Goal: Task Accomplishment & Management: Manage account settings

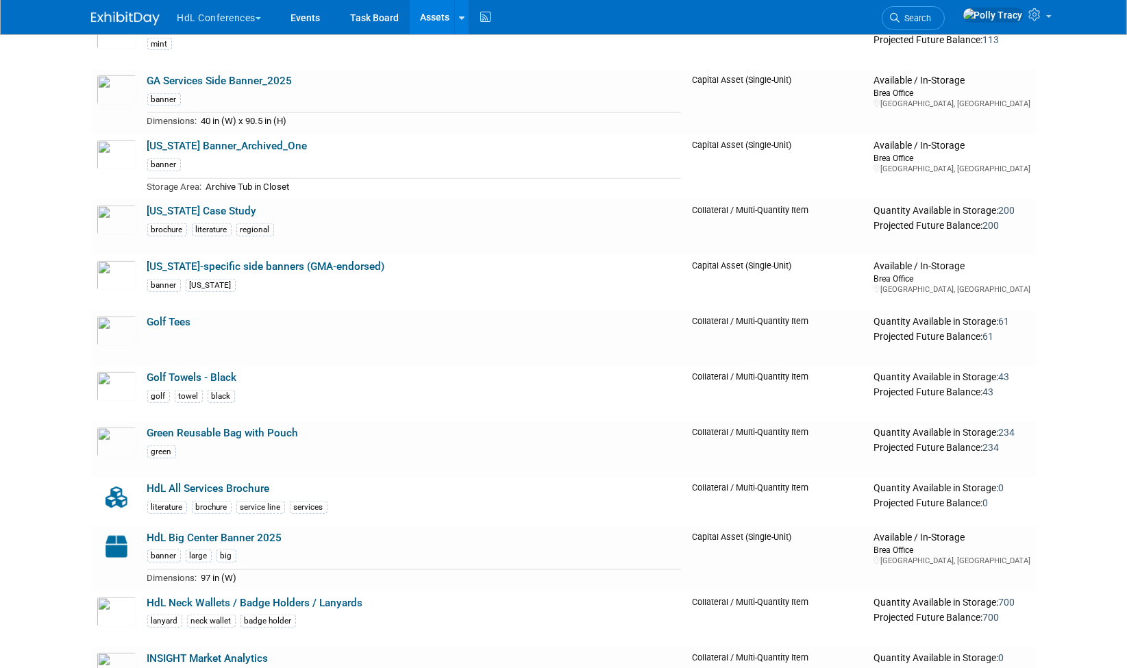
scroll to position [1586, 0]
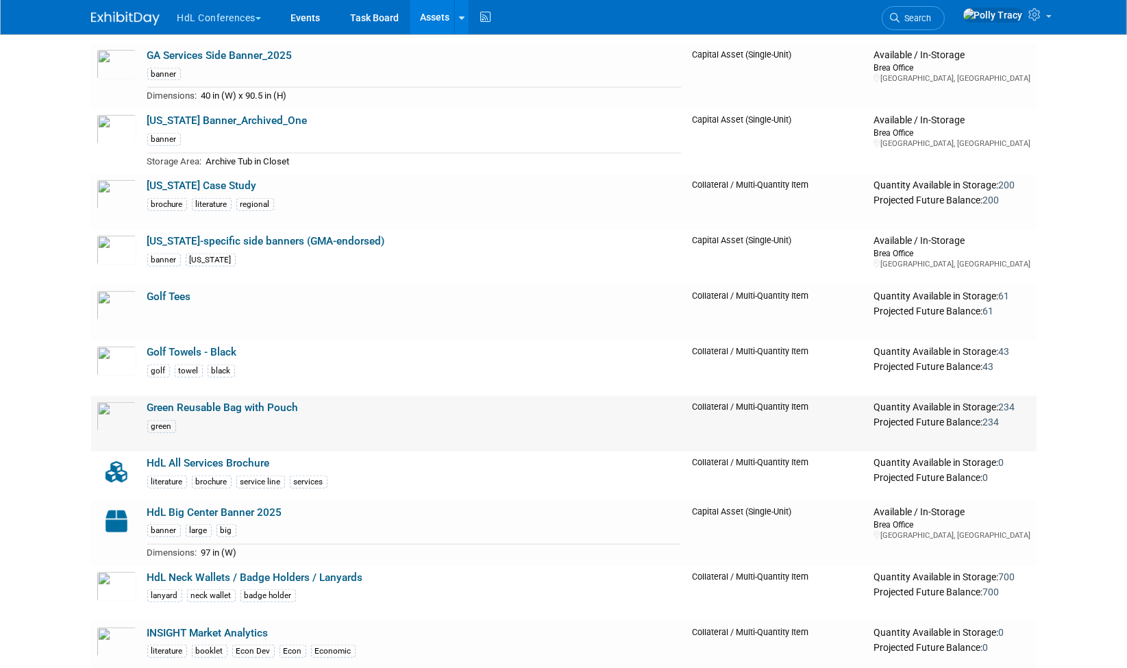
click at [202, 402] on link "Green Reusable Bag with Pouch" at bounding box center [222, 408] width 151 height 12
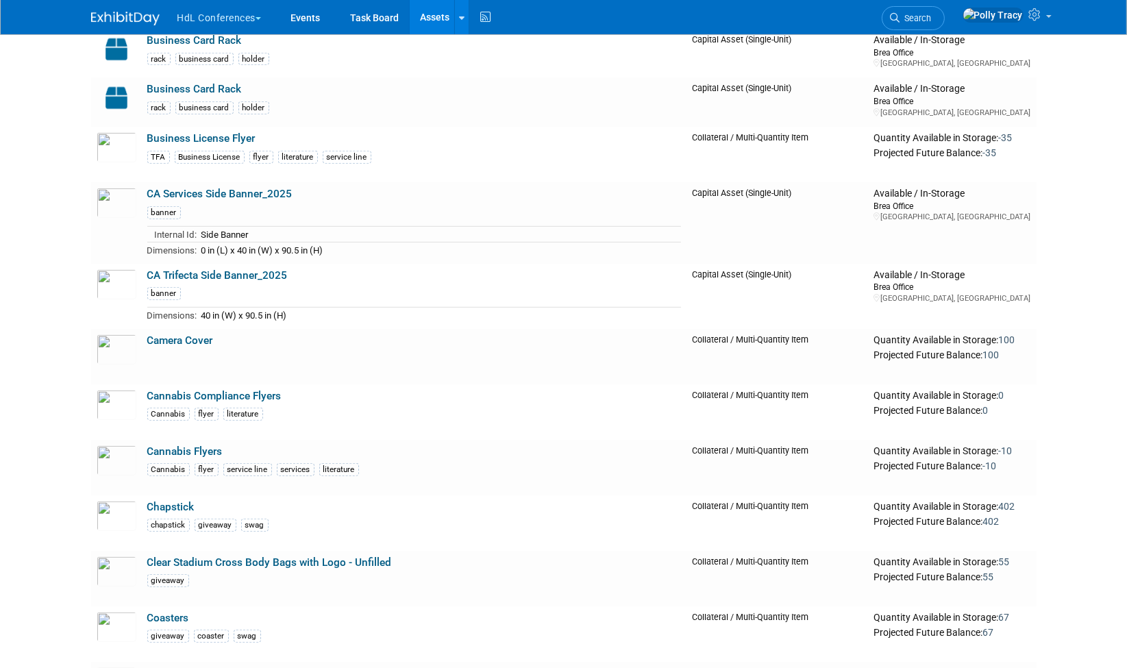
scroll to position [748, 0]
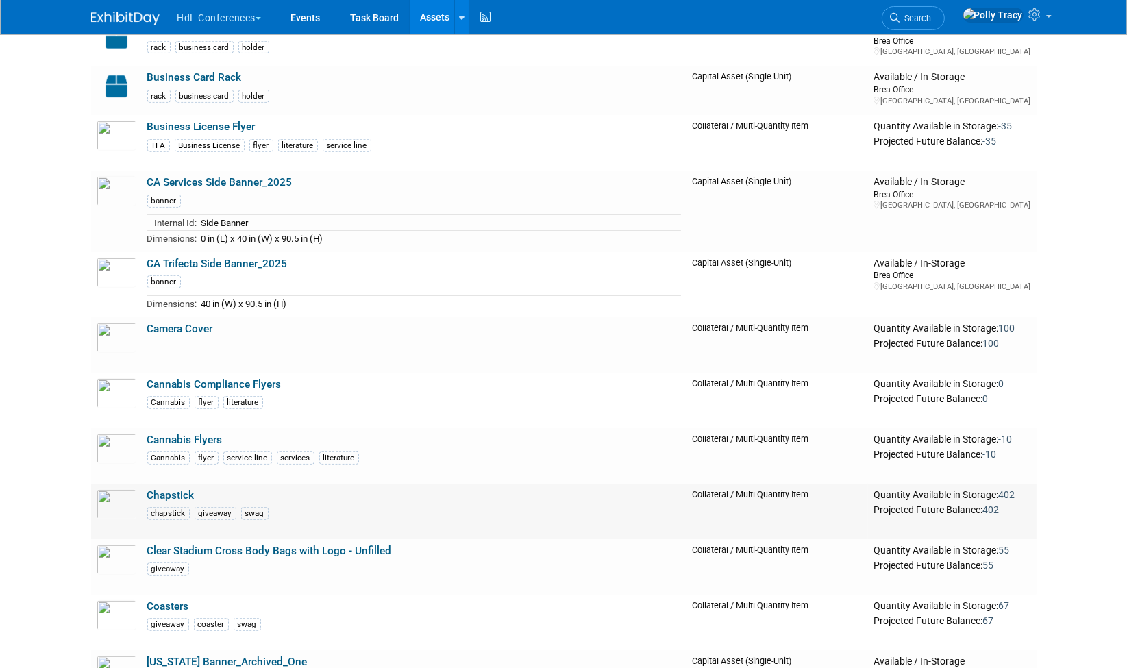
click at [189, 493] on link "Chapstick" at bounding box center [170, 495] width 47 height 12
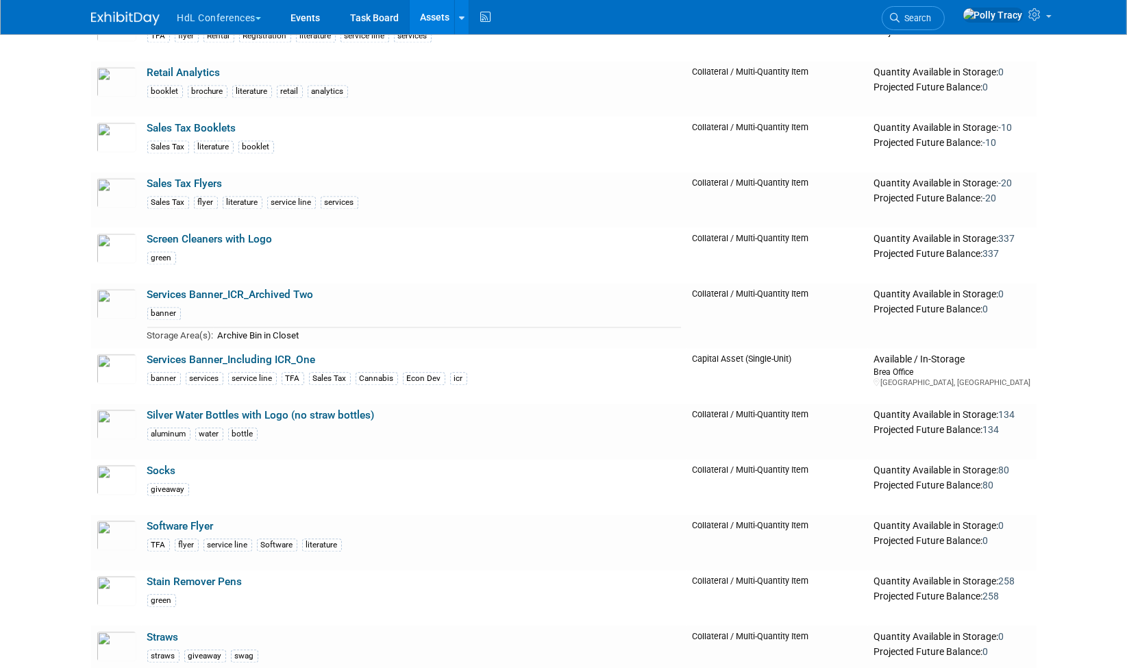
scroll to position [3482, 0]
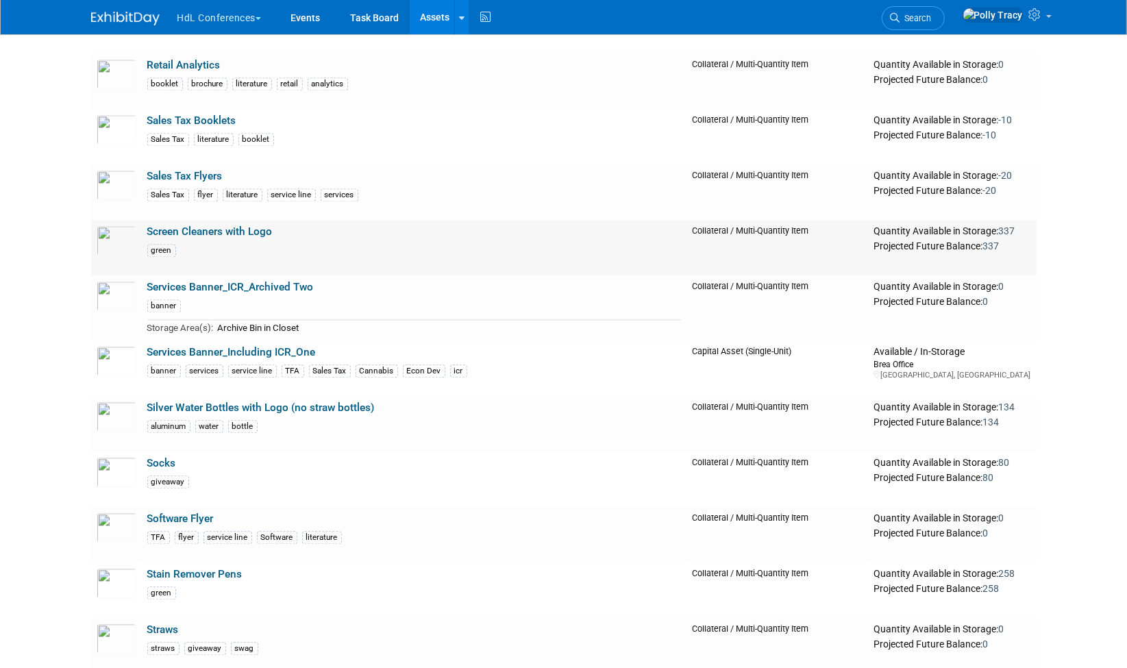
drag, startPoint x: 217, startPoint y: 218, endPoint x: 171, endPoint y: 226, distance: 46.6
click at [171, 226] on link "Screen Cleaners with Logo" at bounding box center [209, 231] width 125 height 12
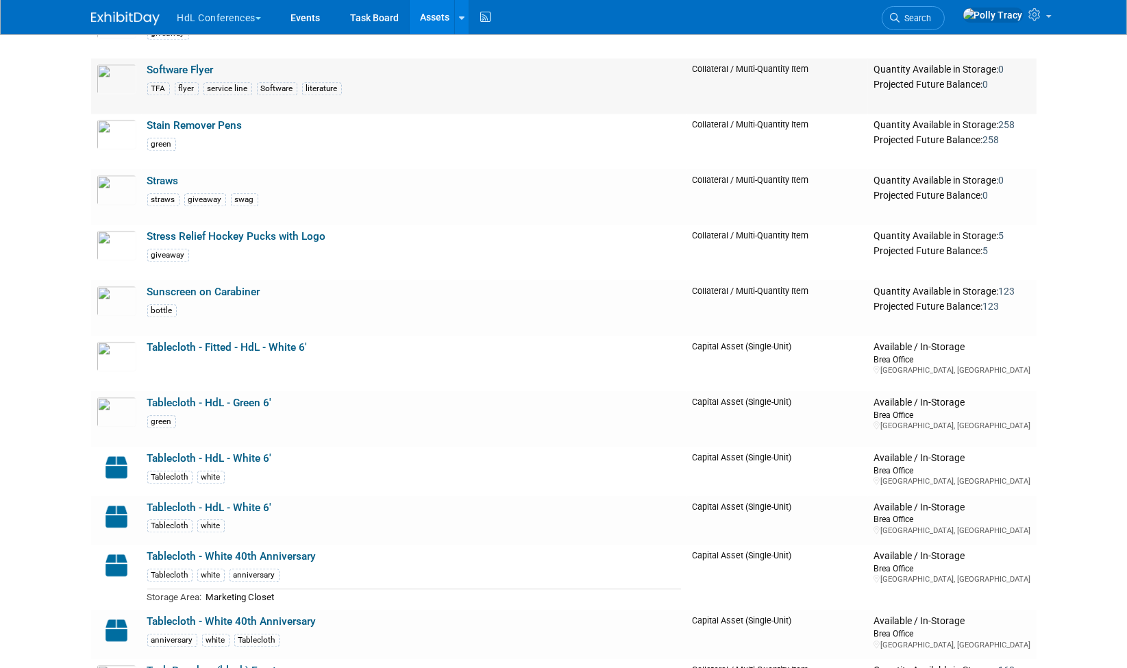
scroll to position [3928, 0]
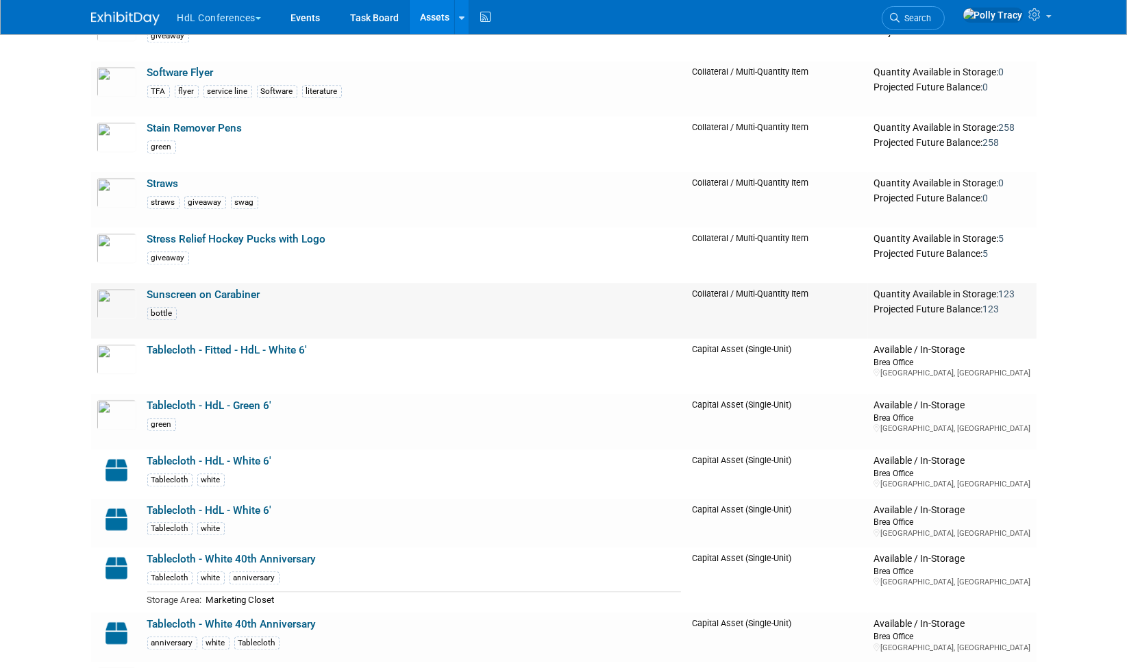
click at [193, 288] on link "Sunscreen on Carabiner" at bounding box center [203, 294] width 113 height 12
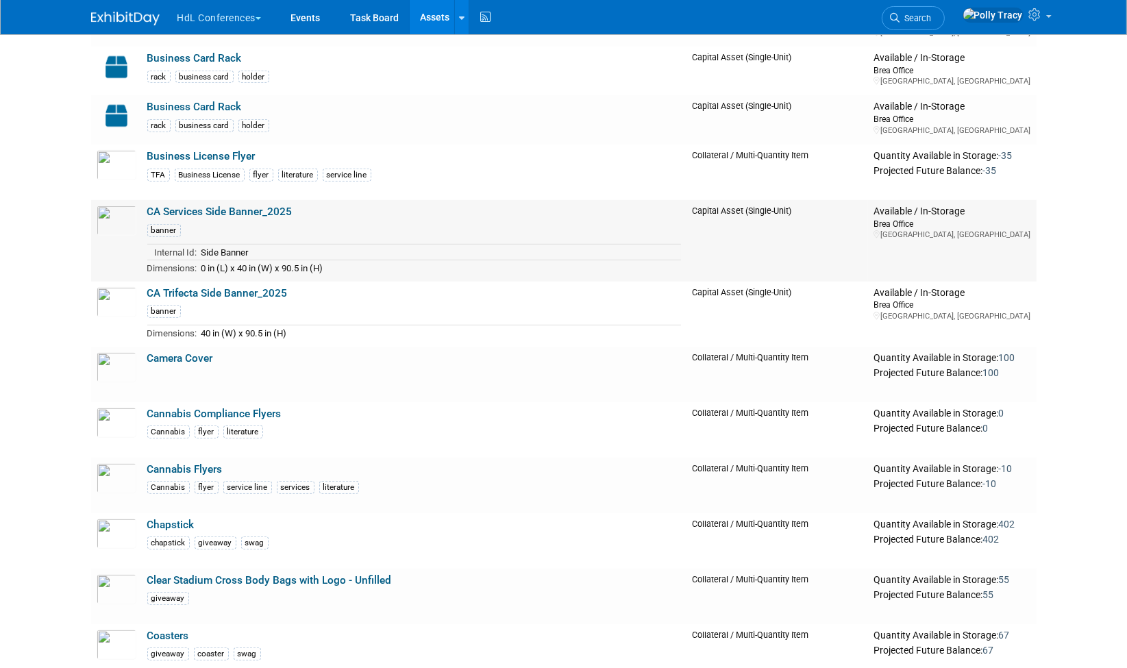
scroll to position [774, 0]
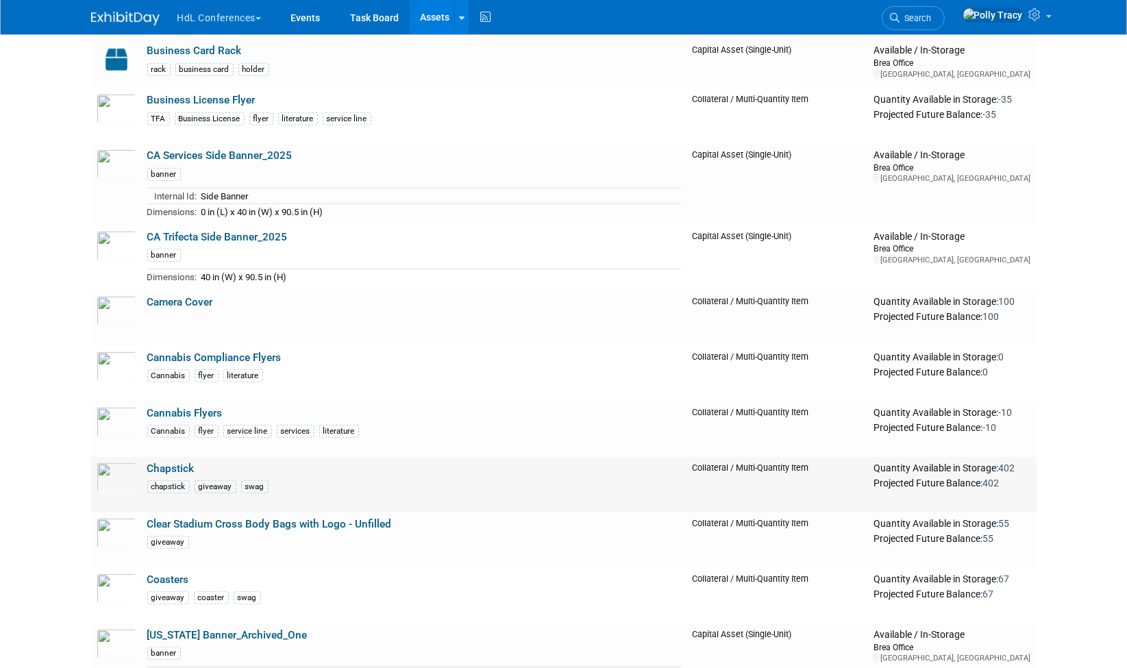
click at [179, 463] on link "Chapstick" at bounding box center [170, 469] width 47 height 12
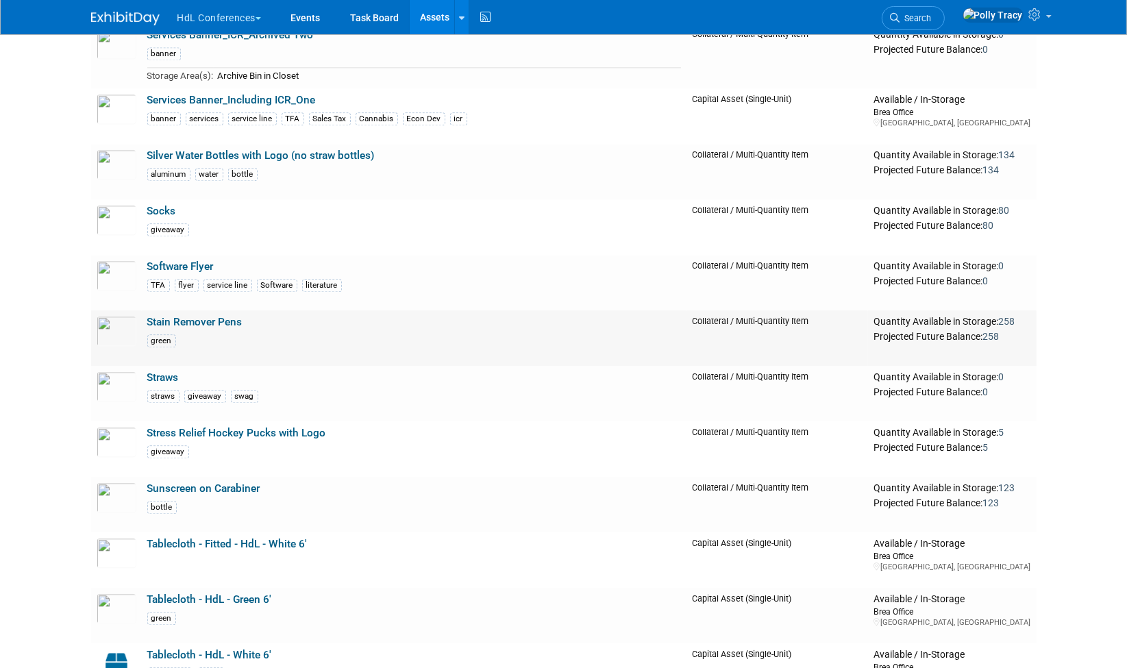
scroll to position [3759, 0]
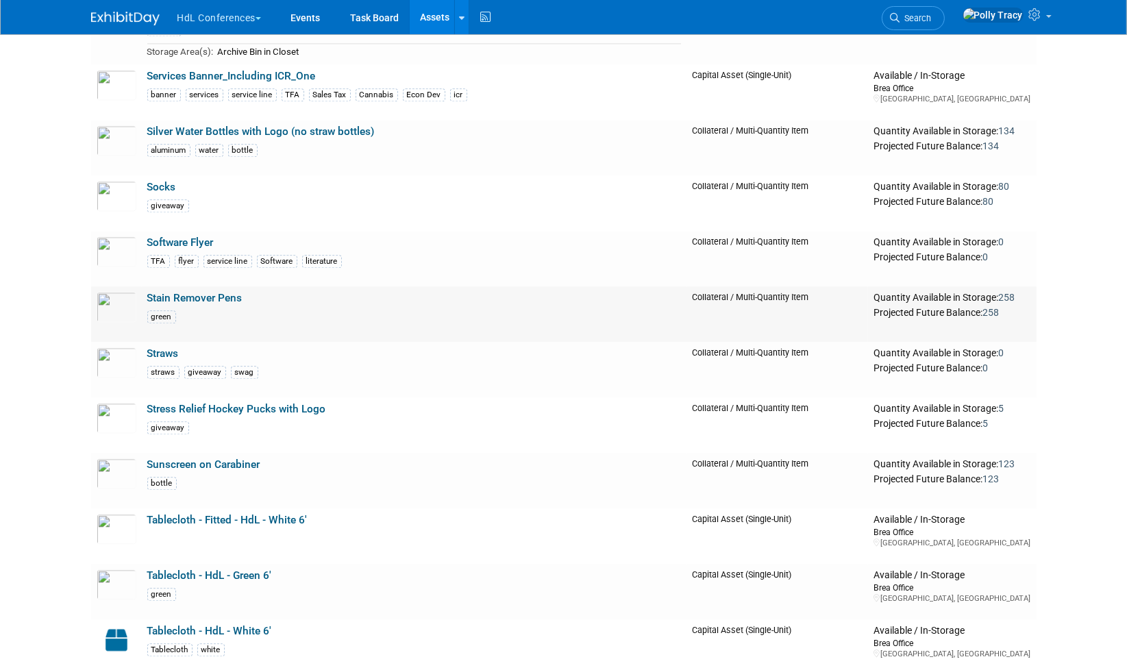
click at [206, 292] on link "Stain Remover Pens" at bounding box center [194, 298] width 95 height 12
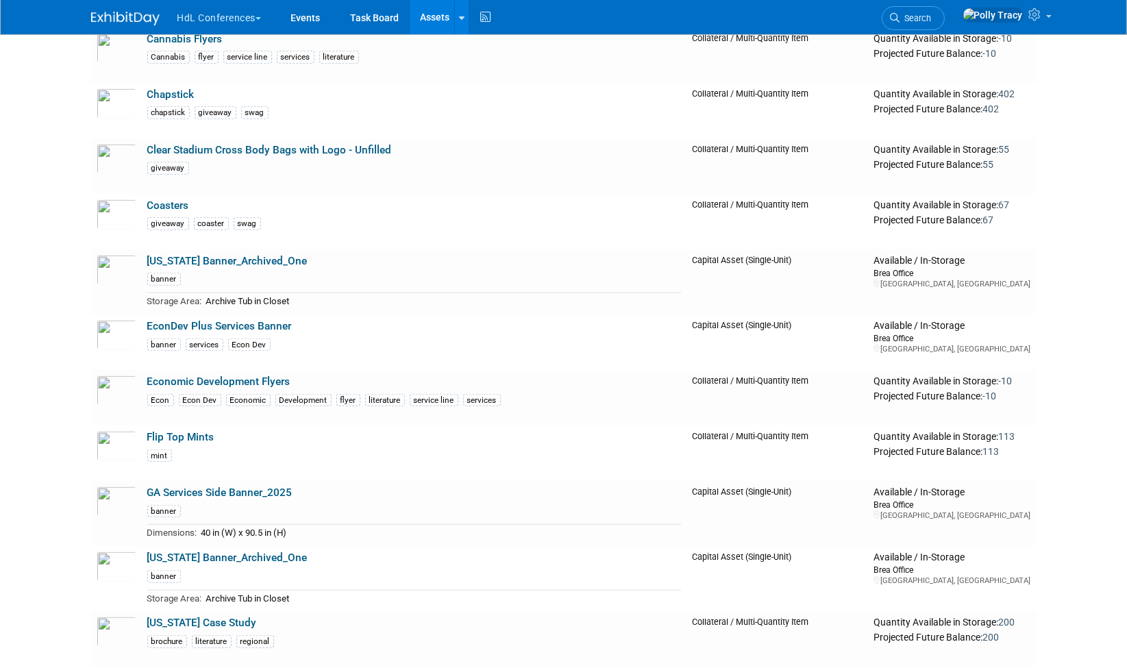
scroll to position [1121, 0]
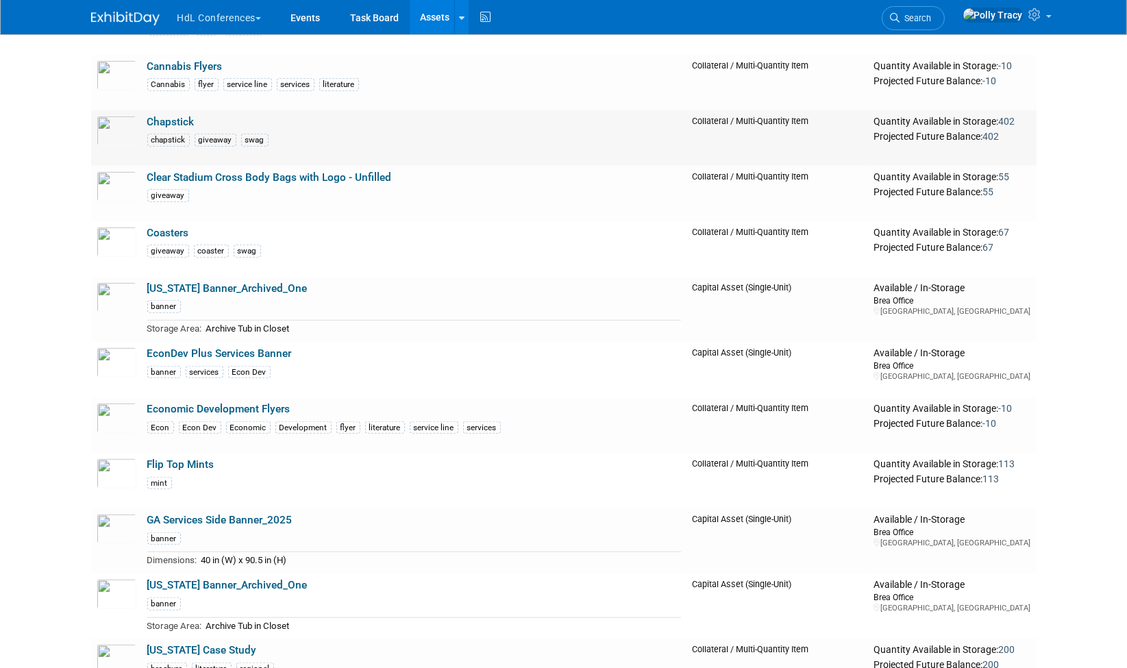
click at [182, 117] on link "Chapstick" at bounding box center [170, 122] width 47 height 12
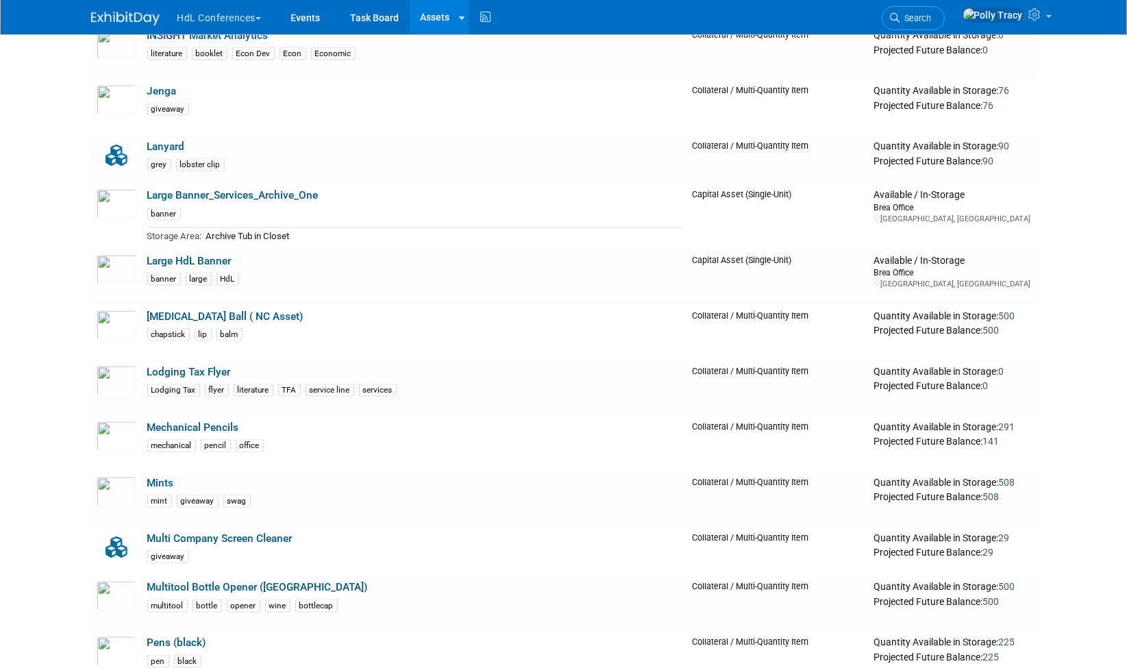
scroll to position [2200, 0]
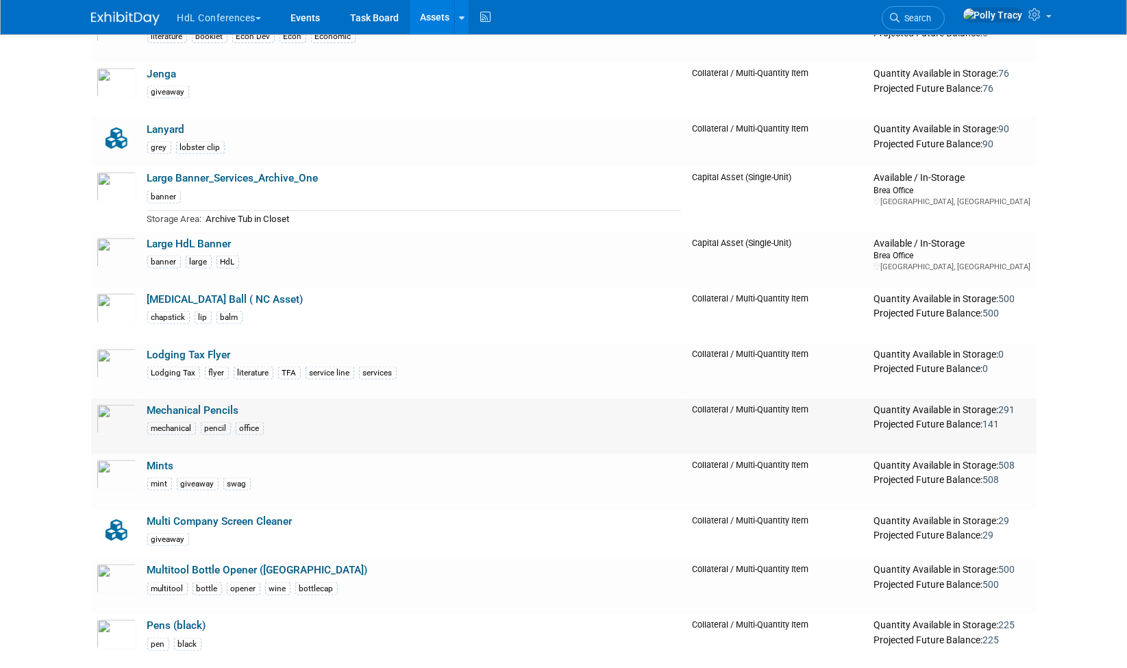
click at [188, 406] on link "Mechanical Pencils" at bounding box center [193, 410] width 92 height 12
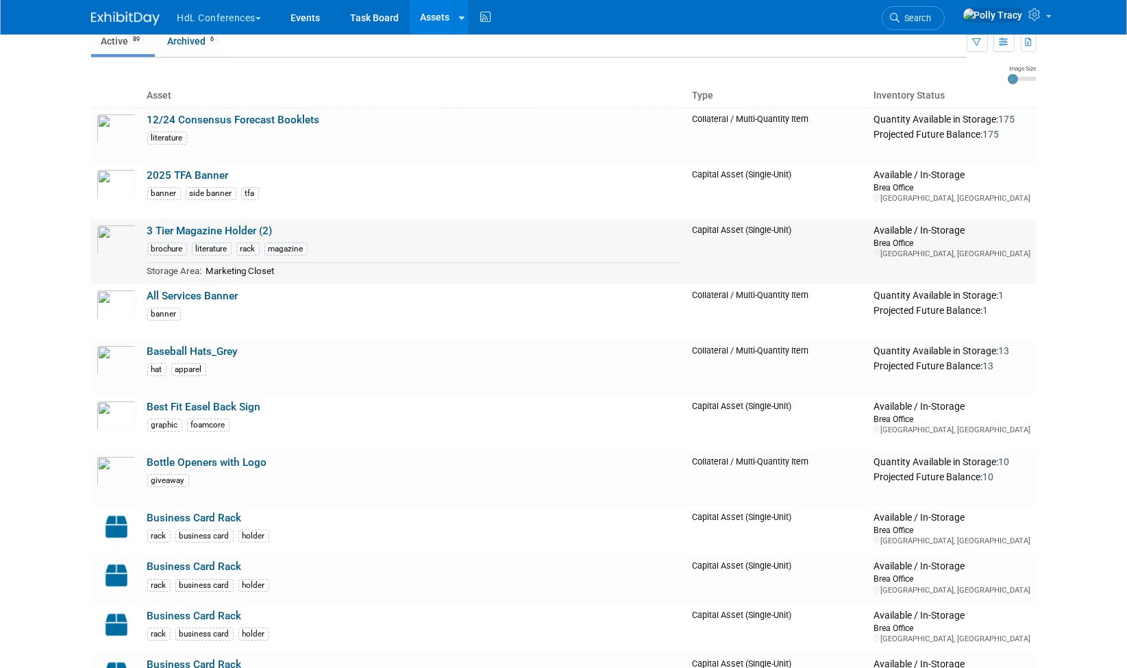
scroll to position [0, 0]
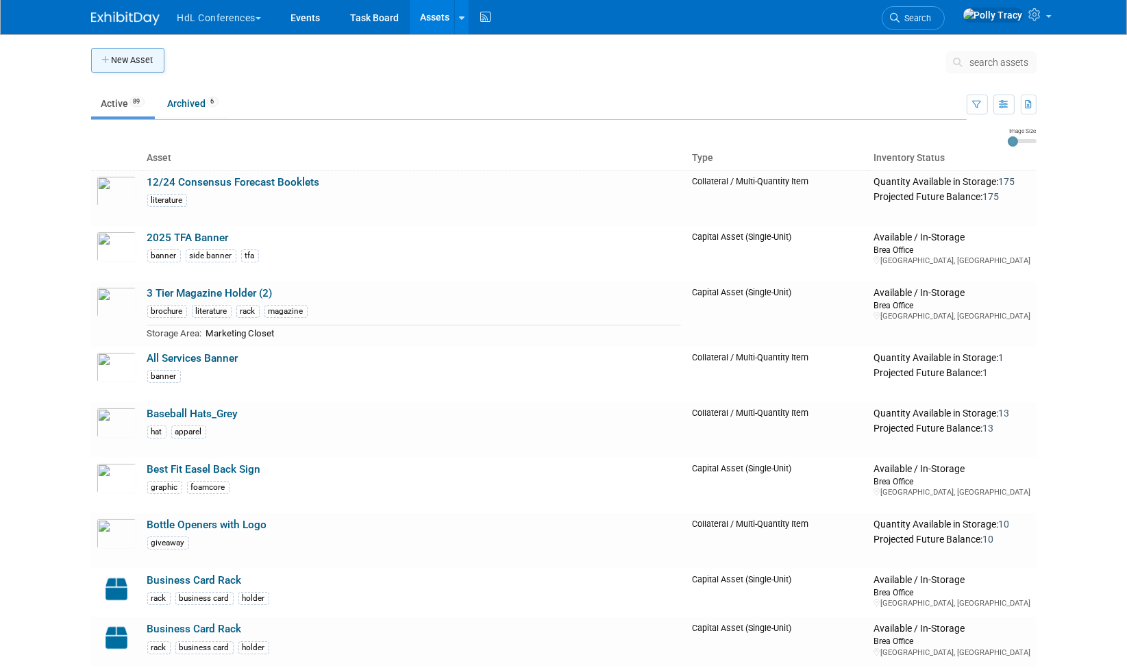
click at [118, 60] on button "New Asset" at bounding box center [127, 60] width 73 height 25
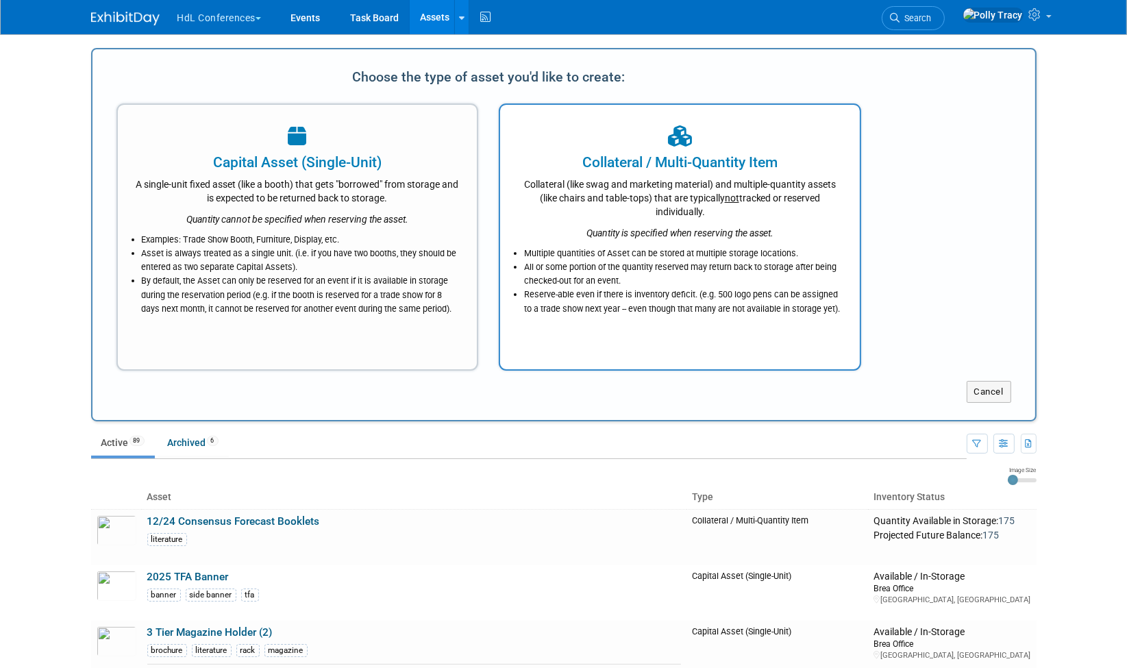
click at [661, 153] on div "Collateral / Multi-Quantity Item" at bounding box center [679, 162] width 325 height 21
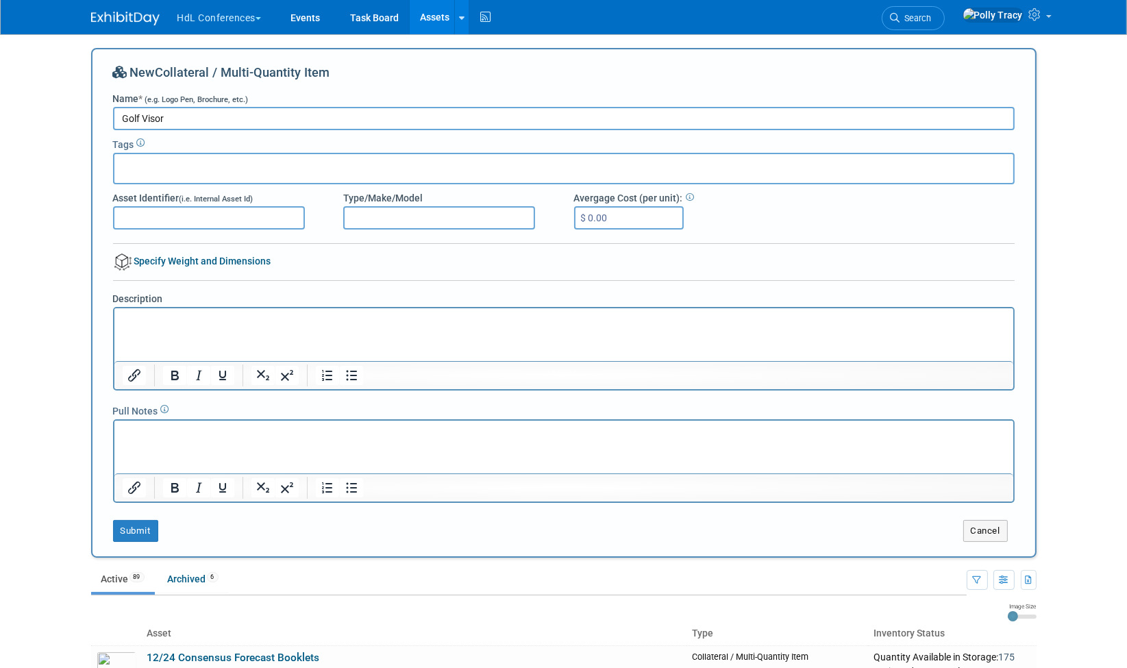
type input "Golf Visor"
click at [299, 162] on div at bounding box center [564, 169] width 902 height 32
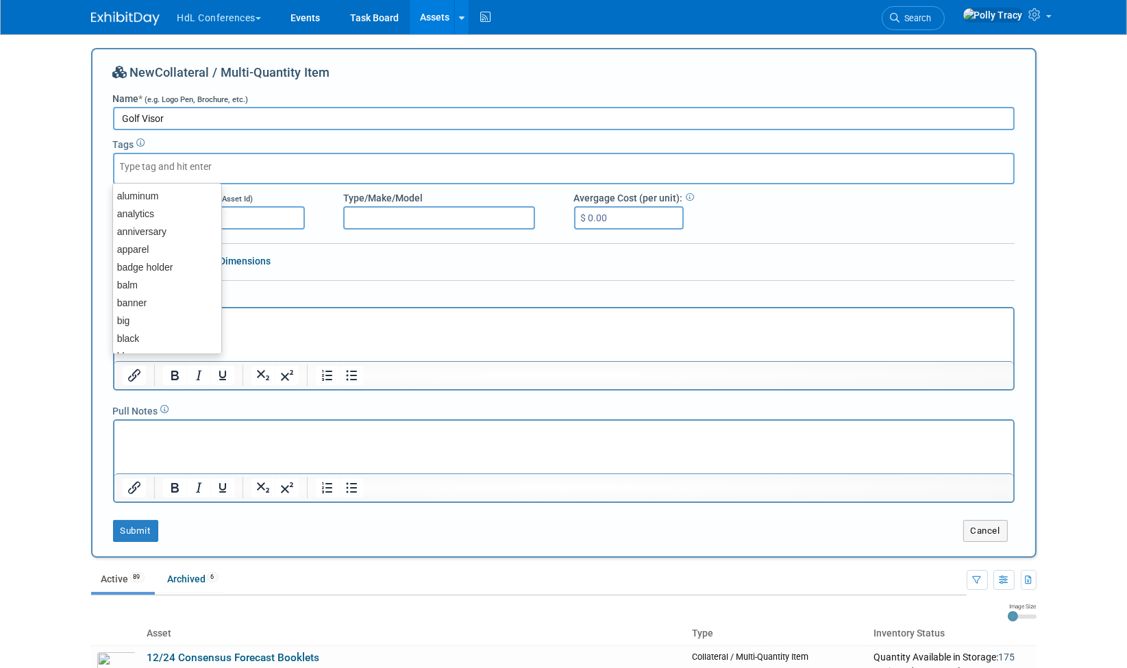
type input "w"
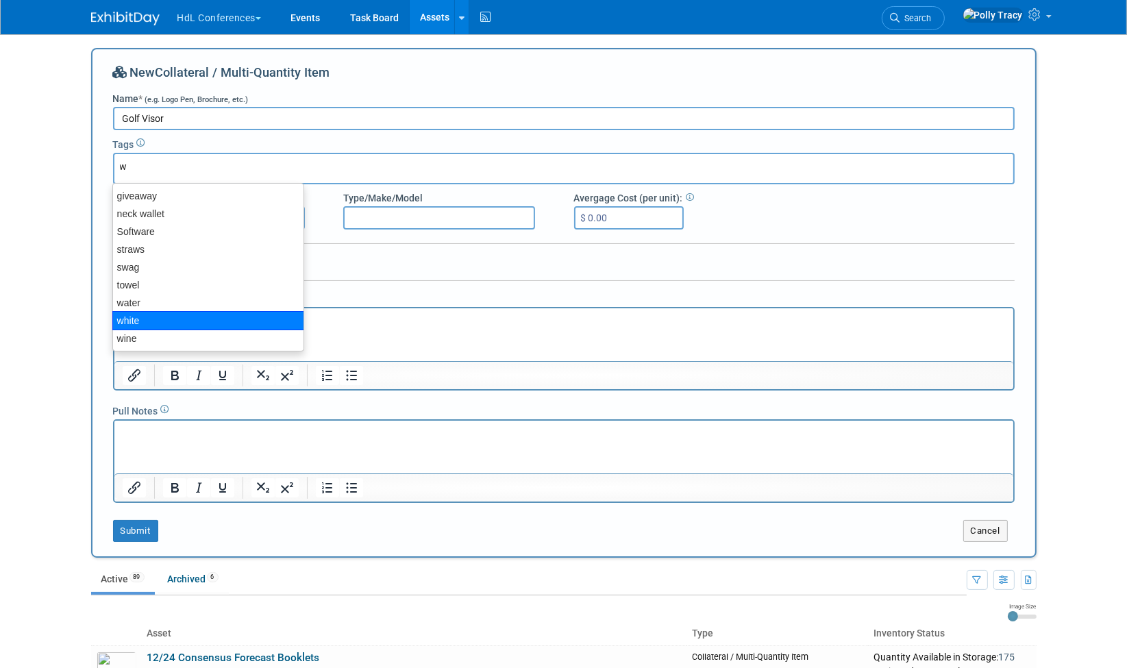
click at [190, 315] on div "white" at bounding box center [208, 320] width 192 height 19
type input "white"
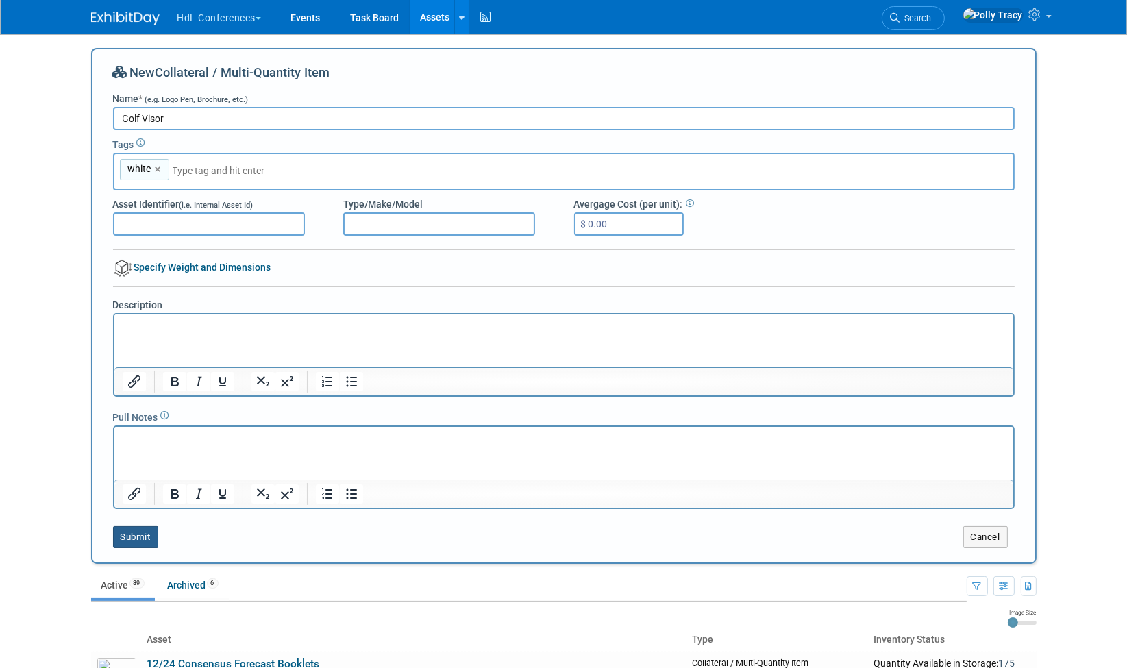
click at [139, 538] on button "Submit" at bounding box center [135, 537] width 45 height 22
click at [140, 535] on button "Submit" at bounding box center [135, 537] width 45 height 22
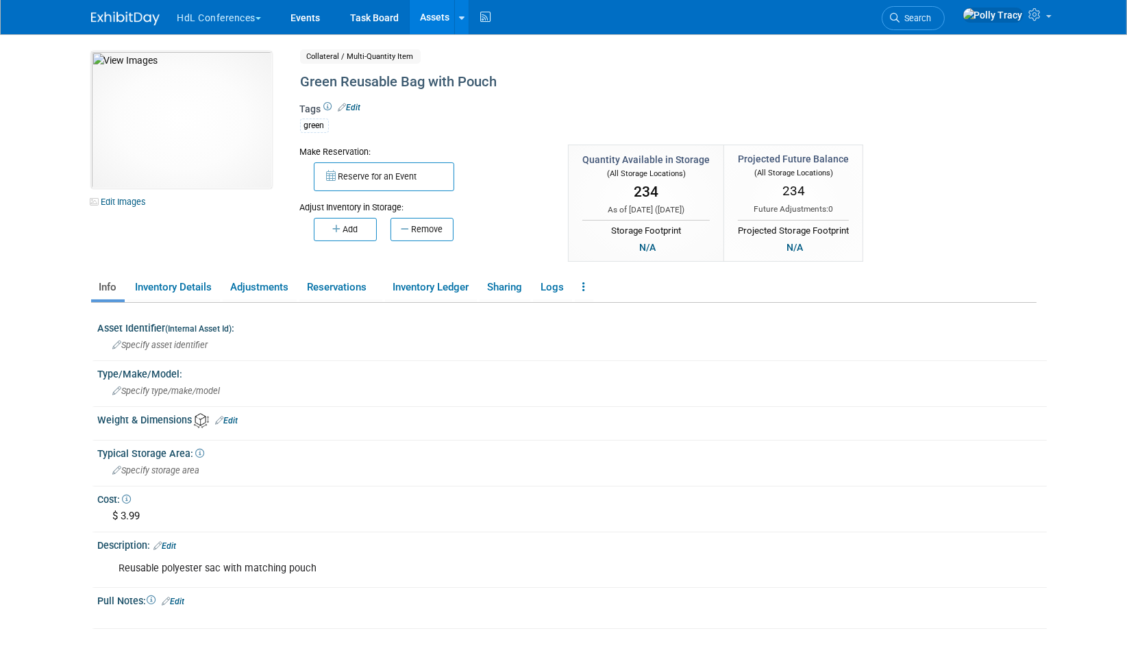
click at [360, 103] on link "Edit" at bounding box center [350, 108] width 23 height 10
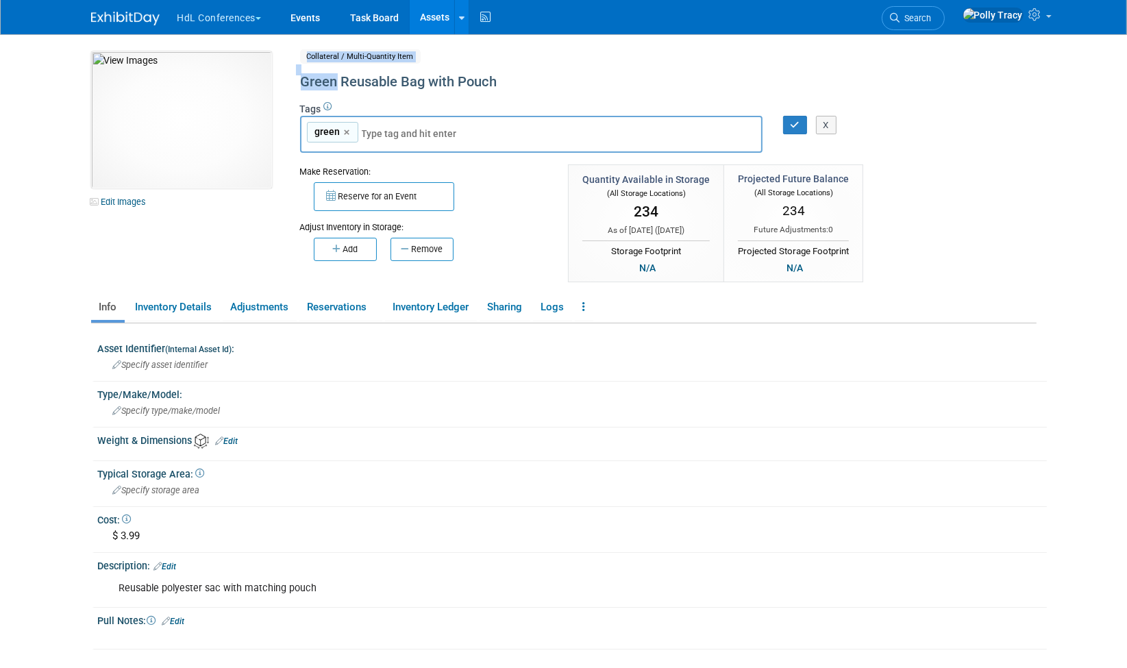
drag, startPoint x: 336, startPoint y: 76, endPoint x: 274, endPoint y: 77, distance: 62.4
click at [274, 77] on div "10048071-10721852-cb316590-242a-4531-b9f6-6cfa649c8d94.jpg Edit Images Collater…" at bounding box center [564, 167] width 966 height 233
click at [361, 85] on div "Green Reusable Bag with Pouch" at bounding box center [610, 82] width 628 height 25
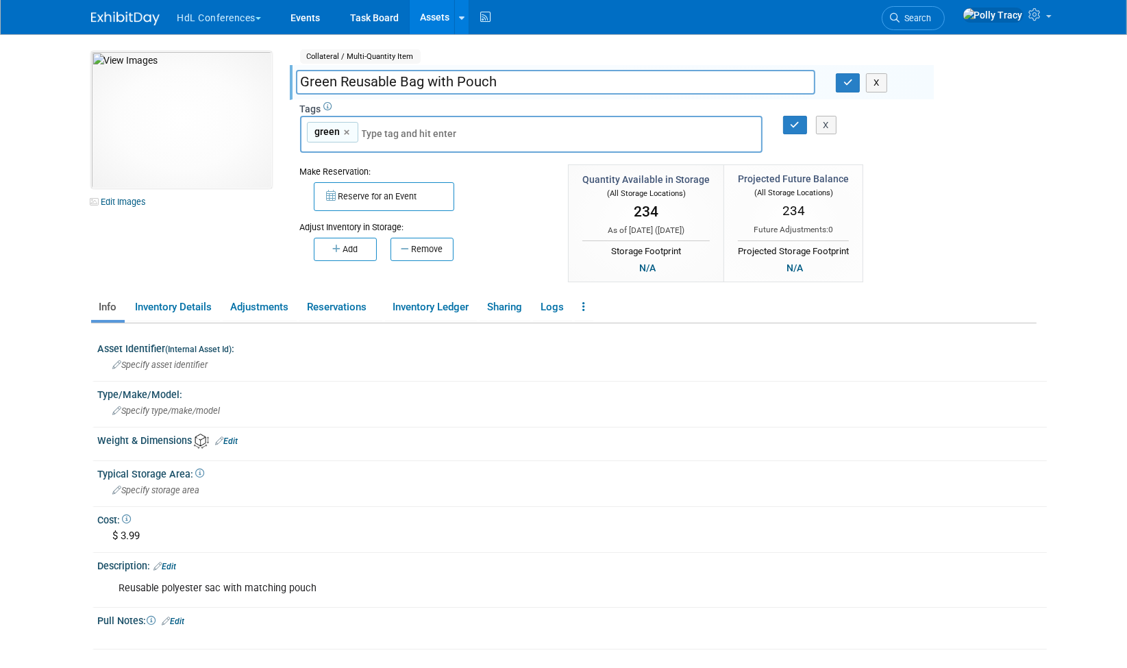
click at [338, 80] on input "Green Reusable Bag with Pouch" at bounding box center [555, 82] width 519 height 24
drag, startPoint x: 491, startPoint y: 84, endPoint x: 499, endPoint y: 82, distance: 8.5
click at [499, 82] on input "Reusable Bag with Pouch" at bounding box center [555, 82] width 519 height 24
type input "Reusable Bag with Pouch - Green"
click at [855, 87] on button "button" at bounding box center [848, 82] width 25 height 19
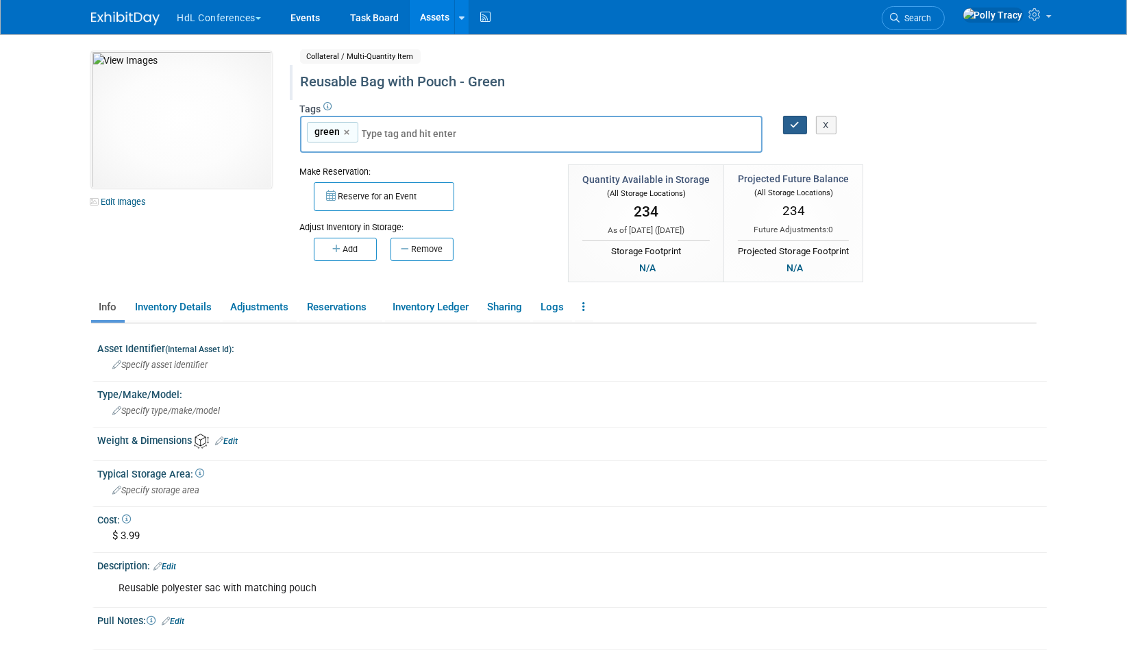
click at [800, 127] on button "button" at bounding box center [795, 125] width 25 height 19
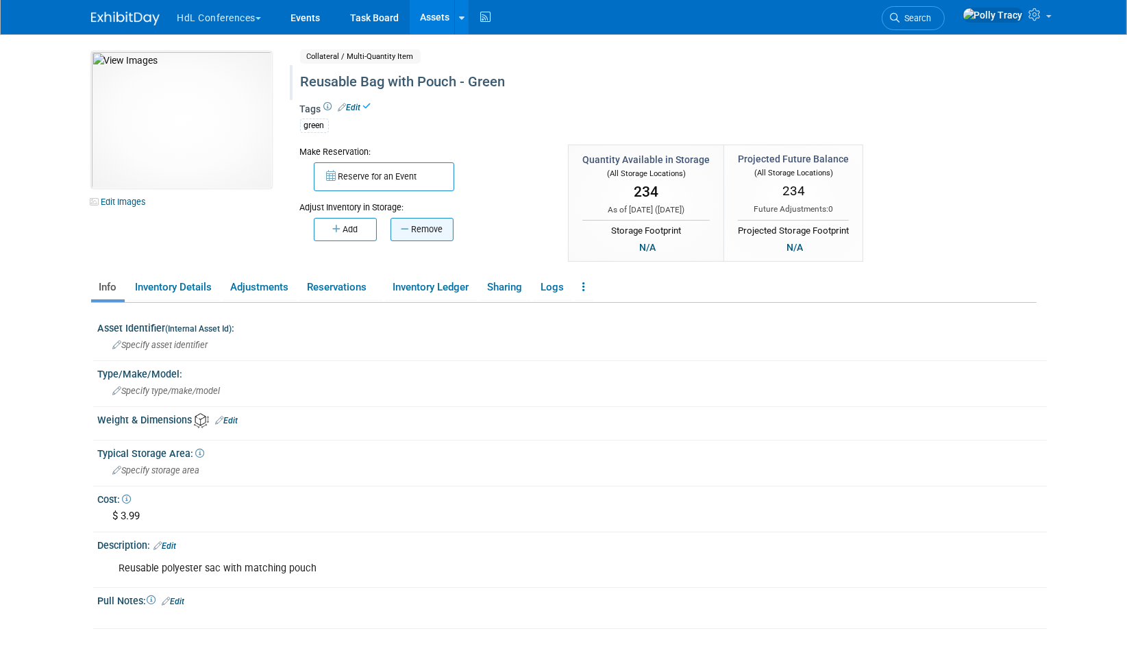
click at [444, 230] on button "Remove" at bounding box center [422, 229] width 63 height 23
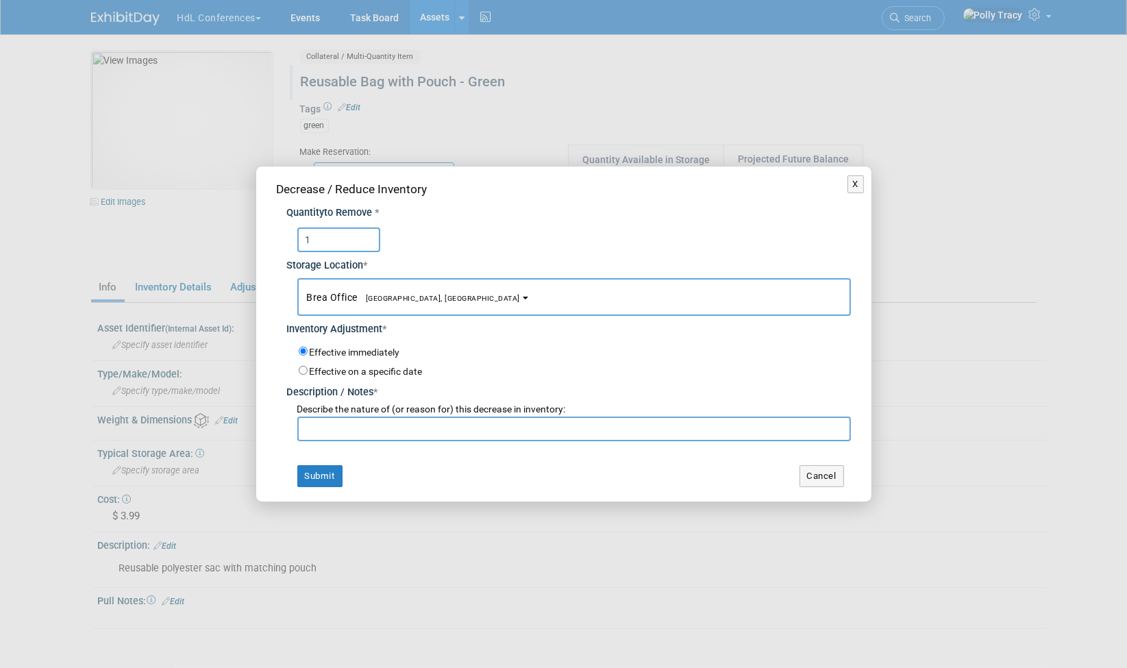
type input "1"
click at [345, 426] on input "text" at bounding box center [574, 429] width 554 height 25
type input "lloyd"
click at [317, 483] on button "Submit" at bounding box center [319, 476] width 45 height 22
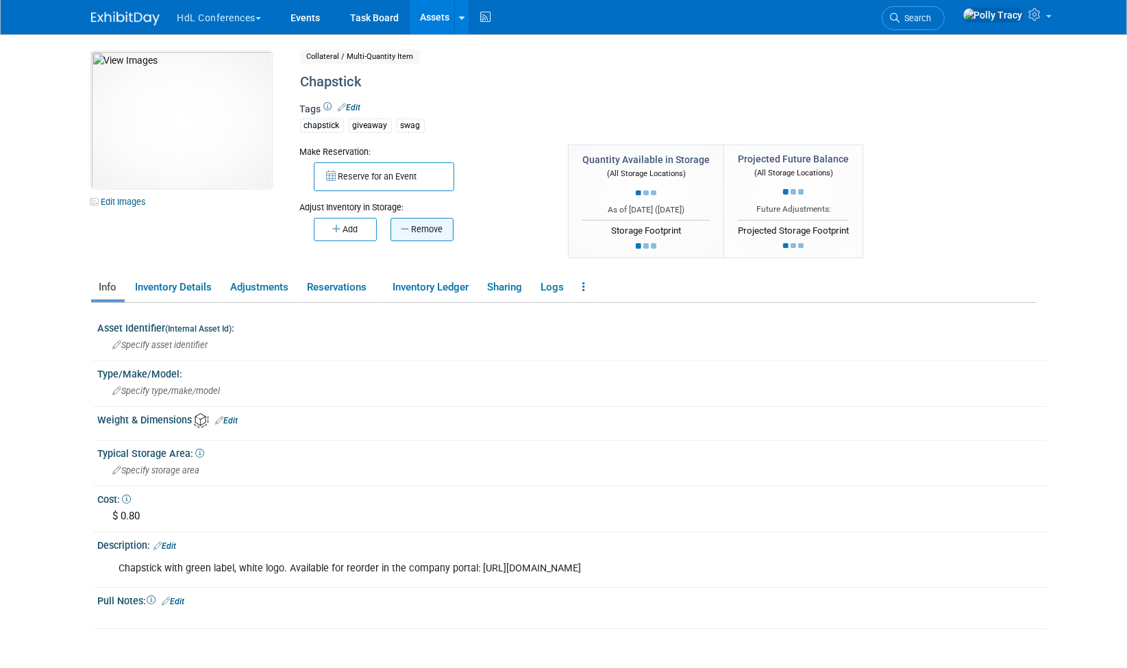
click at [415, 223] on button "Remove" at bounding box center [422, 229] width 63 height 23
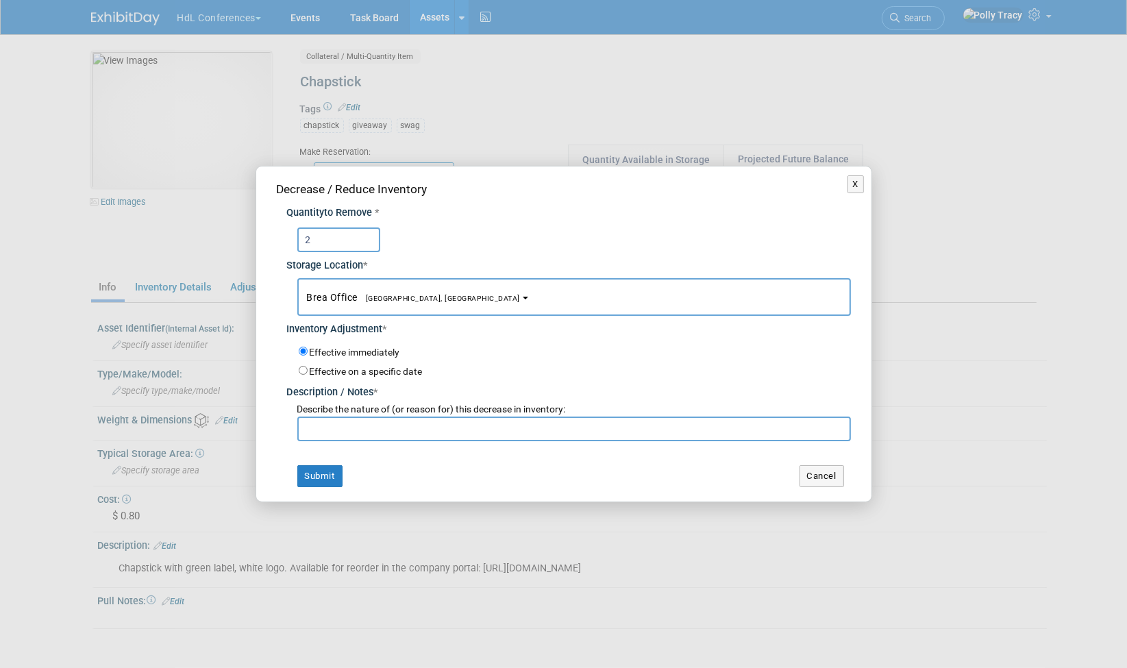
type input "2"
click at [345, 434] on input "text" at bounding box center [574, 429] width 554 height 25
type input "lloyd"
click at [330, 476] on button "Submit" at bounding box center [319, 476] width 45 height 22
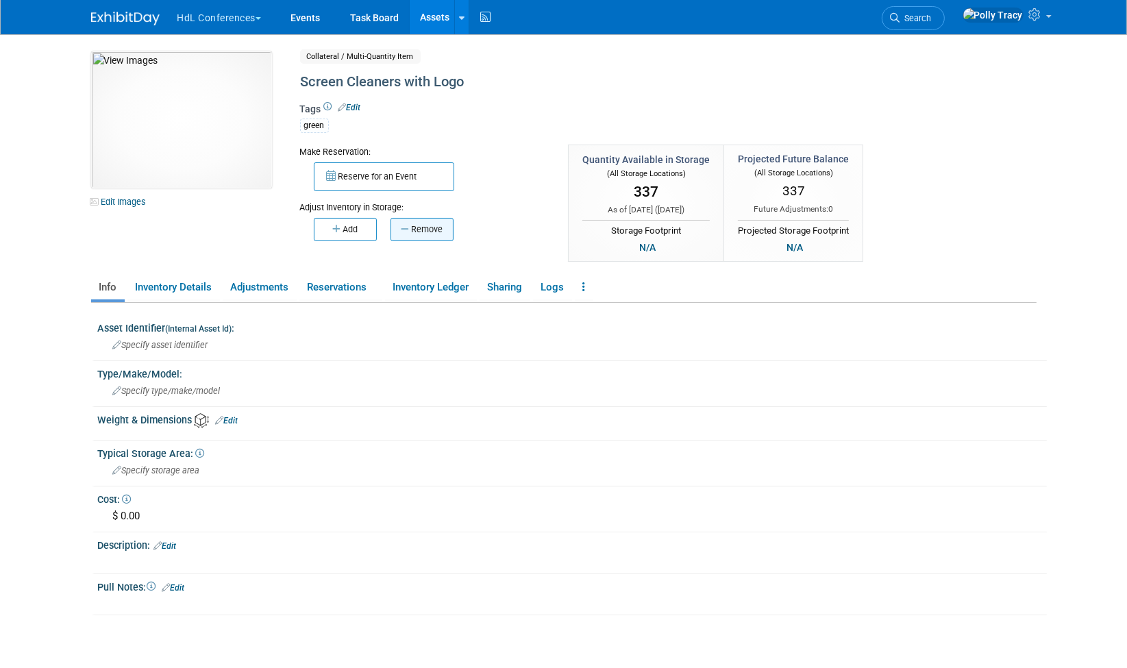
click at [427, 226] on button "Remove" at bounding box center [422, 229] width 63 height 23
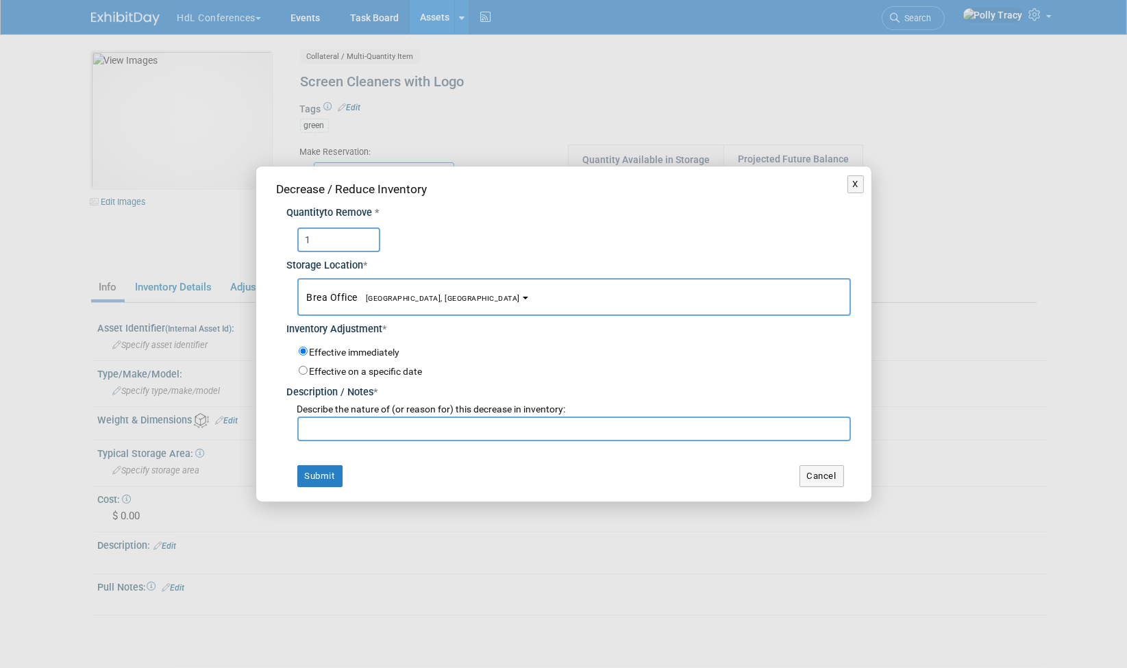
type input "1"
click at [334, 435] on input "text" at bounding box center [574, 429] width 554 height 25
type input "[PERSON_NAME]"
click at [315, 476] on button "Submit" at bounding box center [319, 476] width 45 height 22
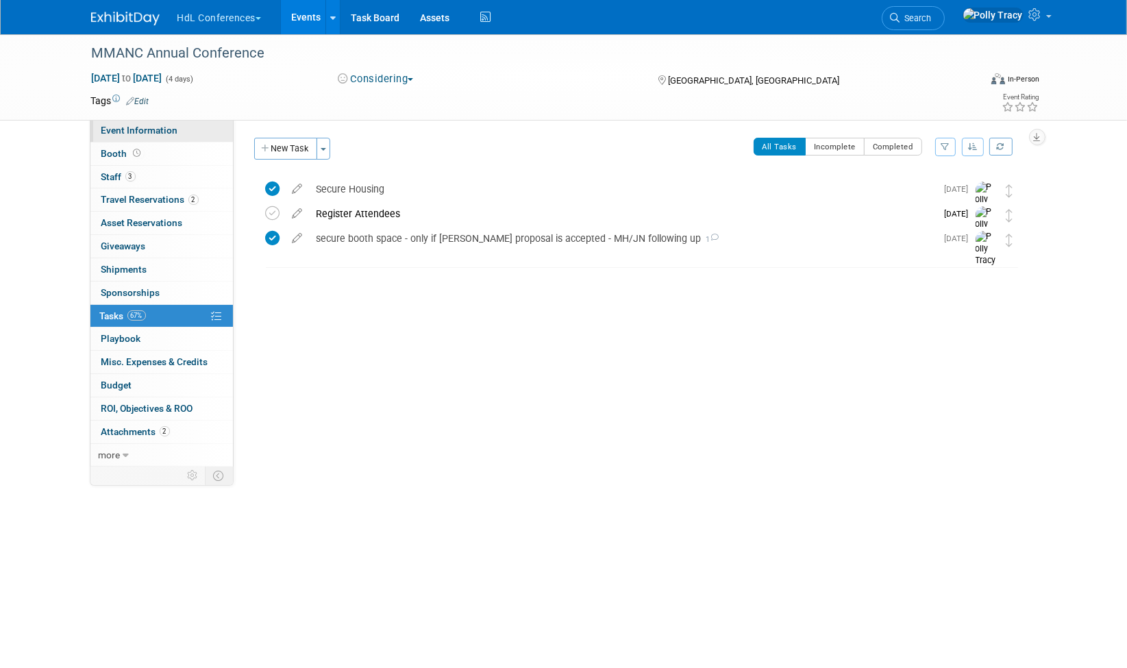
click at [162, 131] on span "Event Information" at bounding box center [139, 130] width 77 height 11
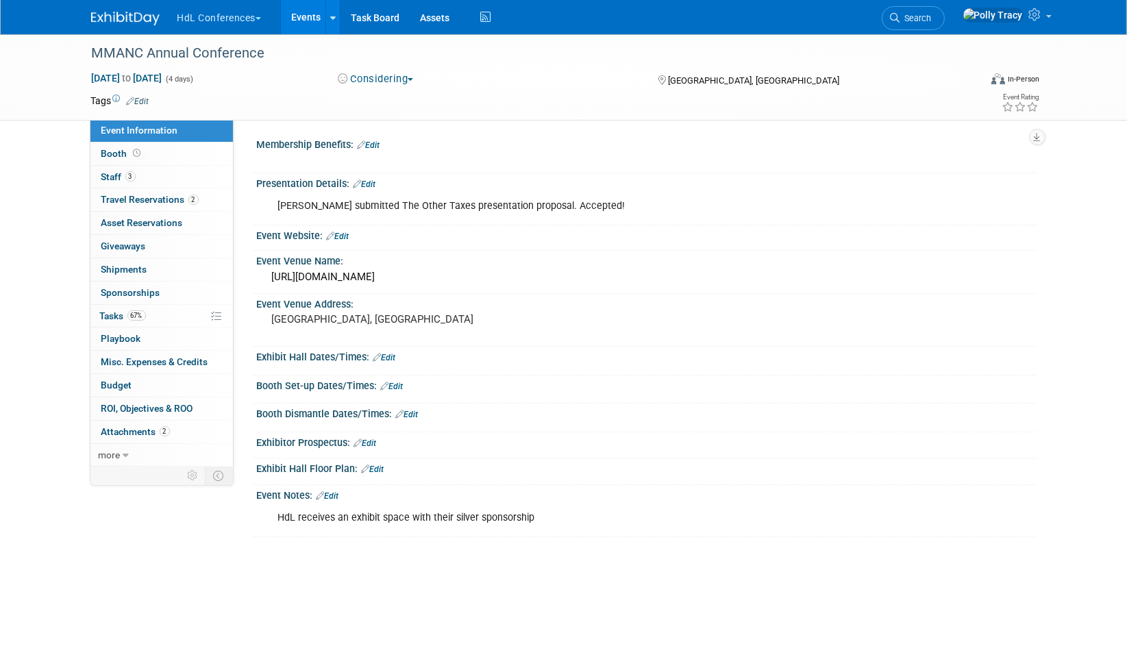
click at [334, 491] on link "Edit" at bounding box center [328, 496] width 23 height 10
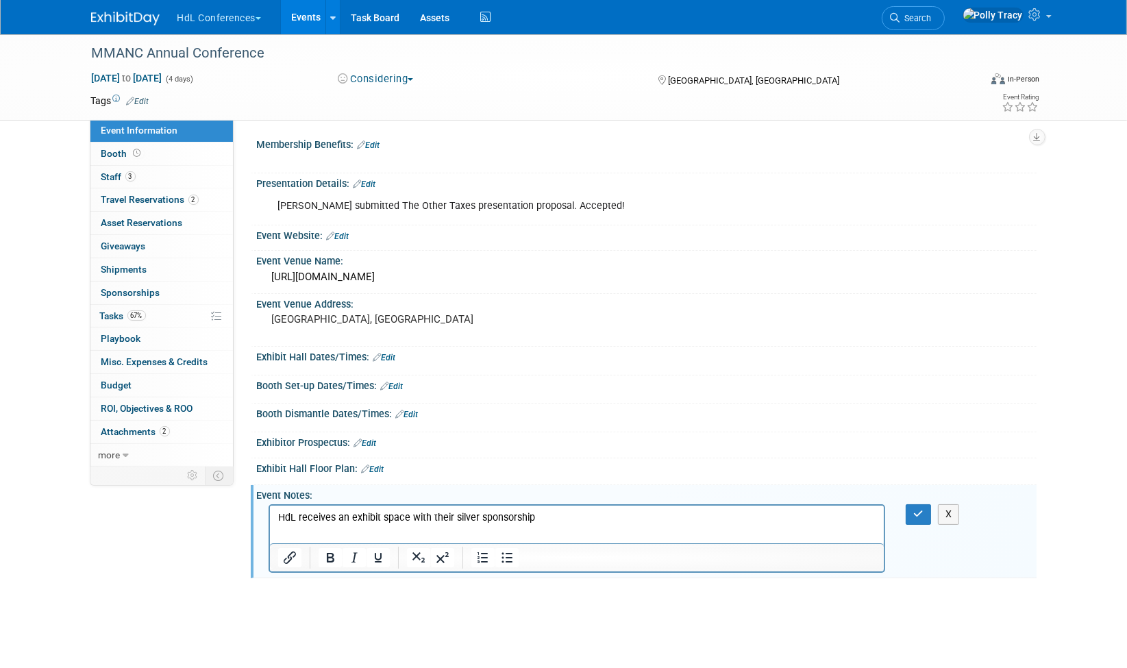
click at [545, 517] on p "HdL receives an exhibit space with their silver sponsorship" at bounding box center [577, 518] width 599 height 14
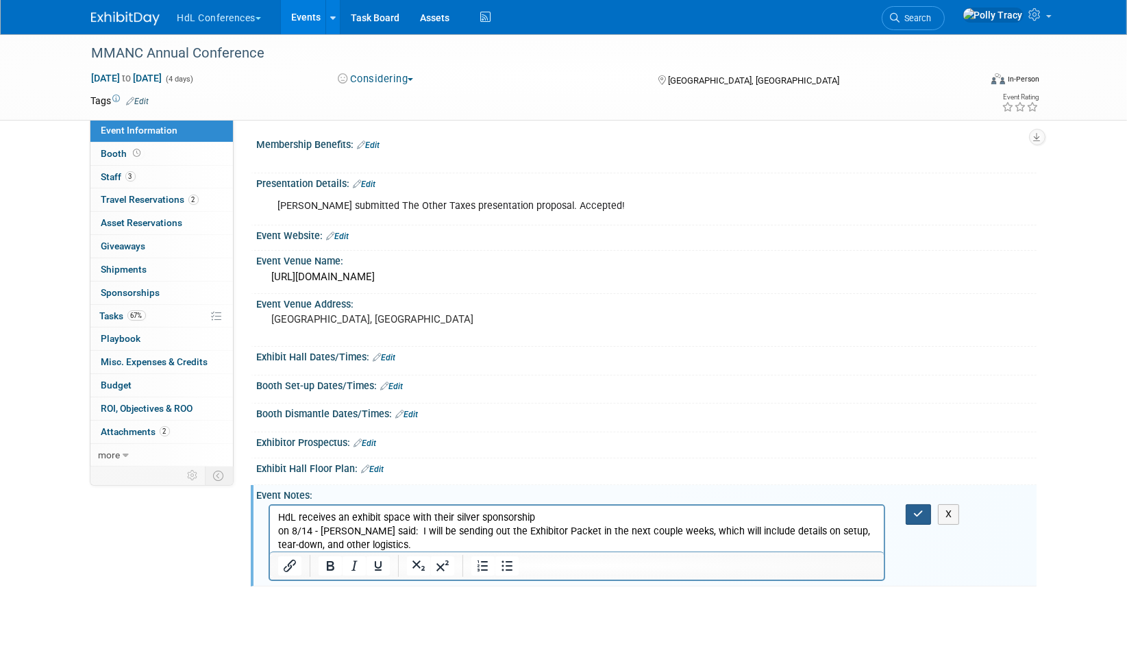
click at [918, 512] on icon "button" at bounding box center [918, 514] width 10 height 10
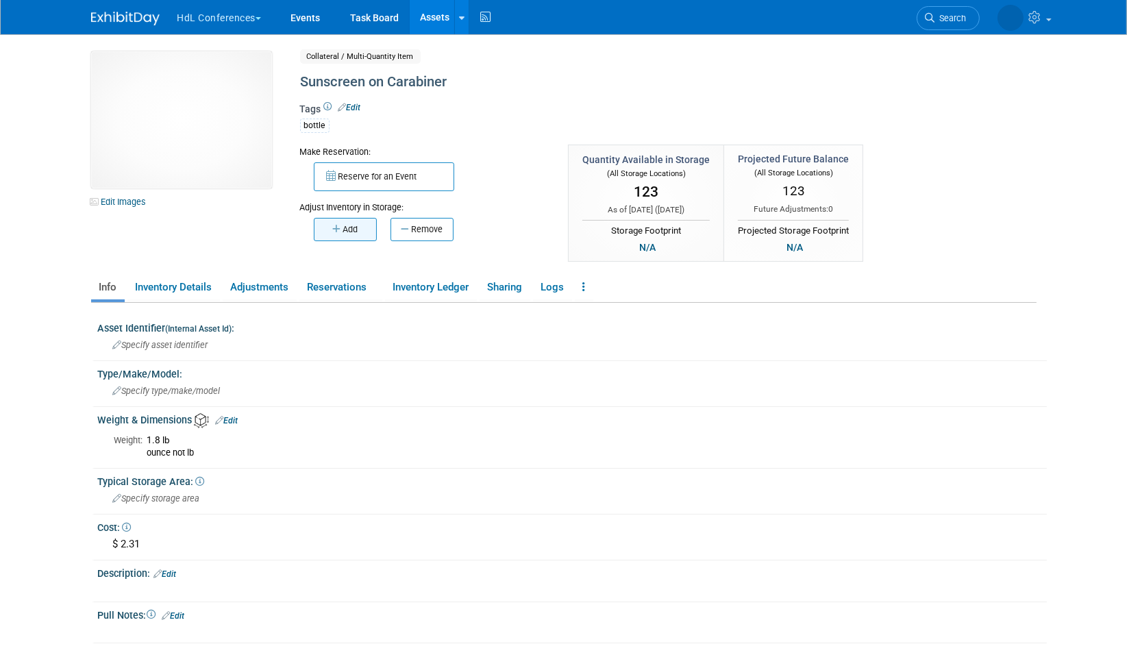
click at [354, 228] on button "Add" at bounding box center [345, 229] width 63 height 23
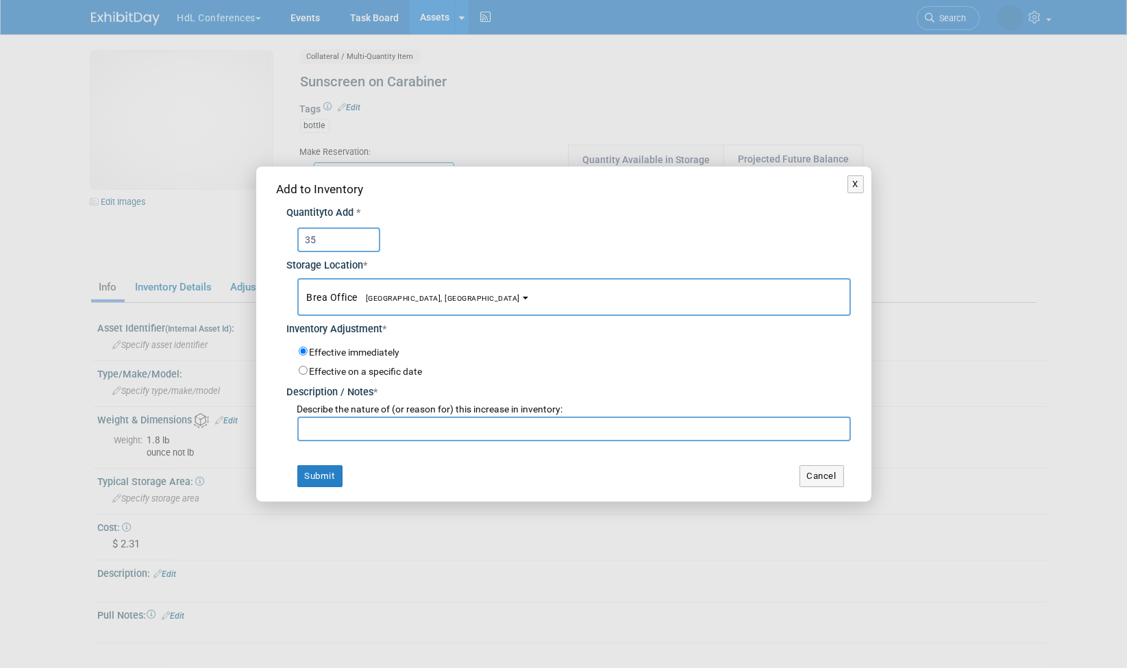
type input "35"
click at [366, 435] on input "text" at bounding box center [574, 429] width 554 height 25
type input "returned from [GEOGRAPHIC_DATA]"
click at [323, 472] on button "Submit" at bounding box center [319, 476] width 45 height 22
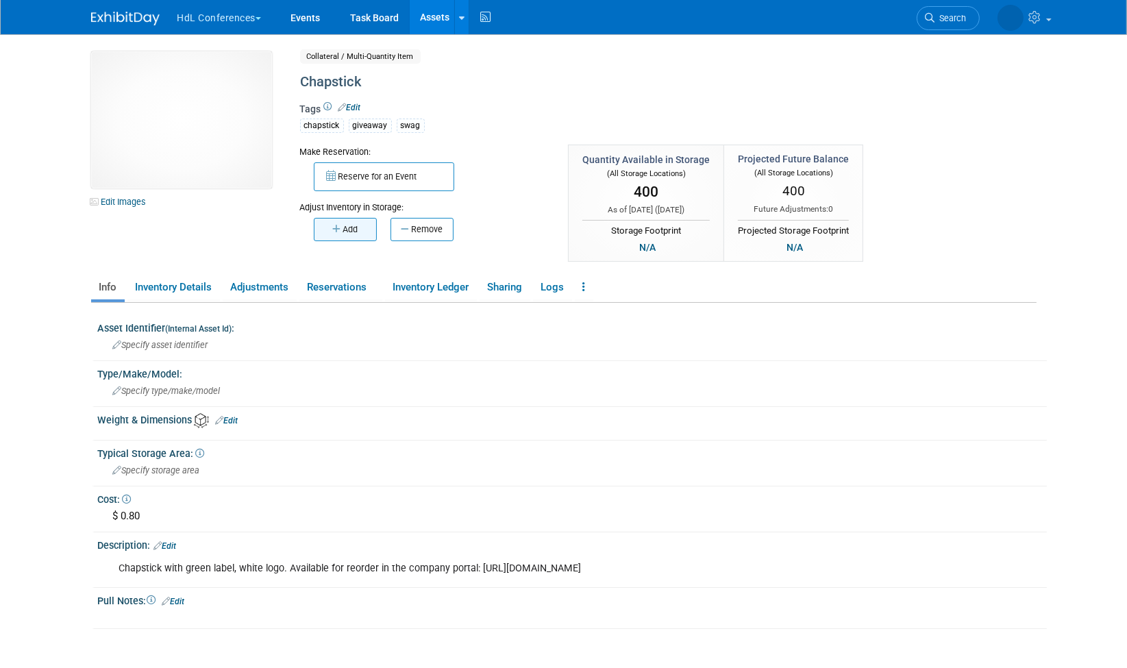
click at [341, 230] on icon "button" at bounding box center [337, 229] width 10 height 9
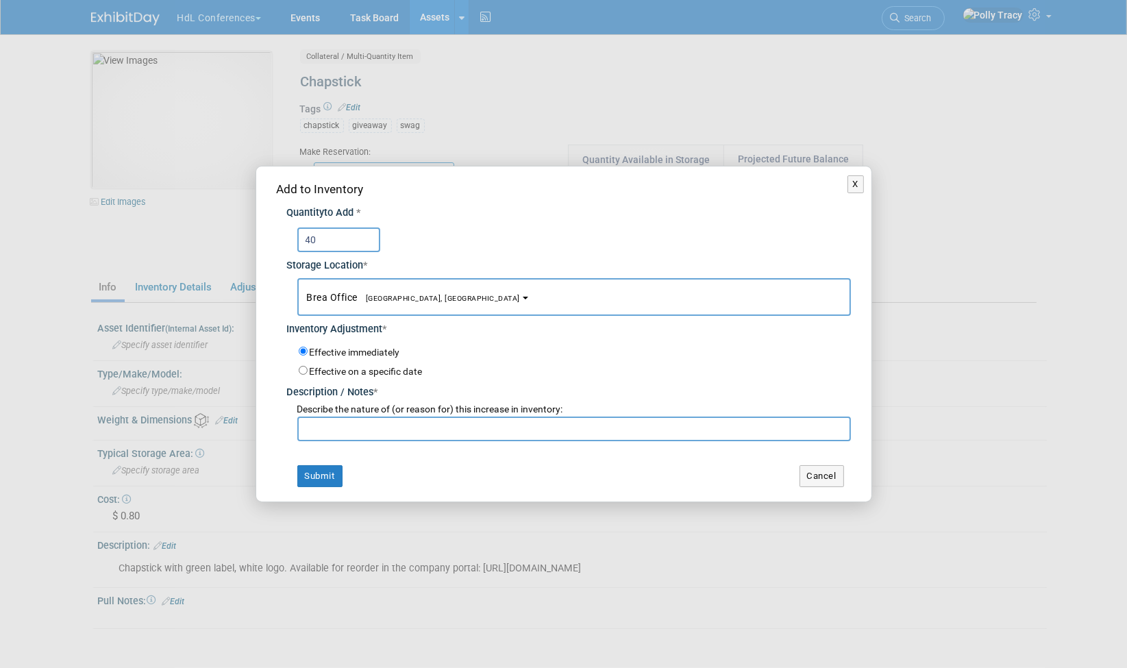
type input "40"
click at [335, 427] on input "text" at bounding box center [574, 429] width 554 height 25
type input "GFOA return"
click at [317, 477] on button "Submit" at bounding box center [319, 476] width 45 height 22
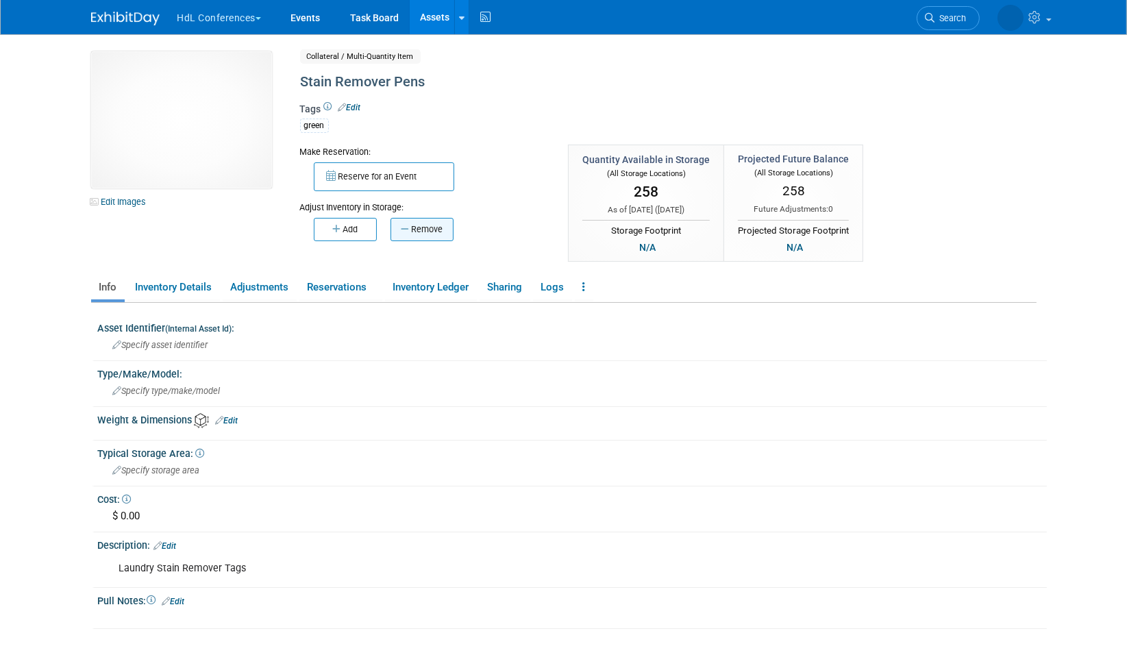
click at [416, 230] on button "Remove" at bounding box center [422, 229] width 63 height 23
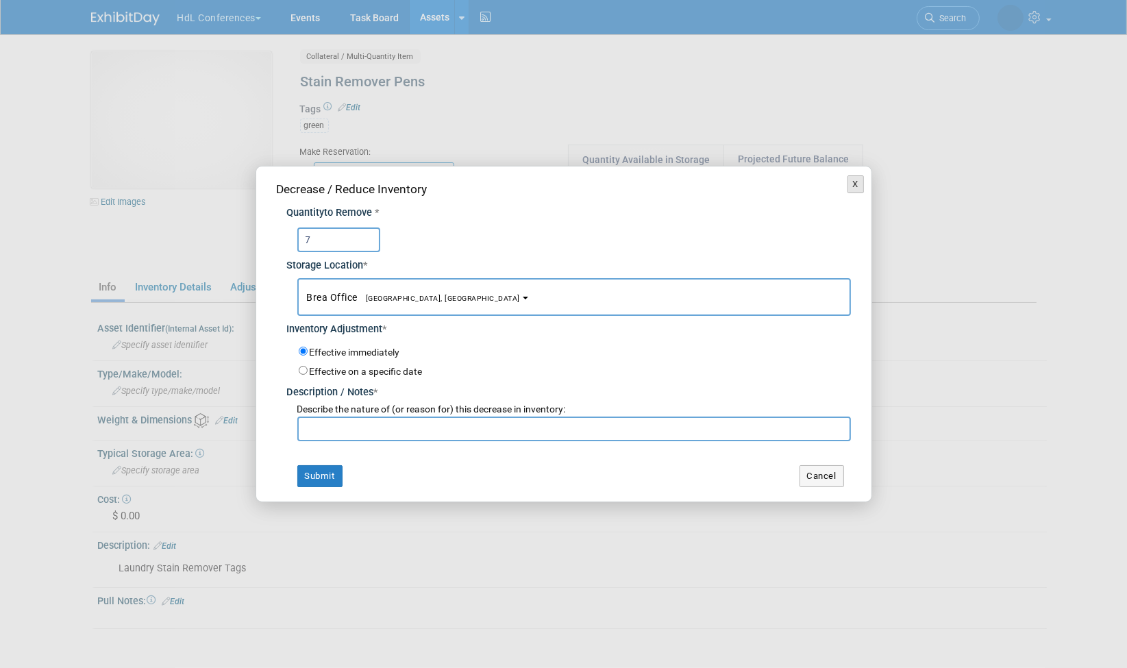
type input "7"
click at [857, 184] on button "X" at bounding box center [856, 184] width 17 height 18
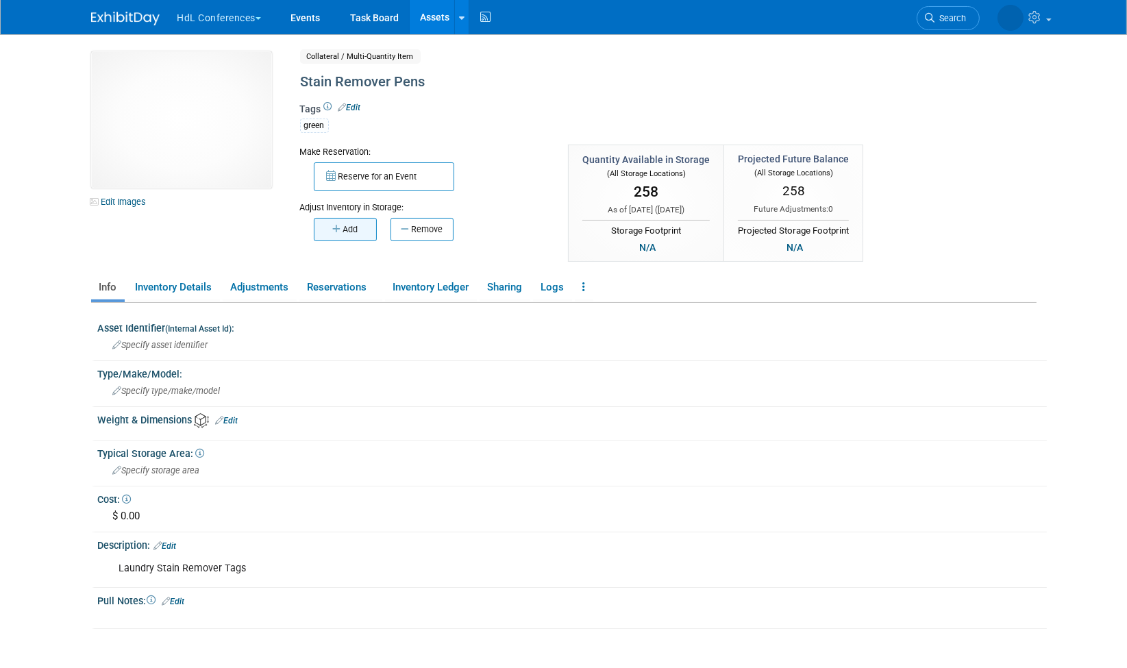
click at [363, 228] on button "Add" at bounding box center [345, 229] width 63 height 23
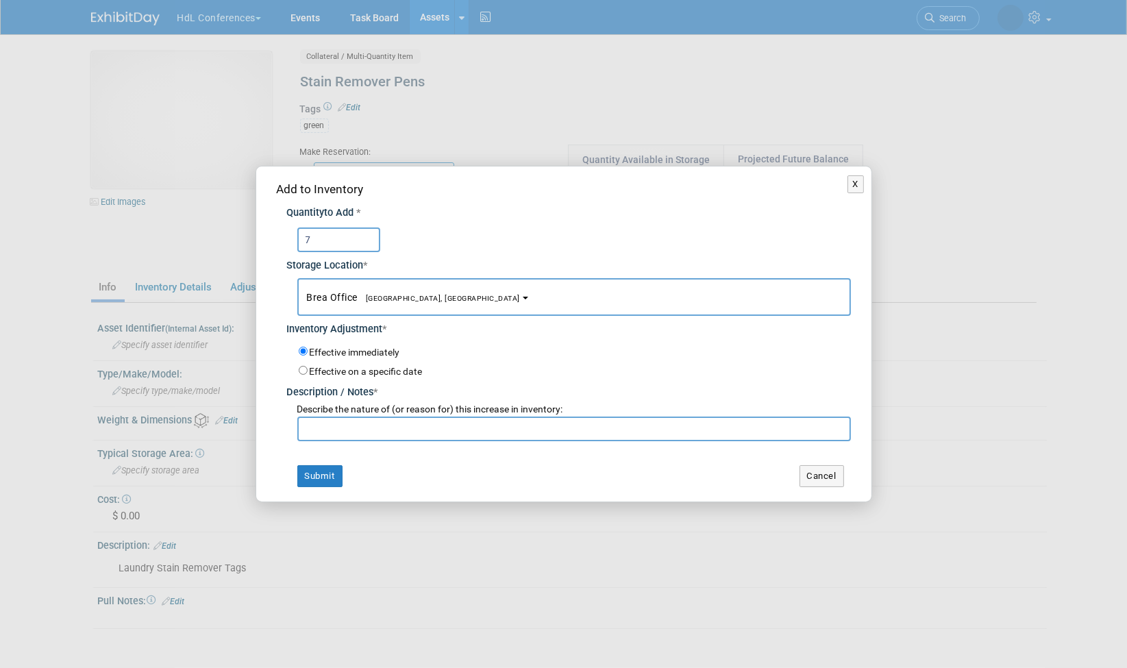
type input "7"
click at [382, 434] on input "text" at bounding box center [574, 429] width 554 height 25
type input "returned from [GEOGRAPHIC_DATA]"
click at [317, 466] on button "Submit" at bounding box center [319, 476] width 45 height 22
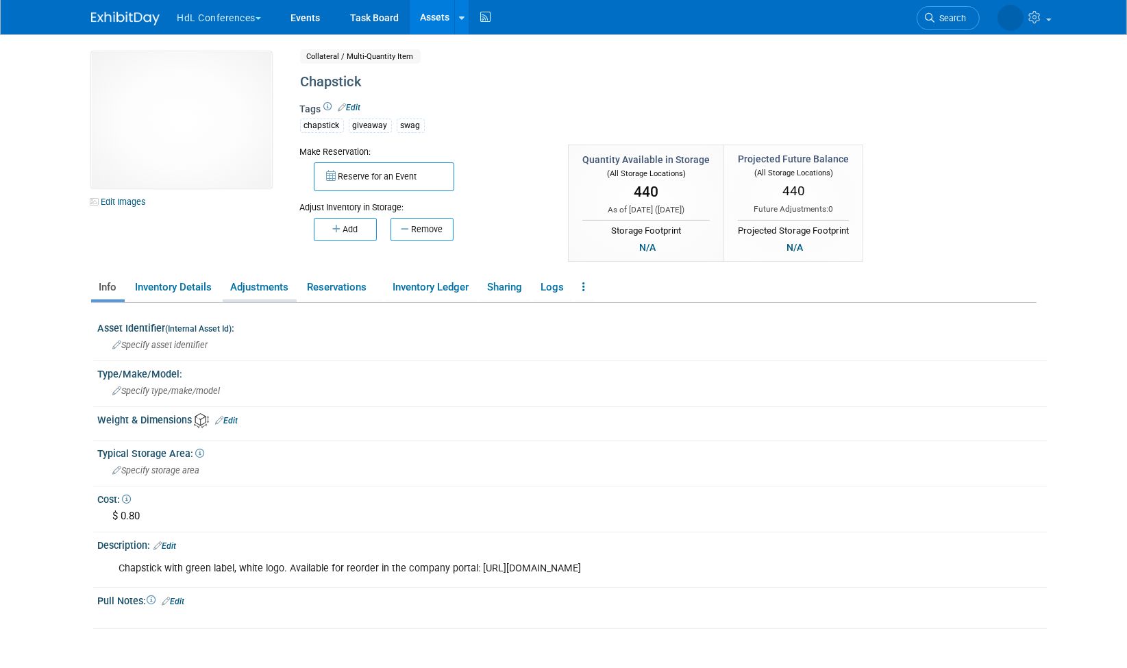
click at [253, 288] on link "Adjustments" at bounding box center [260, 287] width 74 height 24
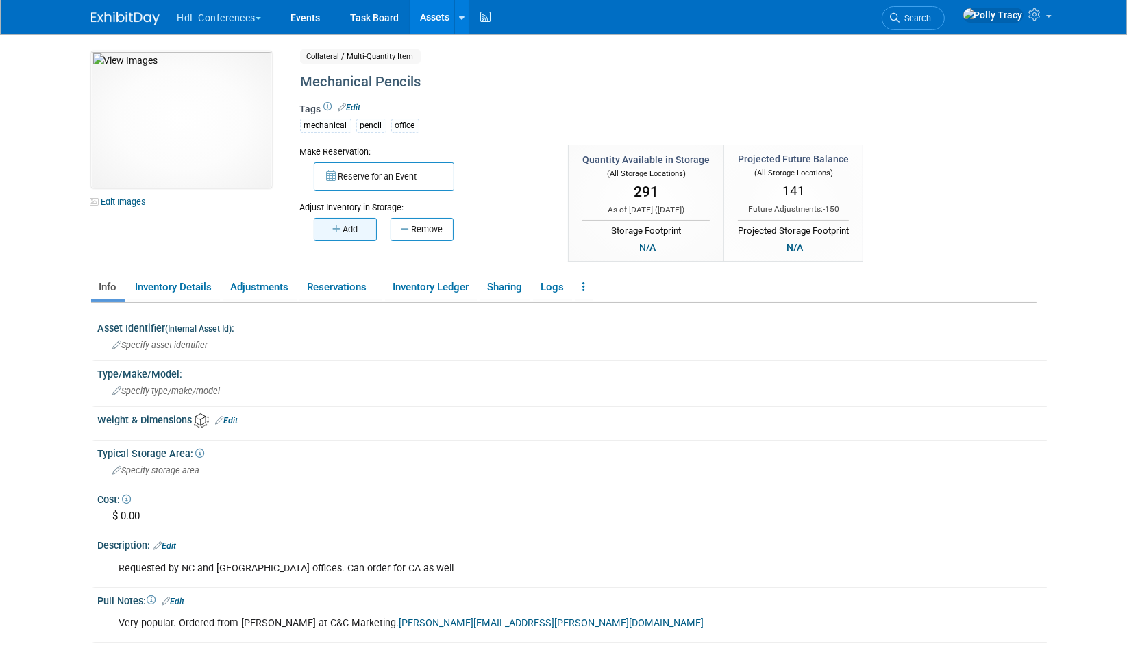
click at [362, 228] on button "Add" at bounding box center [345, 229] width 63 height 23
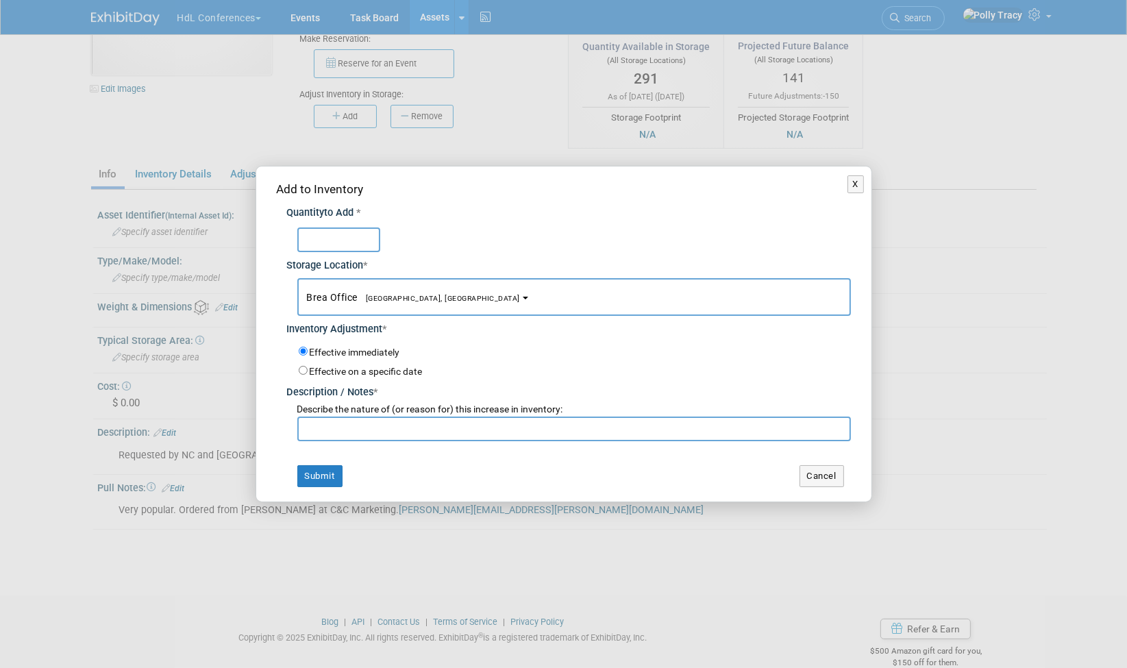
scroll to position [131, 0]
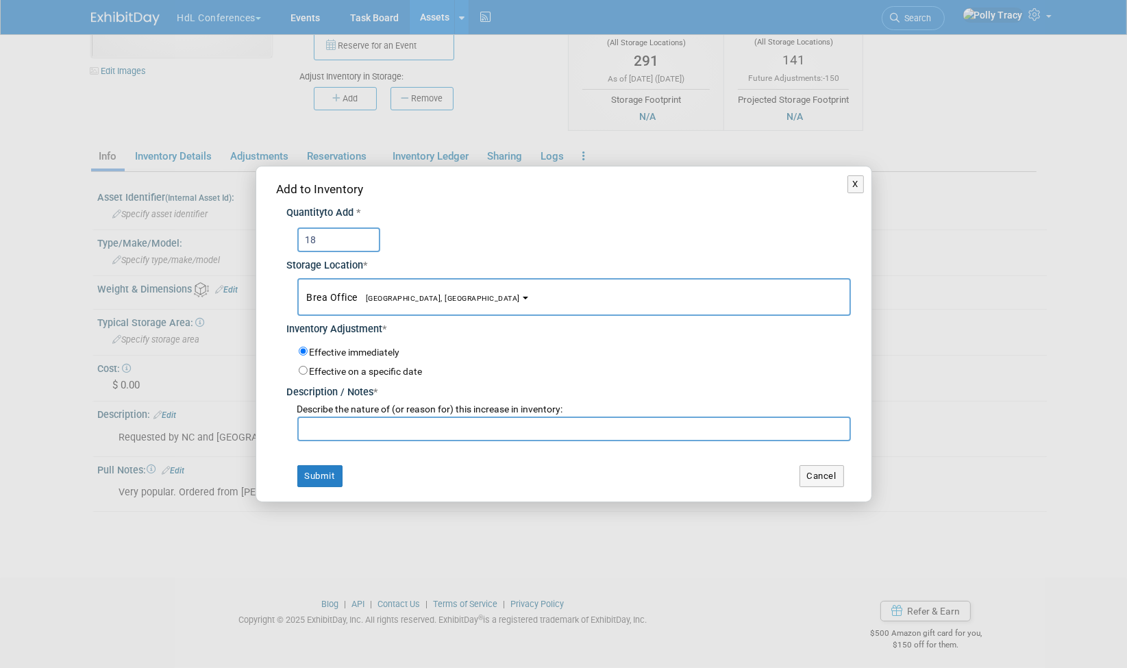
type input "18"
click at [343, 431] on input "text" at bounding box center [574, 429] width 554 height 25
type input "return from GFOA"
click at [323, 480] on button "Submit" at bounding box center [319, 476] width 45 height 22
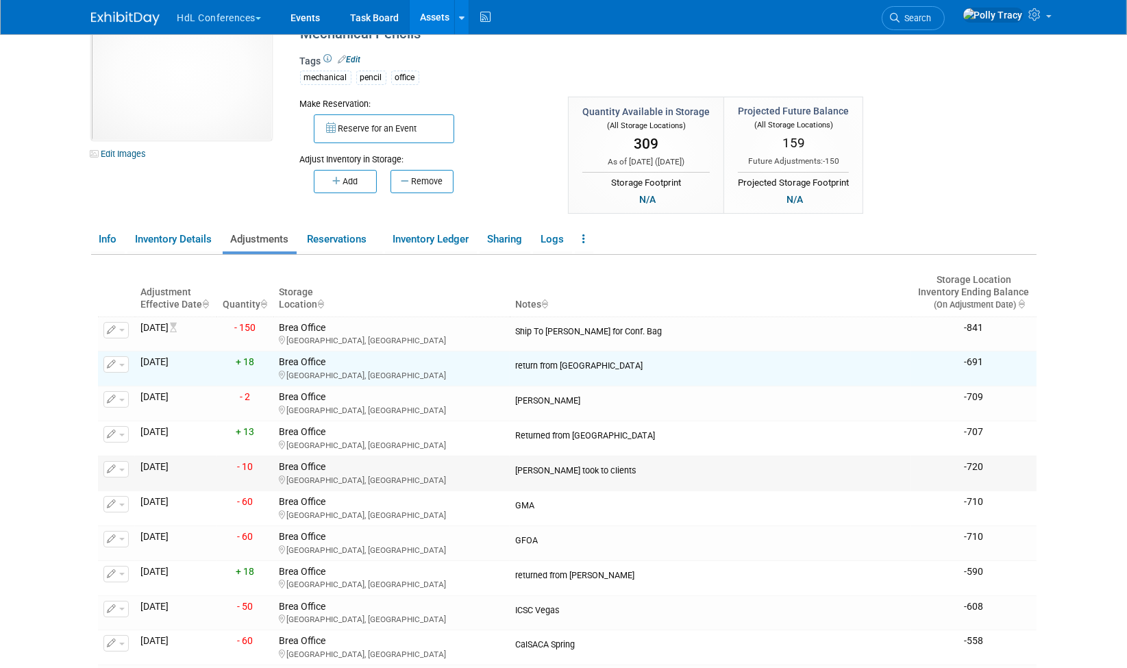
scroll to position [0, 0]
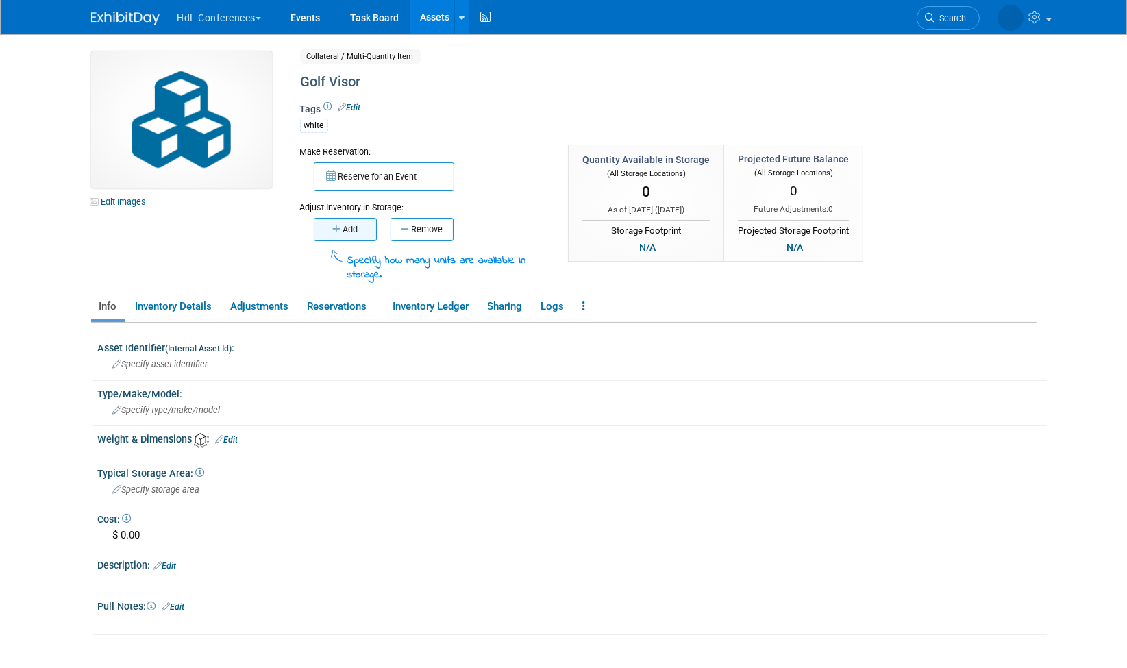
click at [334, 230] on icon "button" at bounding box center [337, 229] width 10 height 9
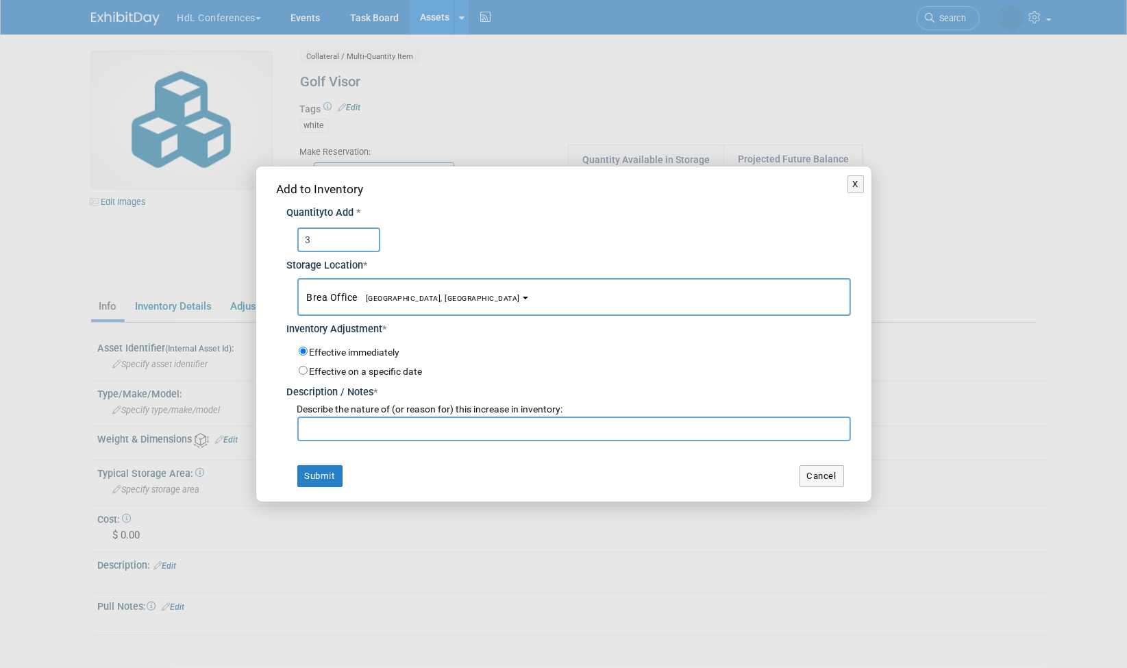
type input "3"
click at [384, 428] on input "text" at bounding box center [574, 429] width 554 height 25
type input "inventory adjustment"
drag, startPoint x: 340, startPoint y: 238, endPoint x: 278, endPoint y: 234, distance: 62.5
click at [278, 234] on div "Quantity to Add * 3 Storage Location * Brea Office<span style="font-size: 0.75e…" at bounding box center [564, 320] width 574 height 244
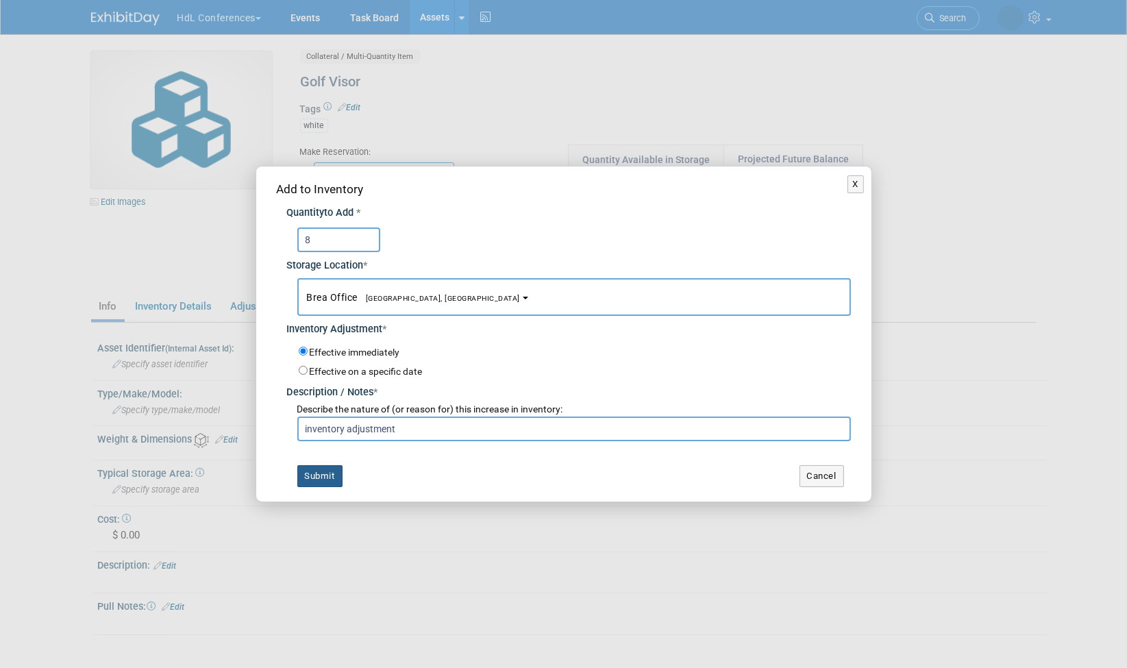
type input "8"
click at [326, 477] on button "Submit" at bounding box center [319, 476] width 45 height 22
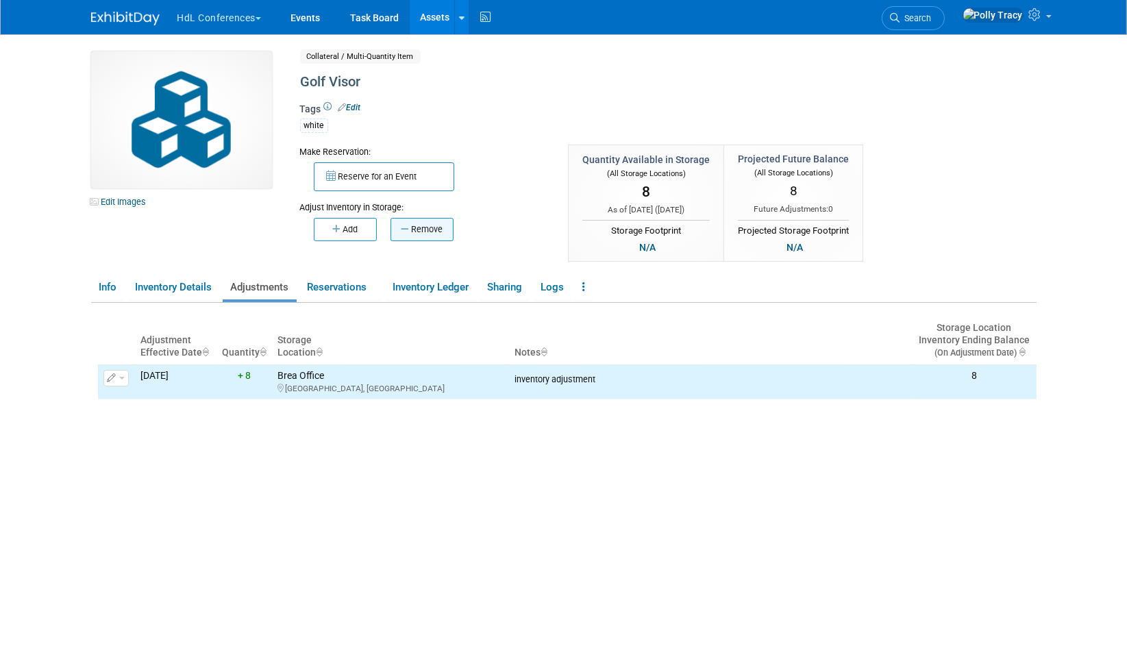
click at [440, 227] on button "Remove" at bounding box center [422, 229] width 63 height 23
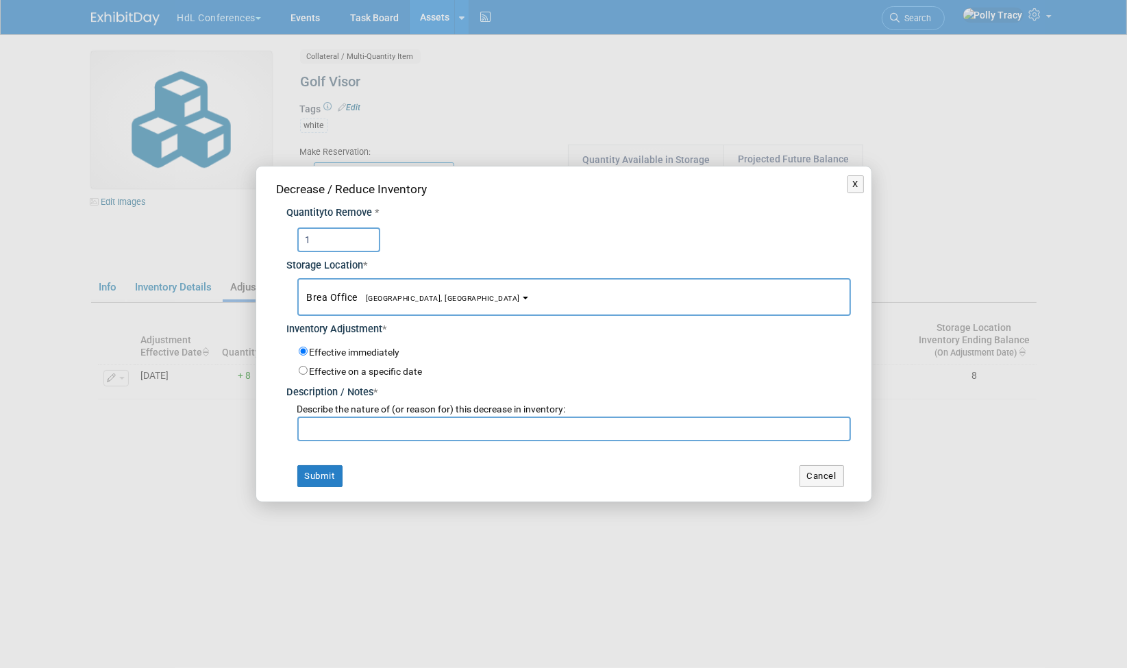
type input "1"
click at [416, 434] on input "text" at bounding box center [574, 429] width 554 height 25
type input "Lloyd"
click at [328, 475] on button "Submit" at bounding box center [319, 476] width 45 height 22
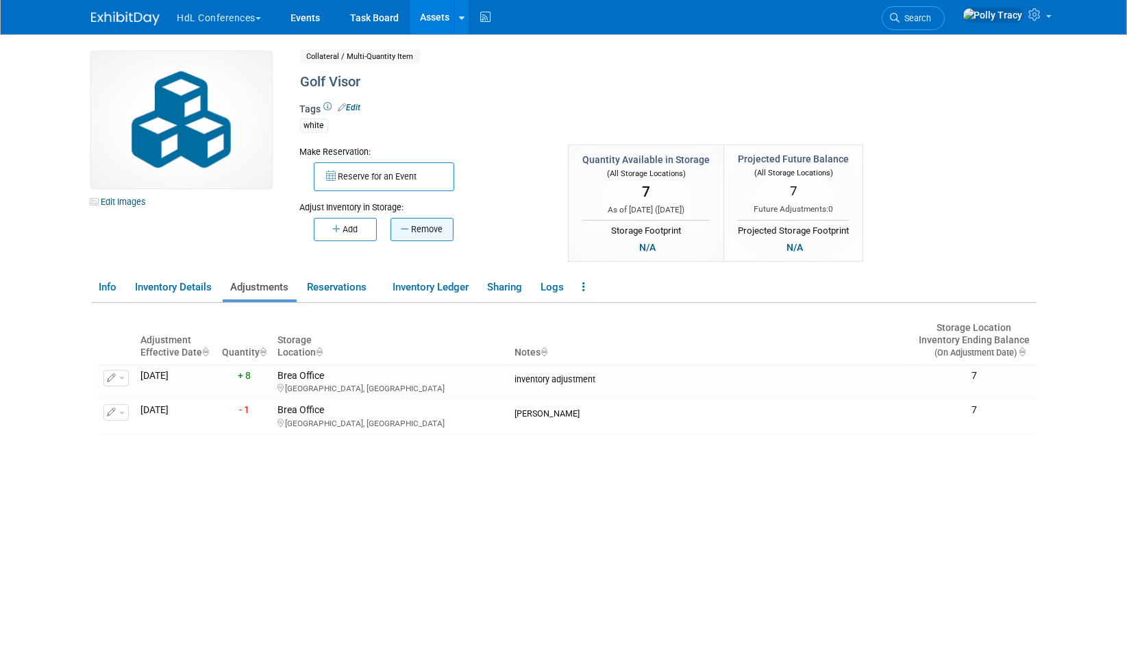
click at [408, 231] on icon "button" at bounding box center [406, 229] width 10 height 9
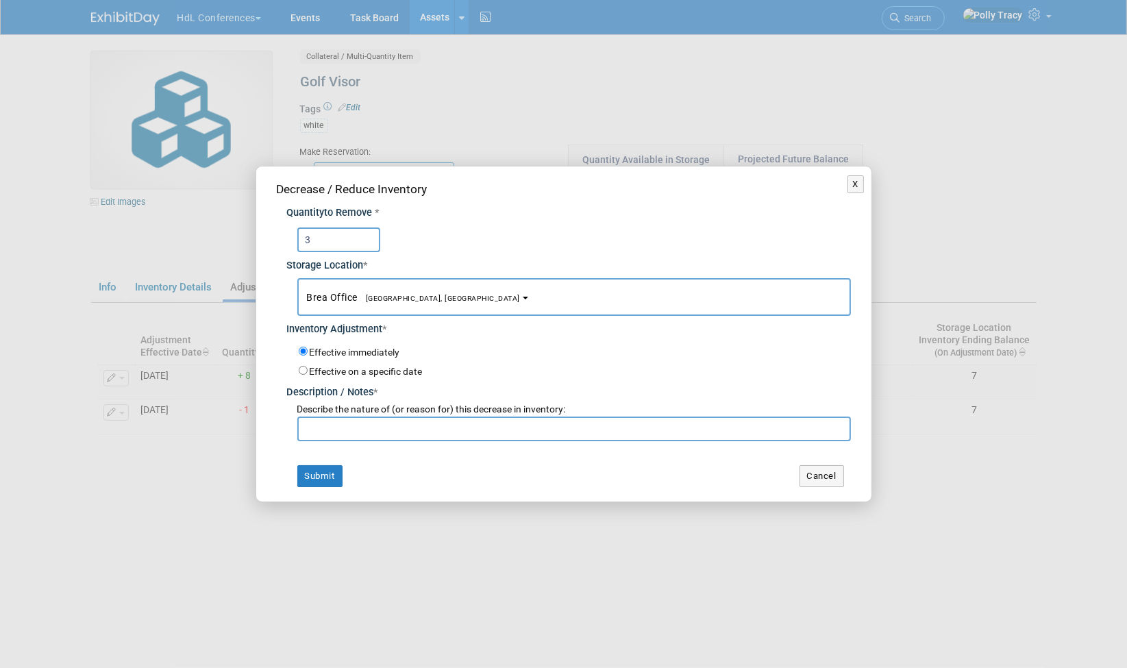
type input "3"
click at [354, 431] on input "text" at bounding box center [574, 429] width 554 height 25
type input "make a wish pickelball"
click at [343, 481] on td "Submit" at bounding box center [414, 476] width 274 height 22
click at [318, 480] on button "Submit" at bounding box center [319, 476] width 45 height 22
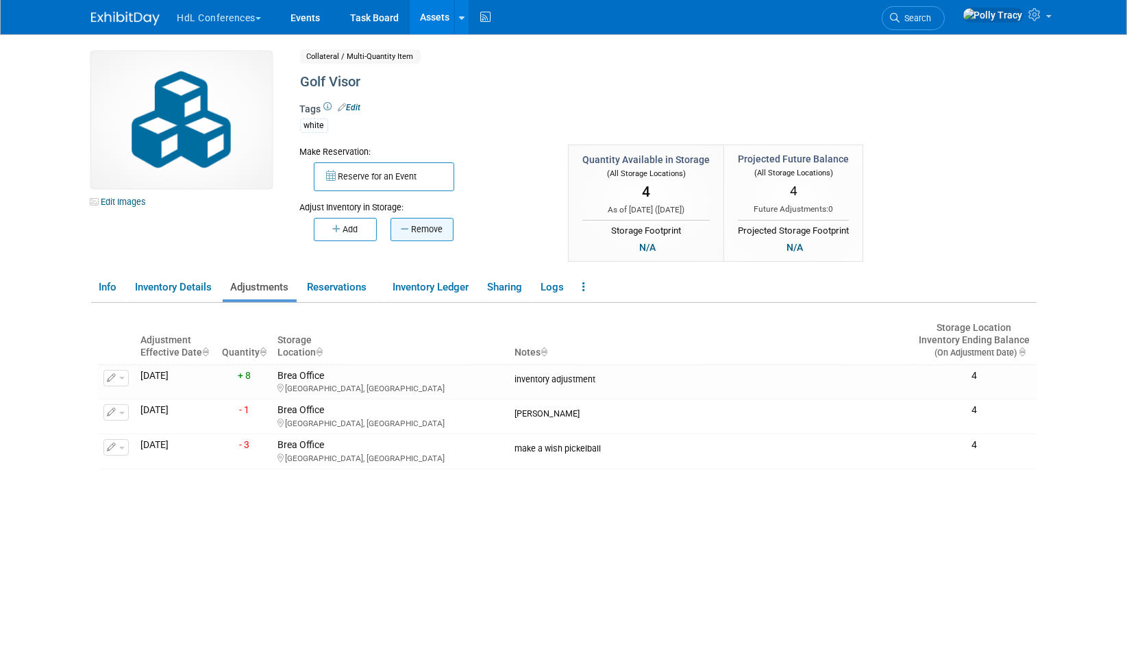
click at [403, 229] on icon "button" at bounding box center [406, 229] width 10 height 9
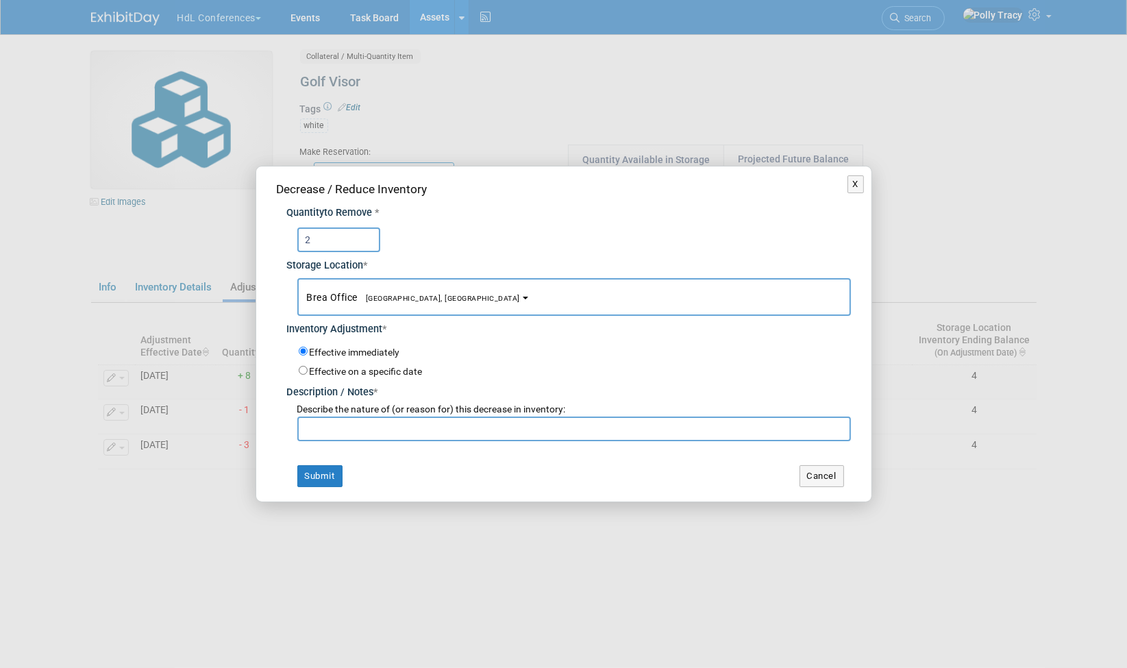
type input "2"
click at [380, 425] on input "text" at bounding box center [574, 429] width 554 height 25
type input "esop brea event"
click at [308, 476] on button "Submit" at bounding box center [319, 476] width 45 height 22
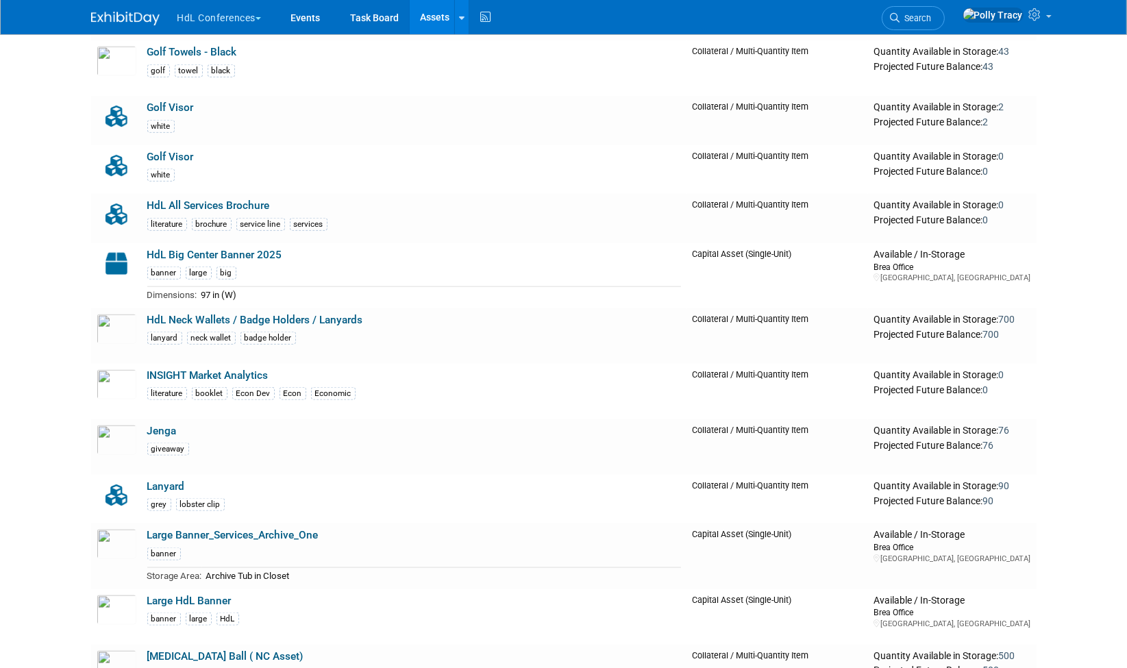
scroll to position [1867, 0]
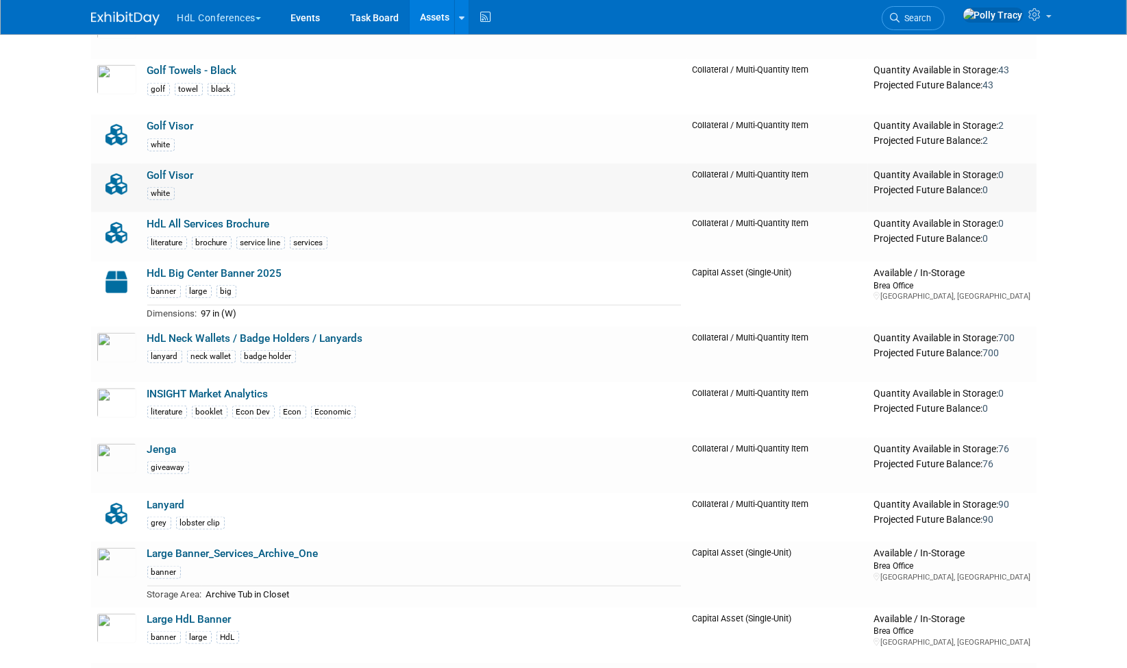
click at [163, 169] on link "Golf Visor" at bounding box center [170, 175] width 47 height 12
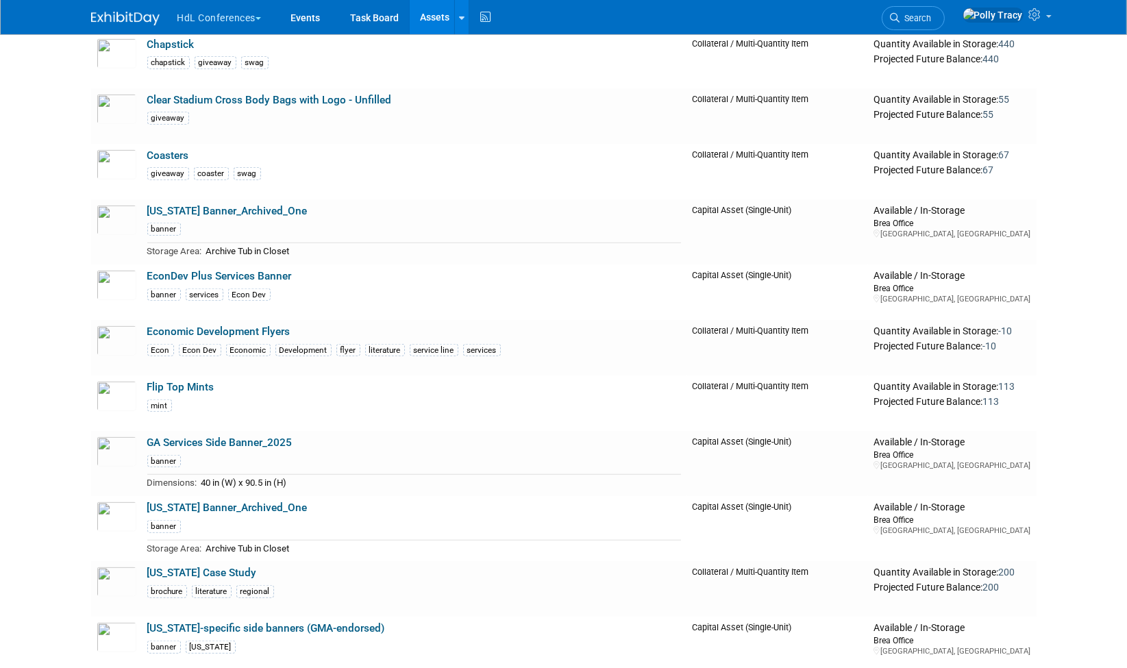
scroll to position [1154, 0]
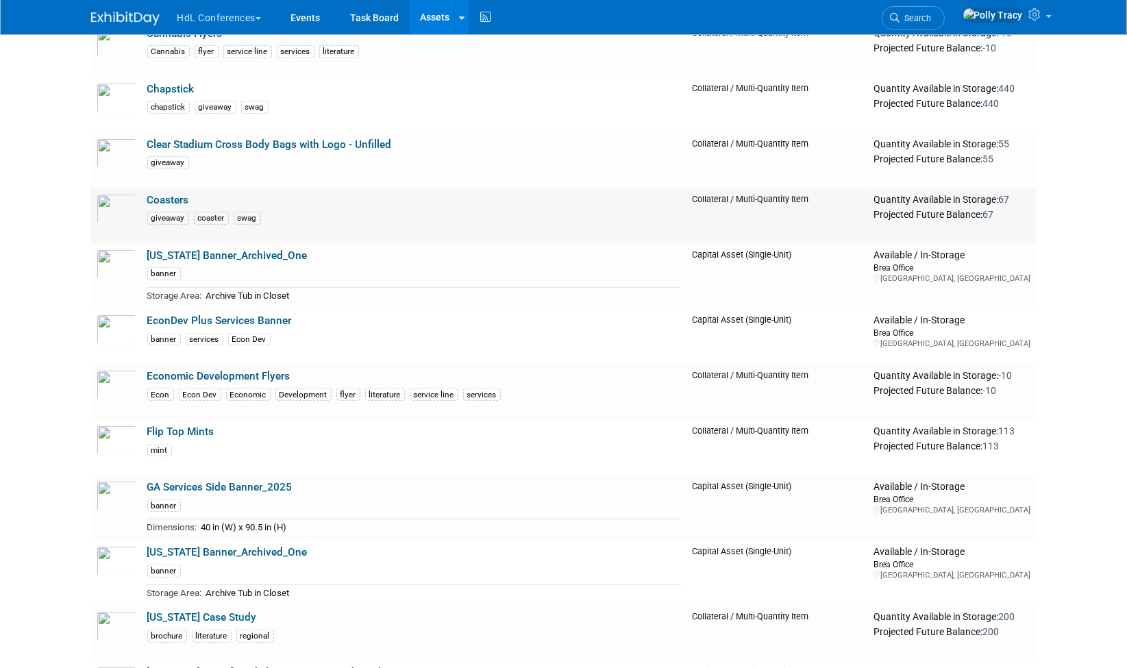
click at [178, 194] on link "Coasters" at bounding box center [168, 200] width 42 height 12
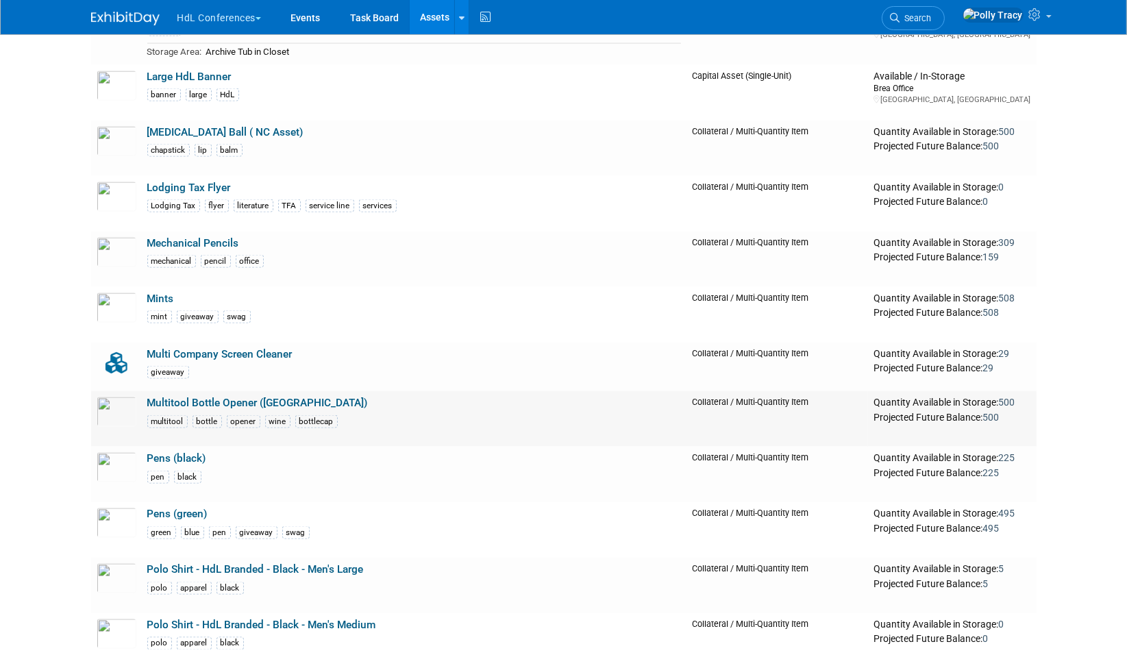
scroll to position [2465, 0]
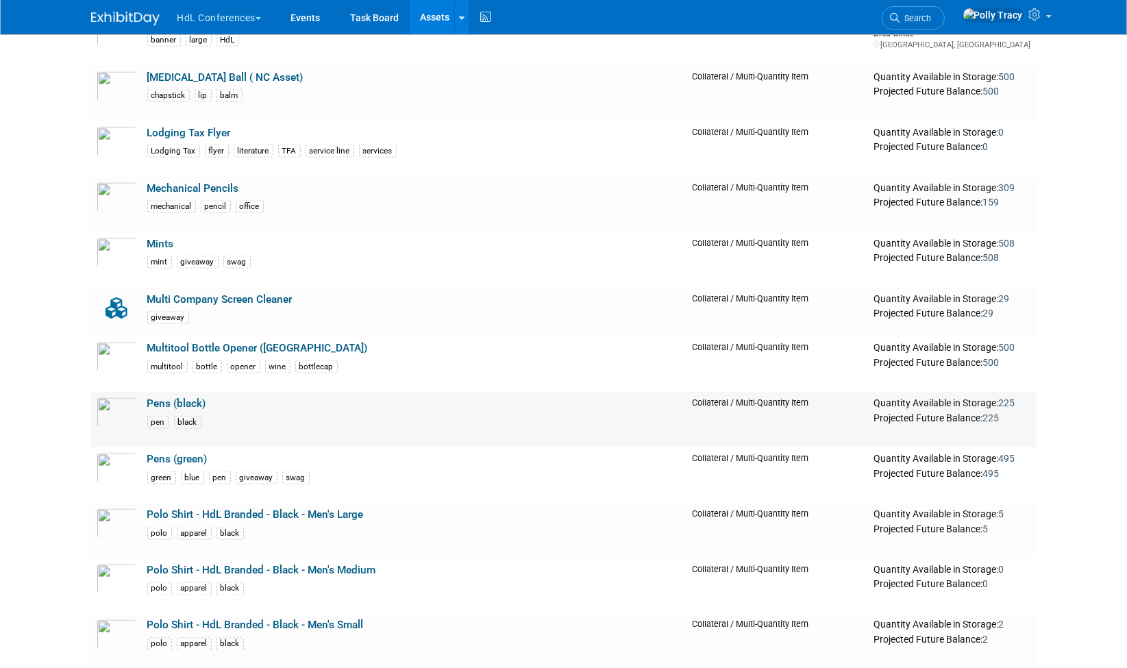
click at [169, 397] on link "Pens (black)" at bounding box center [176, 403] width 59 height 12
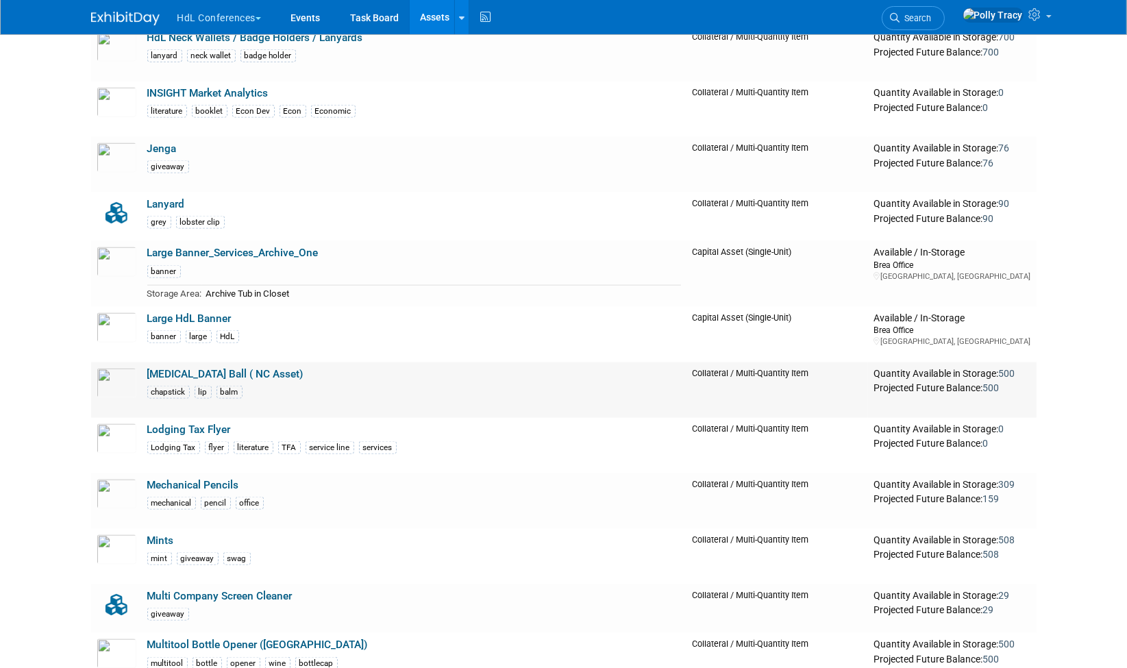
scroll to position [2175, 0]
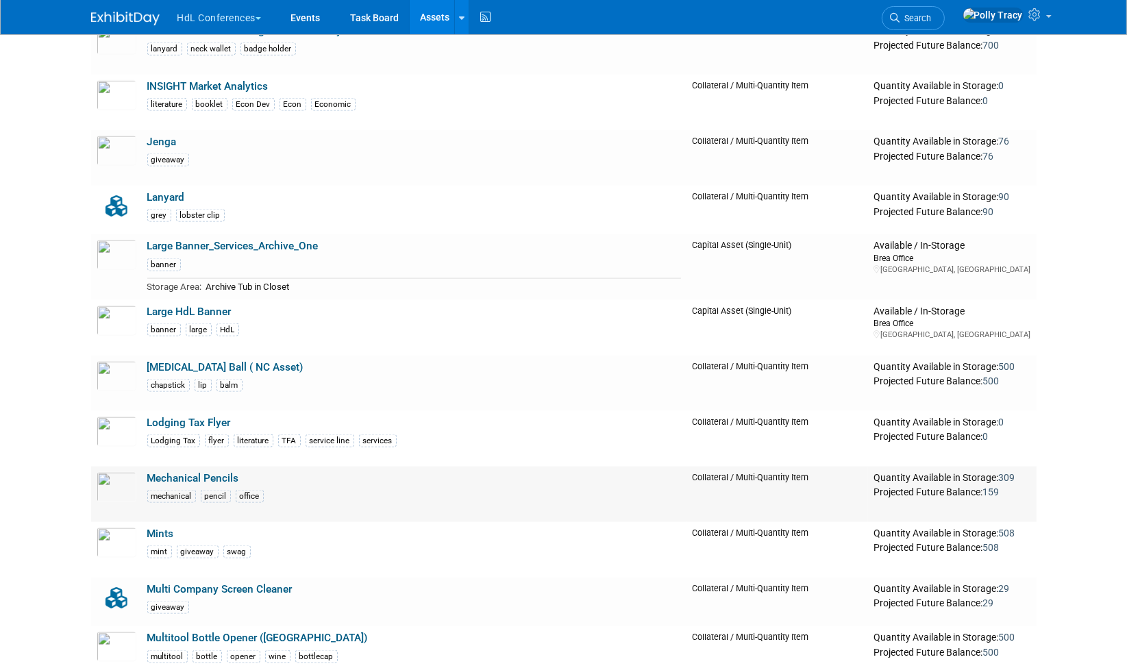
click at [192, 472] on link "Mechanical Pencils" at bounding box center [193, 478] width 92 height 12
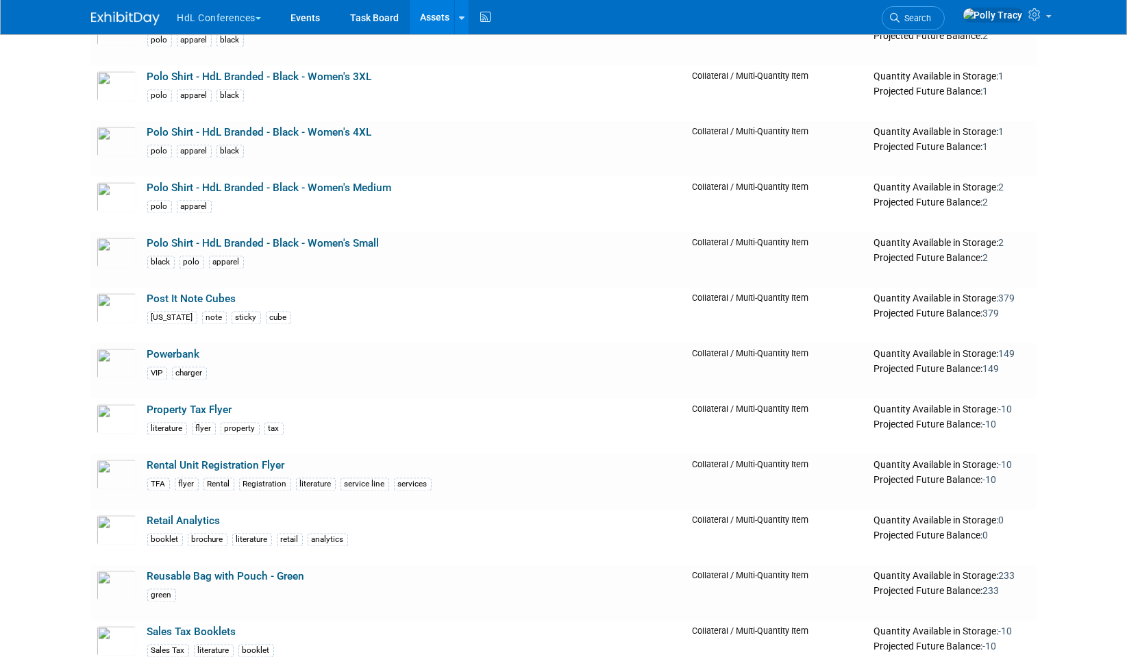
scroll to position [3103, 0]
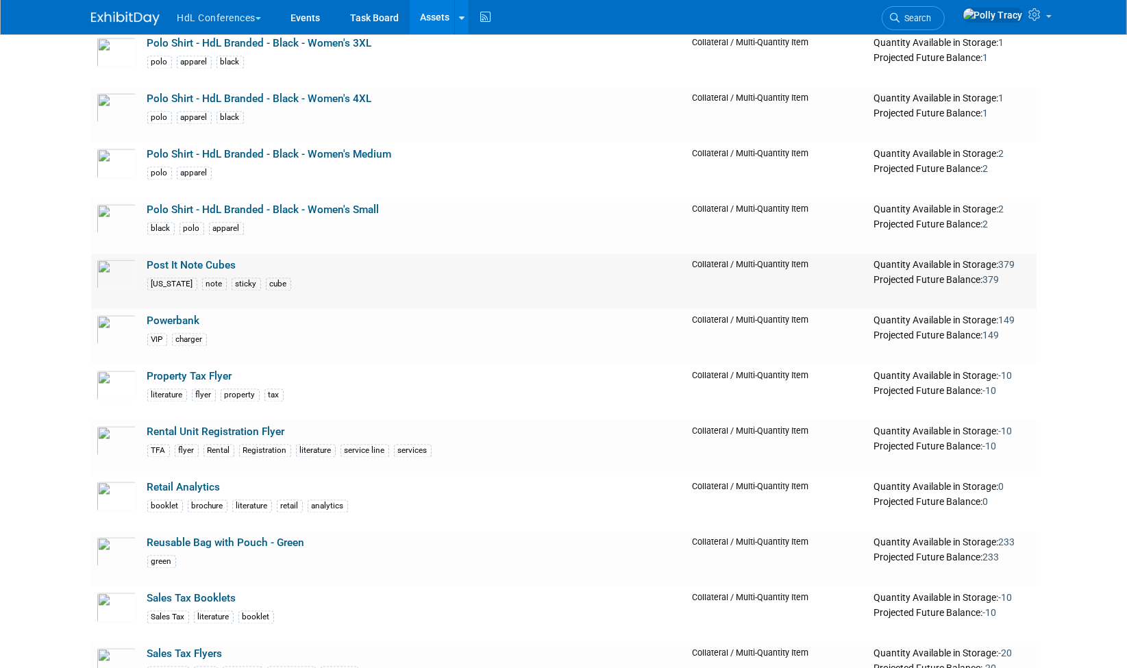
click at [197, 259] on link "Post It Note Cubes" at bounding box center [191, 265] width 89 height 12
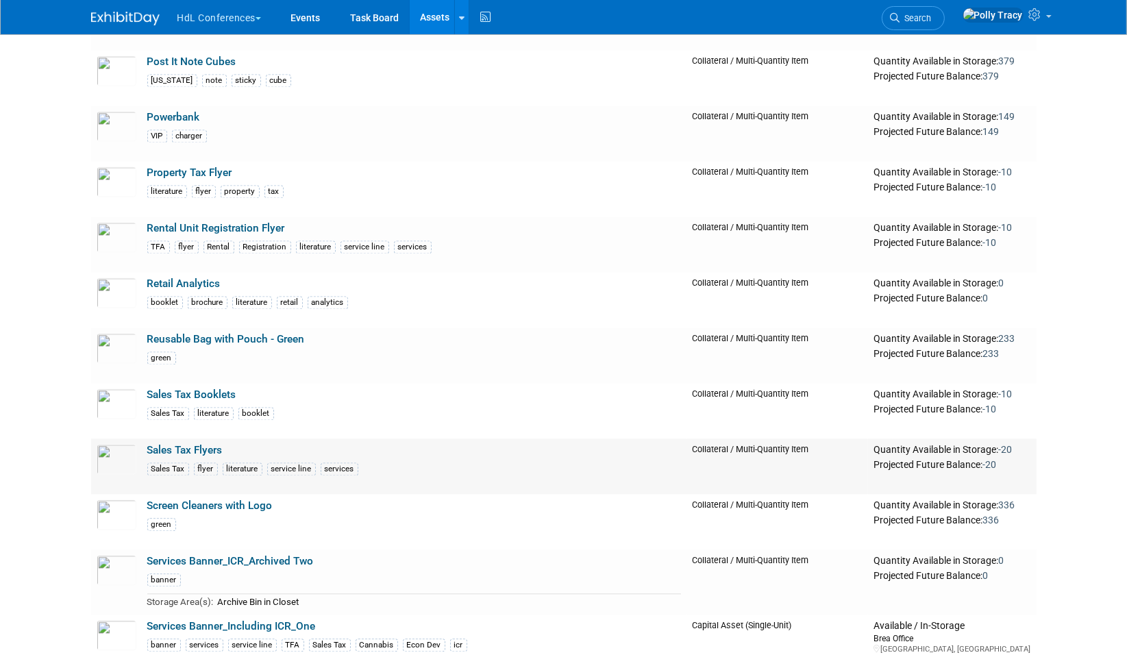
scroll to position [3306, 0]
click at [258, 500] on link "Screen Cleaners with Logo" at bounding box center [209, 506] width 125 height 12
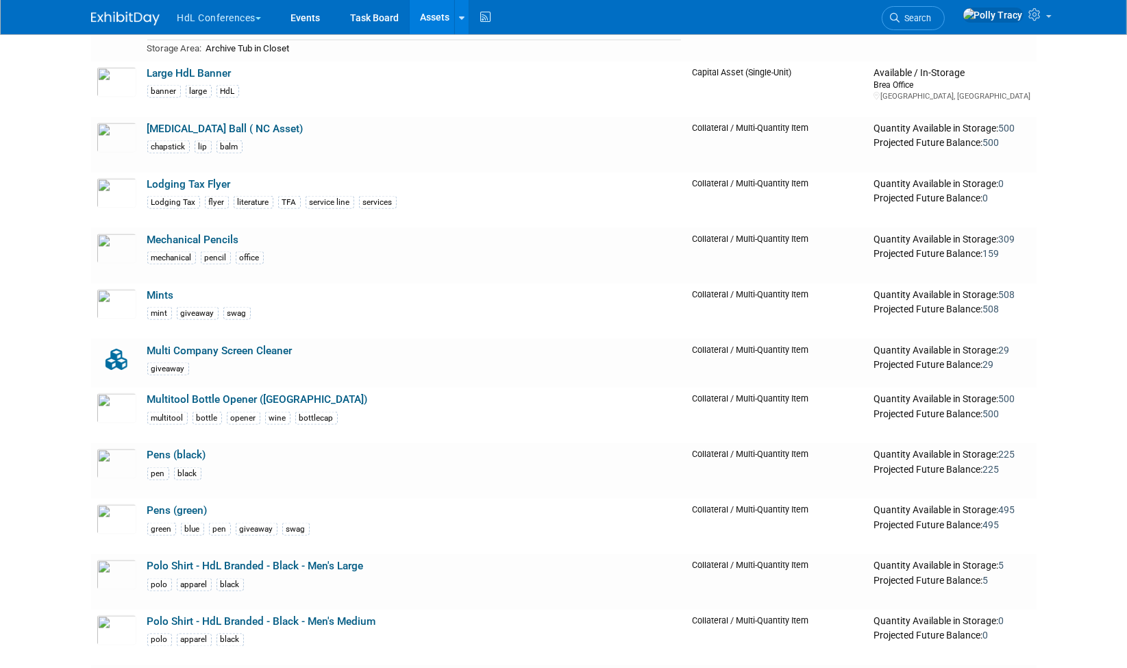
scroll to position [2410, 0]
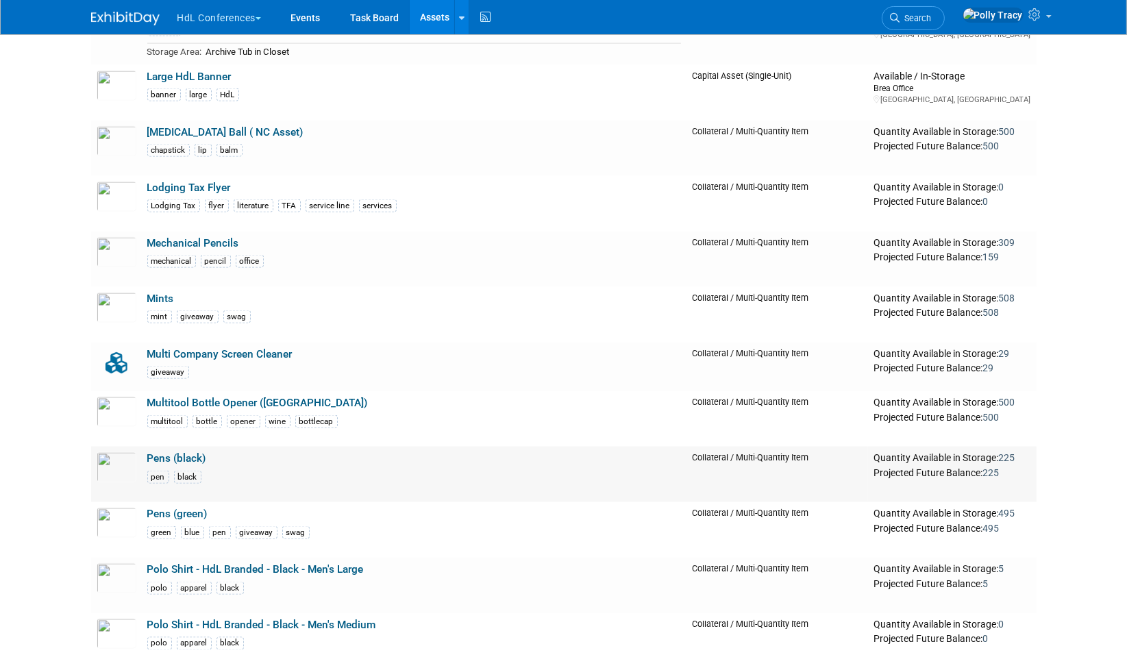
click at [178, 452] on link "Pens (black)" at bounding box center [176, 458] width 59 height 12
click at [160, 508] on link "Pens (green)" at bounding box center [177, 514] width 60 height 12
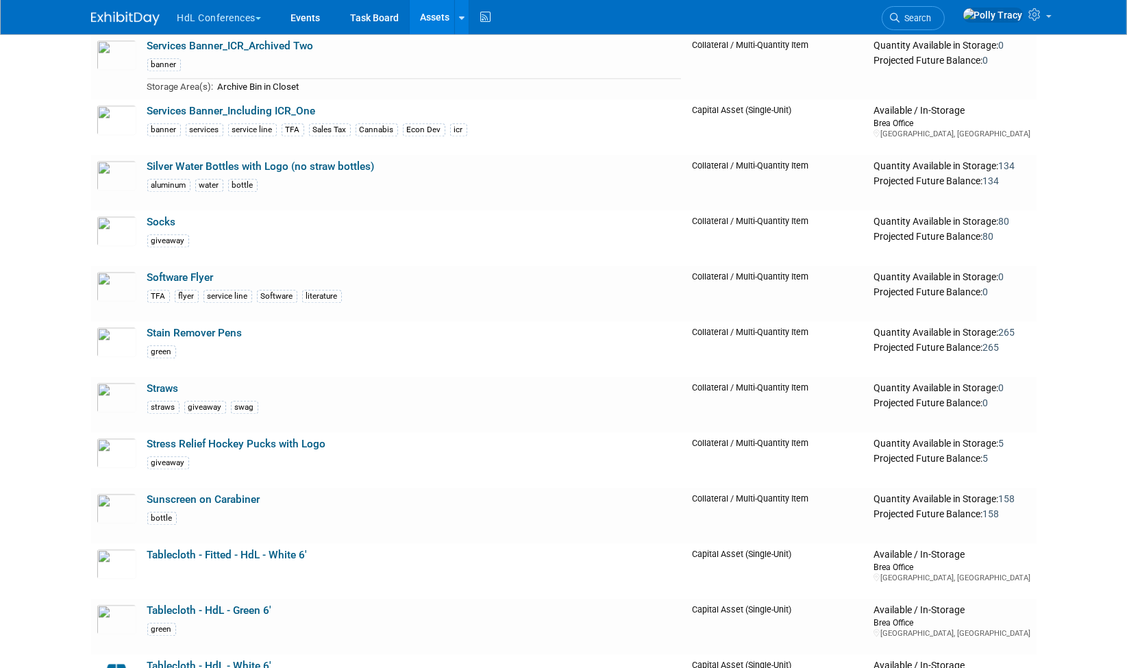
scroll to position [3826, 0]
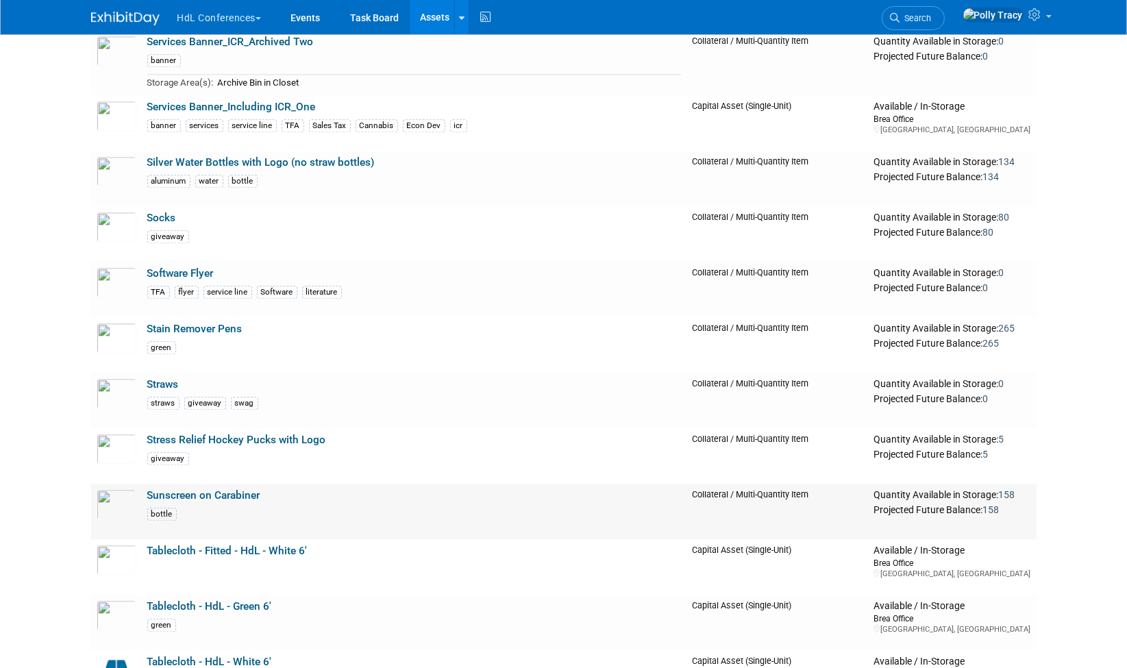
click at [217, 489] on link "Sunscreen on Carabiner" at bounding box center [203, 495] width 113 height 12
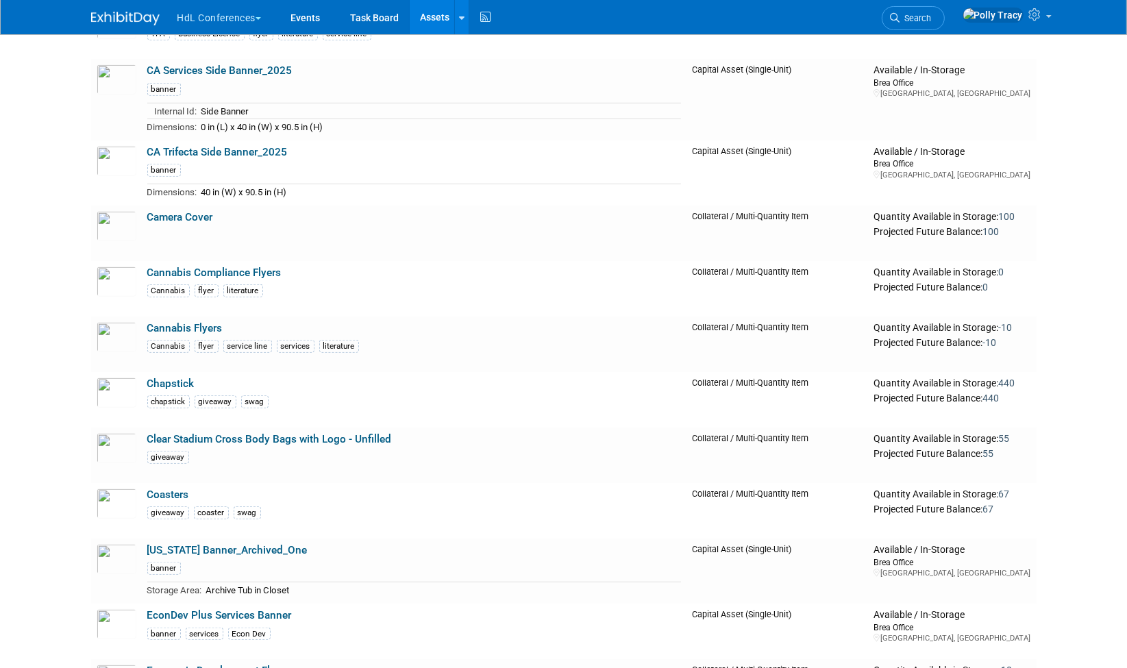
scroll to position [847, 0]
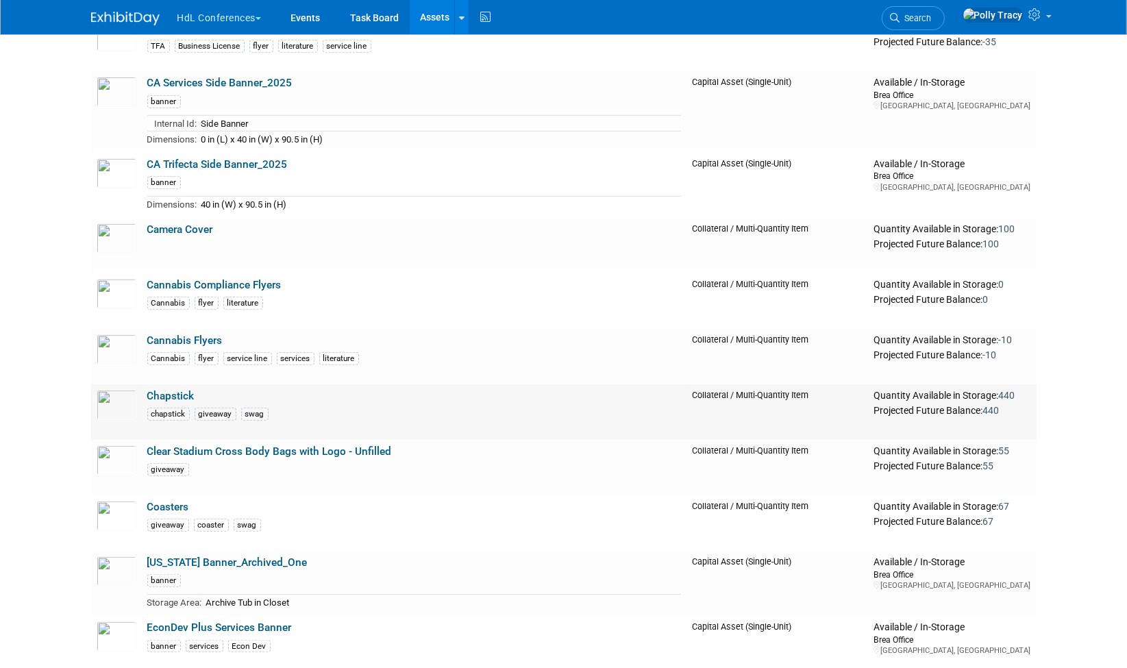
click at [180, 390] on link "Chapstick" at bounding box center [170, 396] width 47 height 12
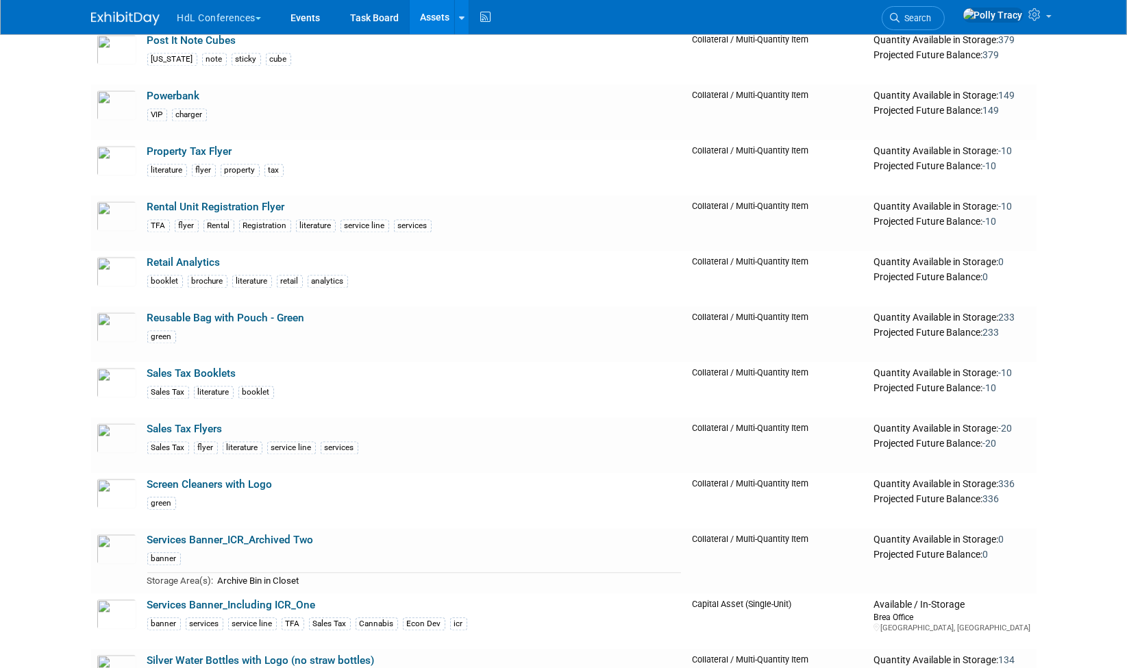
scroll to position [3339, 0]
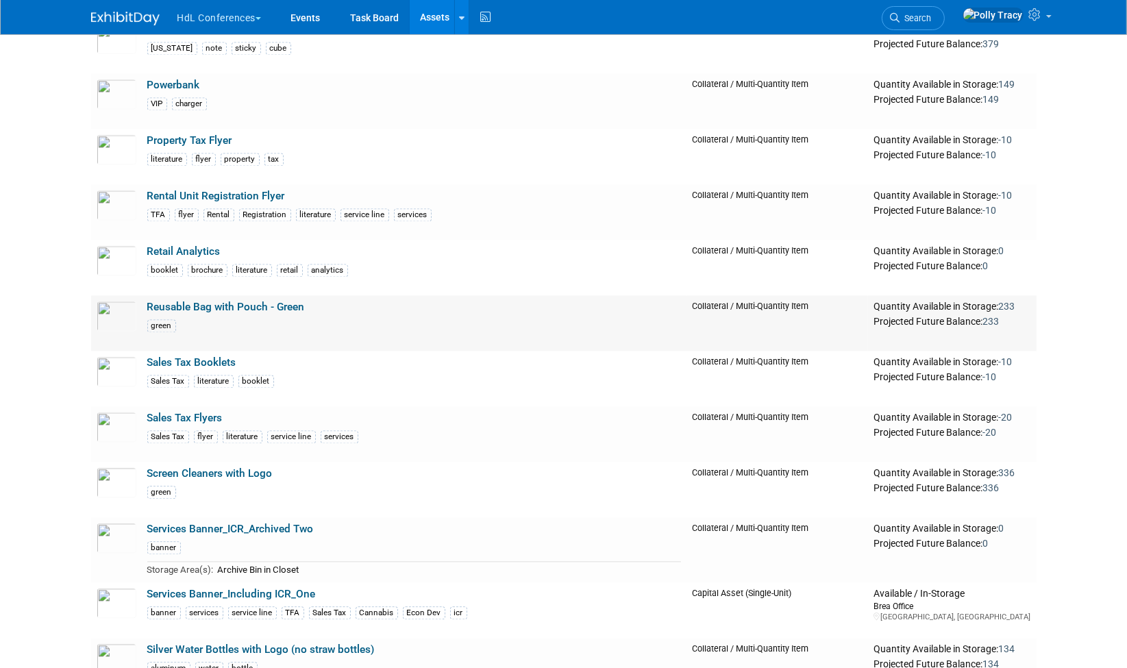
click at [256, 301] on link "Reusable Bag with Pouch - Green" at bounding box center [226, 307] width 158 height 12
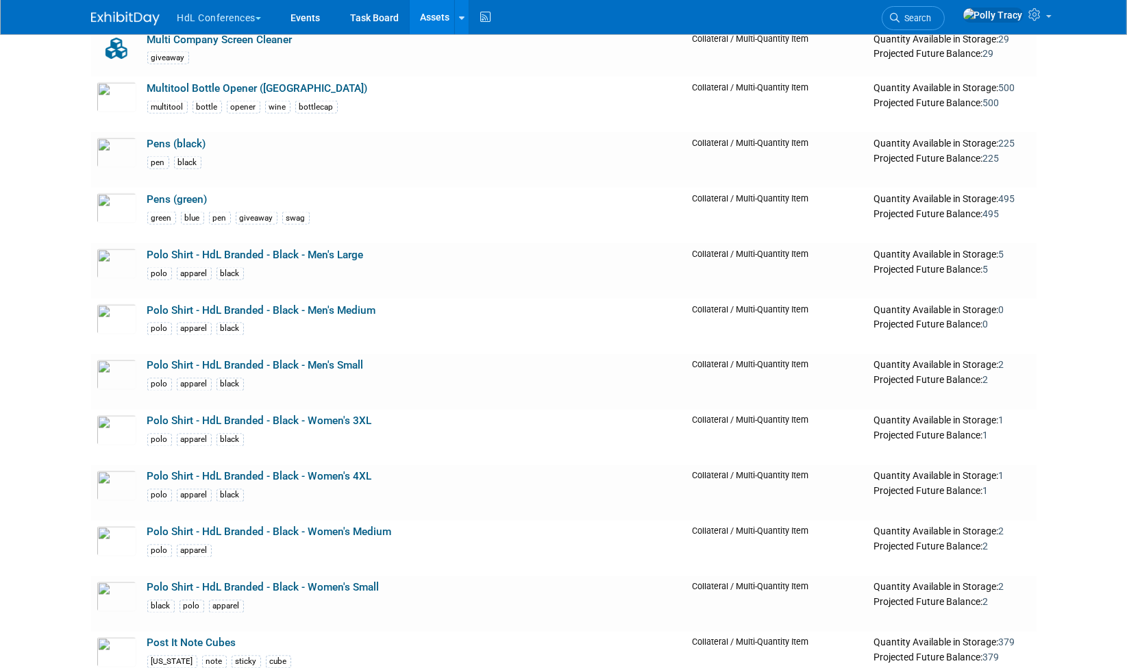
scroll to position [2400, 0]
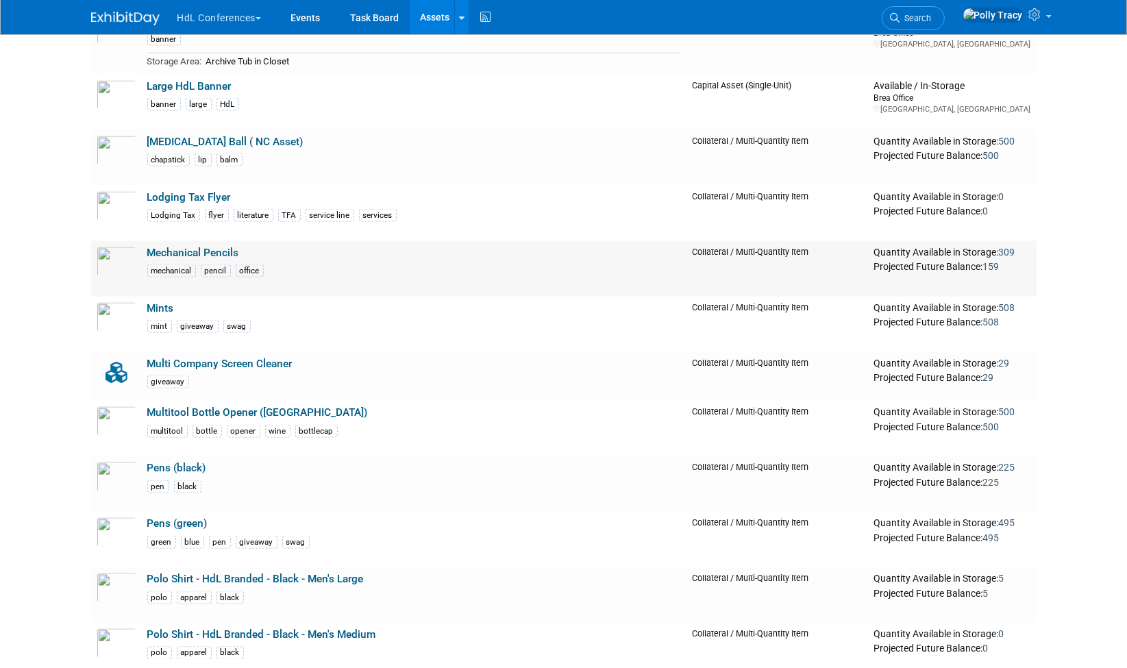
click at [201, 247] on link "Mechanical Pencils" at bounding box center [193, 253] width 92 height 12
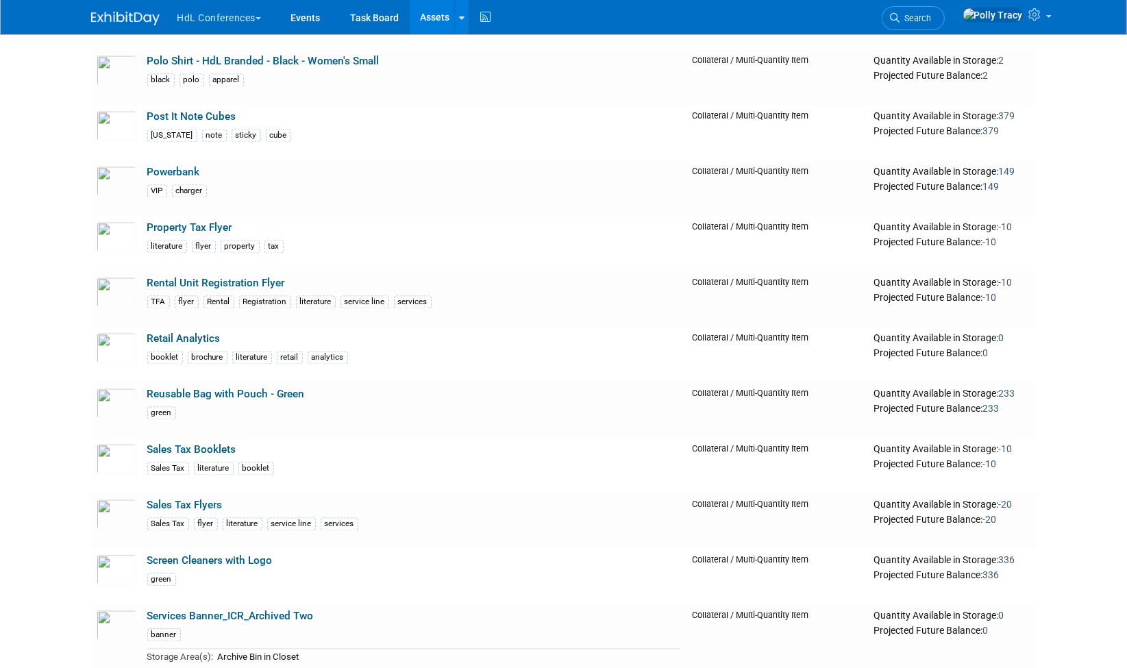
scroll to position [3256, 0]
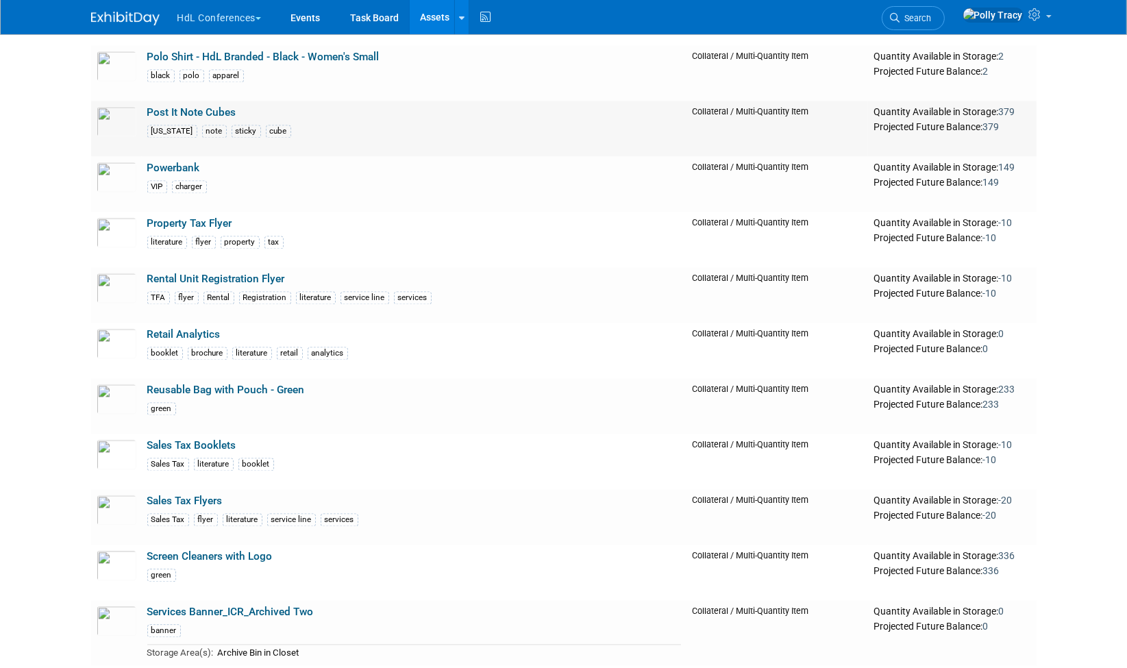
click at [166, 106] on link "Post It Note Cubes" at bounding box center [191, 112] width 89 height 12
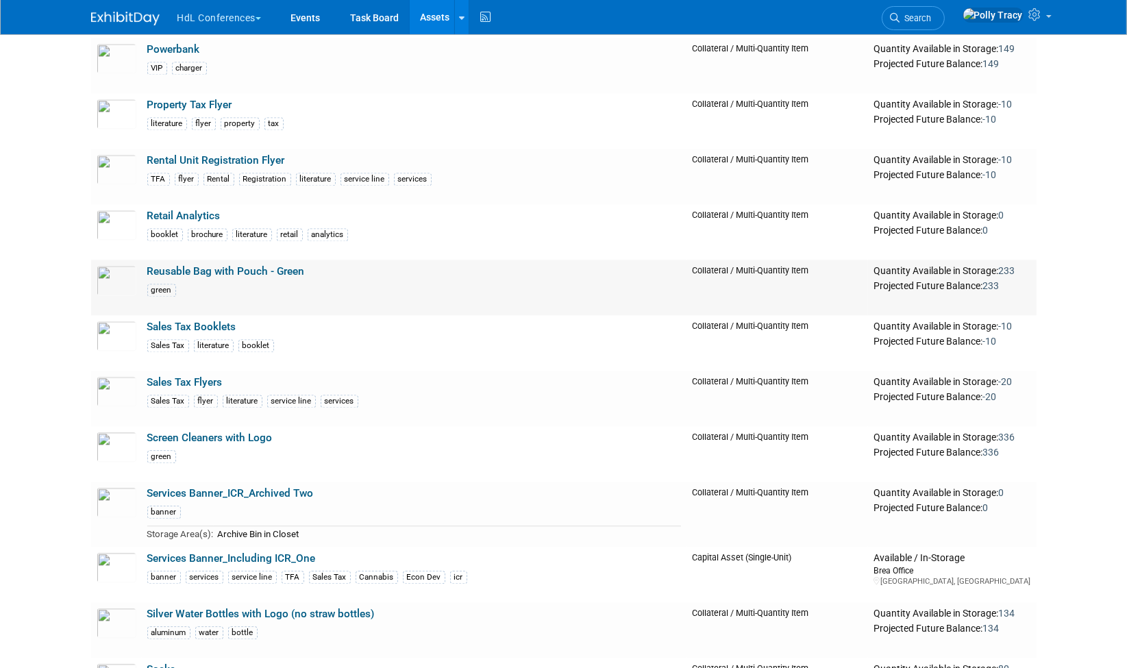
scroll to position [3381, 0]
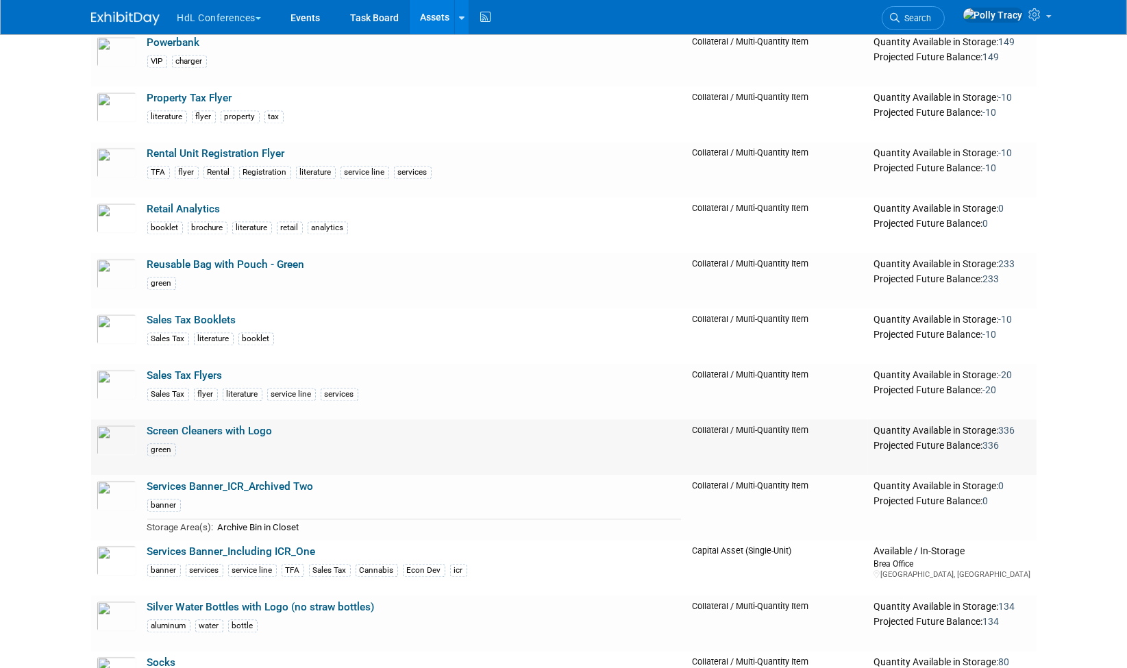
click at [225, 425] on link "Screen Cleaners with Logo" at bounding box center [209, 431] width 125 height 12
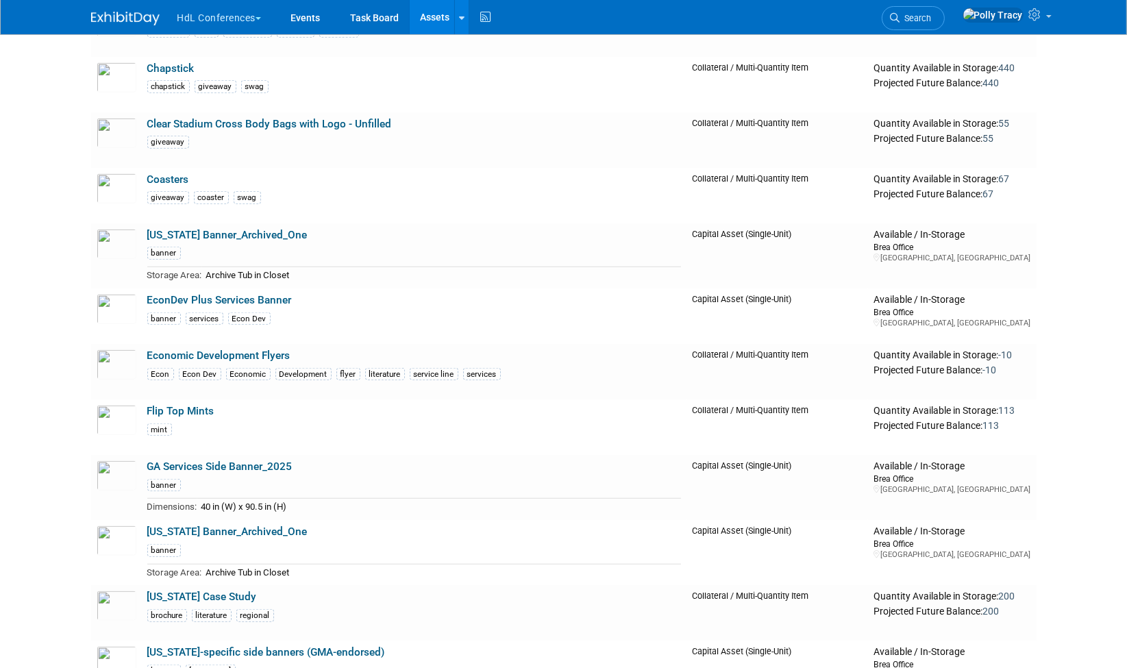
scroll to position [1164, 0]
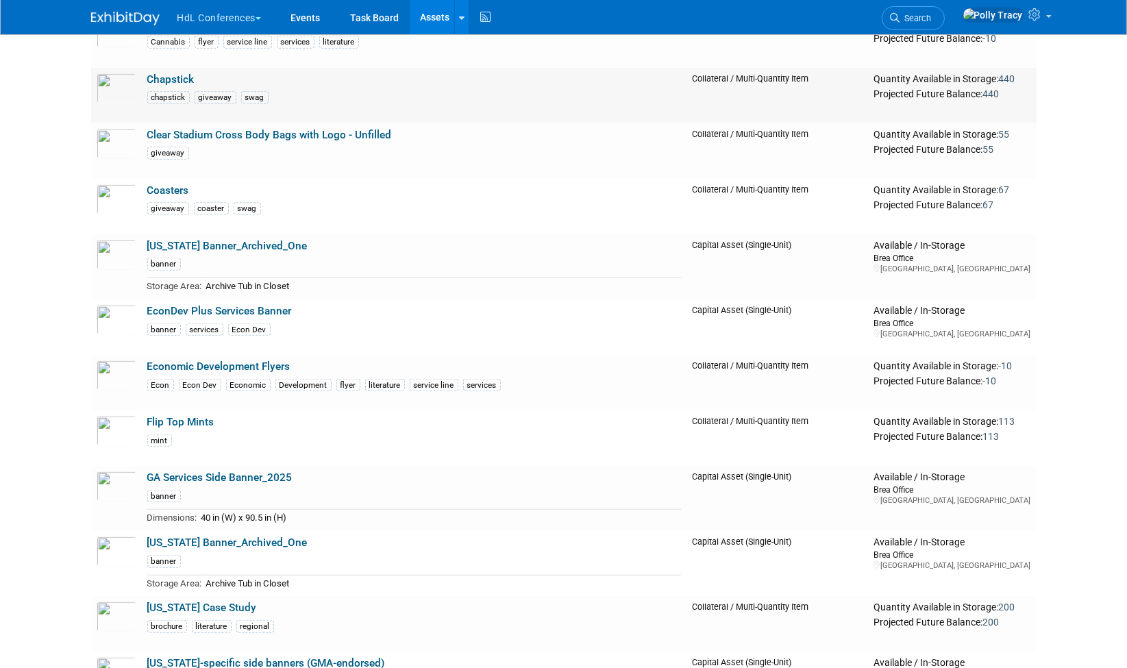
click at [185, 73] on link "Chapstick" at bounding box center [170, 79] width 47 height 12
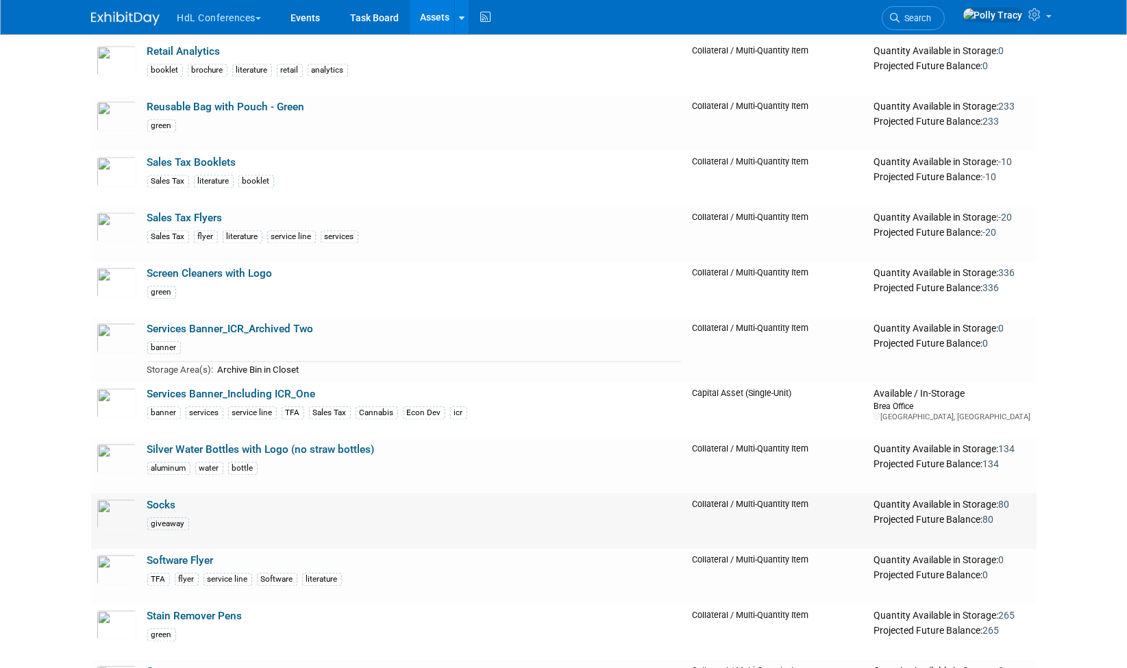
scroll to position [3539, 0]
click at [151, 499] on link "Socks" at bounding box center [161, 504] width 29 height 12
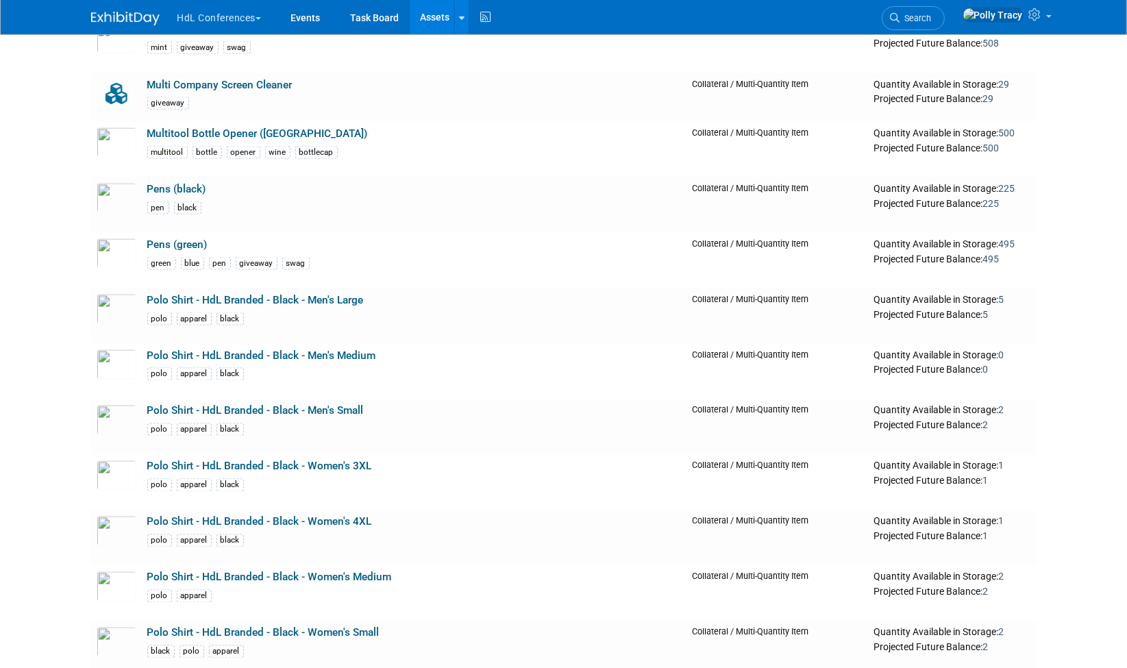
scroll to position [2679, 0]
click at [184, 239] on link "Pens (green)" at bounding box center [177, 245] width 60 height 12
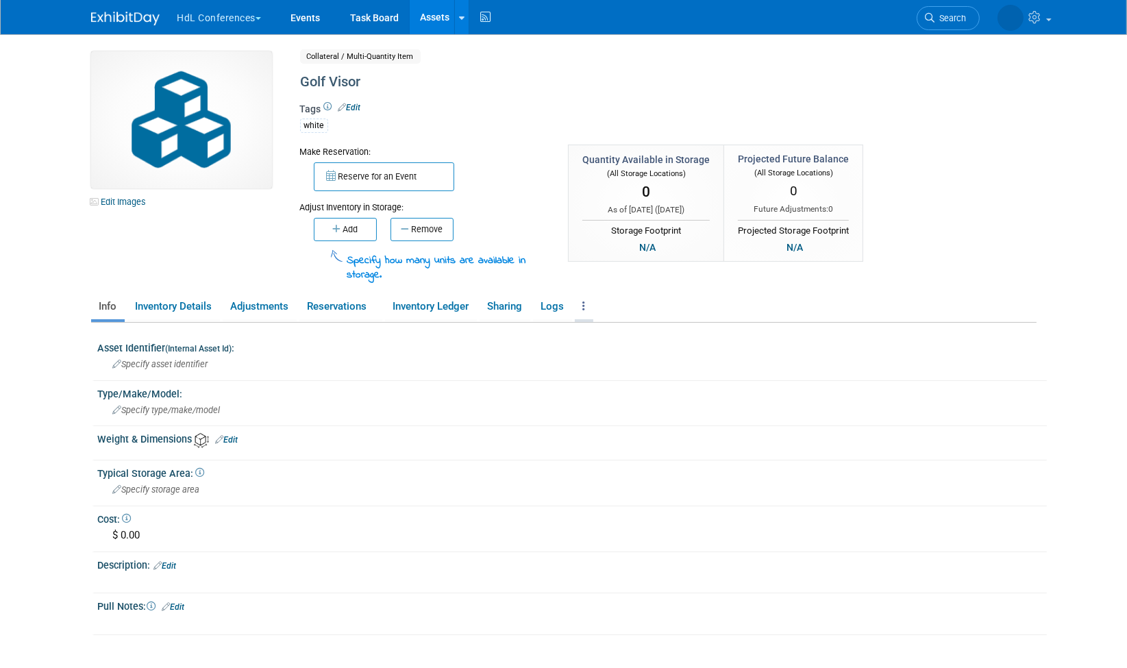
click at [585, 300] on link at bounding box center [584, 307] width 19 height 24
click at [356, 106] on link "Edit" at bounding box center [350, 108] width 23 height 10
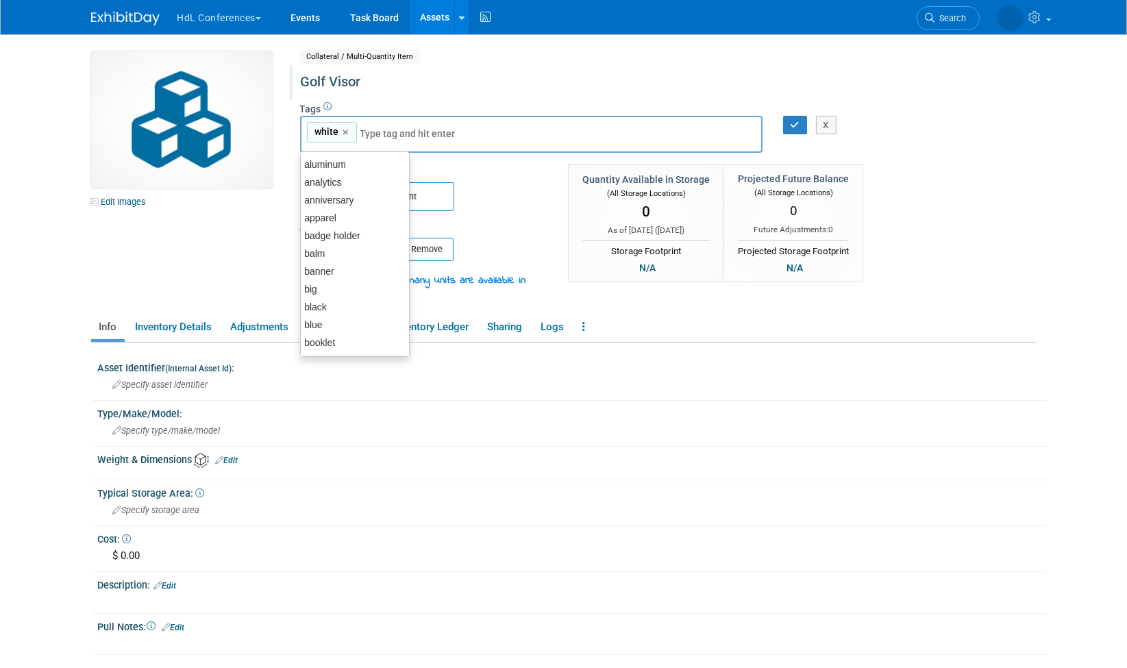
click at [330, 79] on div "Golf Visor" at bounding box center [610, 82] width 628 height 25
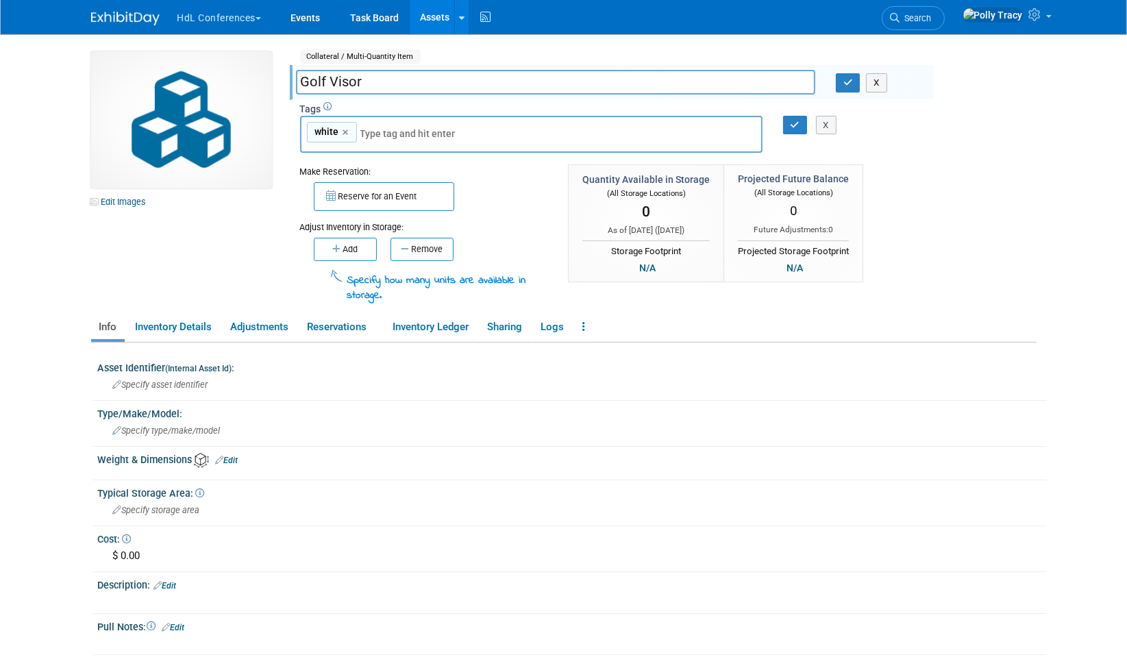
drag, startPoint x: 368, startPoint y: 82, endPoint x: 284, endPoint y: 74, distance: 84.7
click at [284, 74] on div "Edit Images Collateral / Multi-Quantity Item Shared Golf Visor Golf Visor X Ass…" at bounding box center [564, 177] width 966 height 253
drag, startPoint x: 343, startPoint y: 84, endPoint x: 285, endPoint y: 84, distance: 57.6
click at [280, 84] on div "Edit Images Collateral / Multi-Quantity Item Shared Golf Visor White Baseball C…" at bounding box center [564, 177] width 966 height 253
drag, startPoint x: 409, startPoint y: 88, endPoint x: 413, endPoint y: 73, distance: 14.8
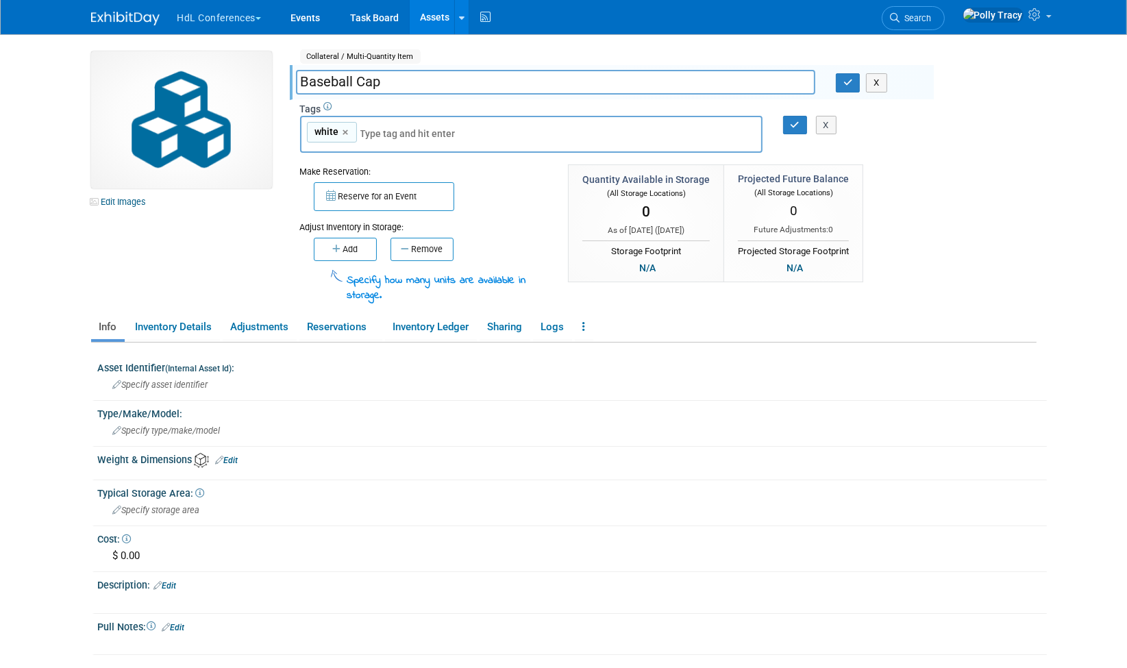
click at [410, 85] on input "Baseball Cap" at bounding box center [555, 82] width 519 height 24
type input "Baseball Cap - white"
click at [792, 121] on icon "button" at bounding box center [796, 125] width 10 height 9
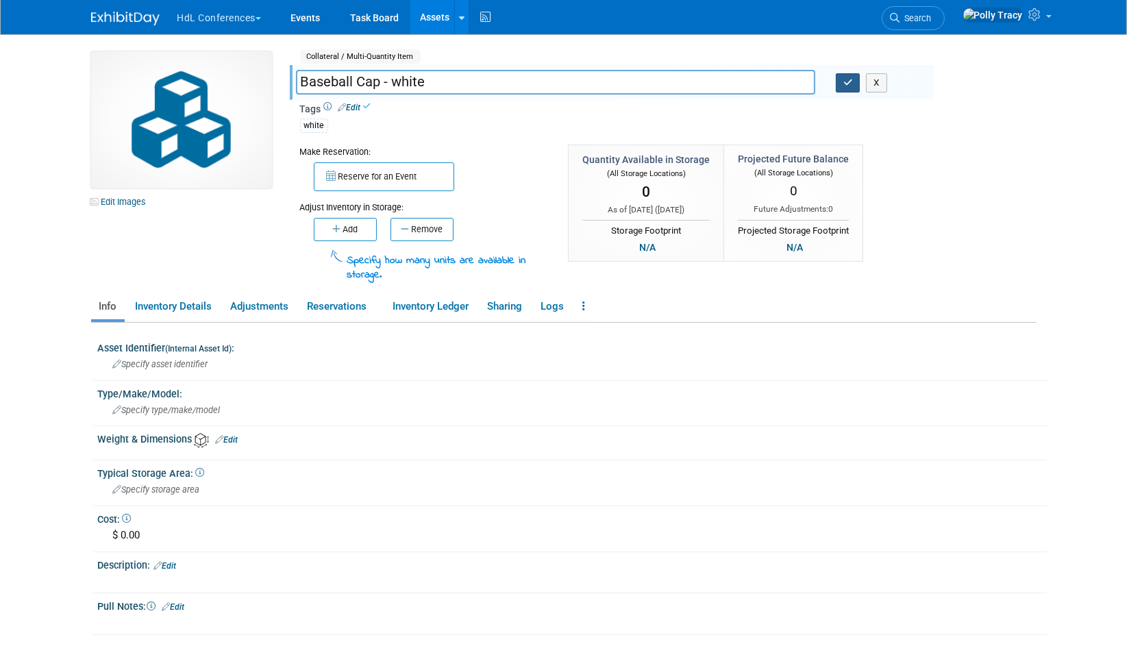
click at [844, 80] on icon "button" at bounding box center [849, 82] width 10 height 9
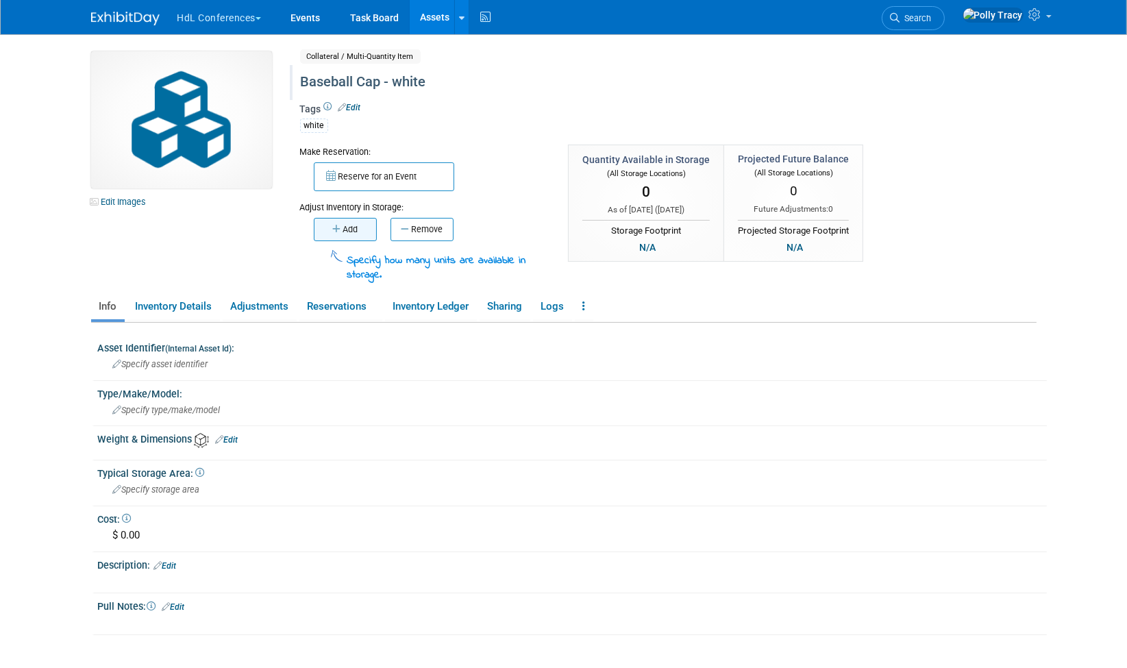
click at [354, 233] on button "Add" at bounding box center [345, 229] width 63 height 23
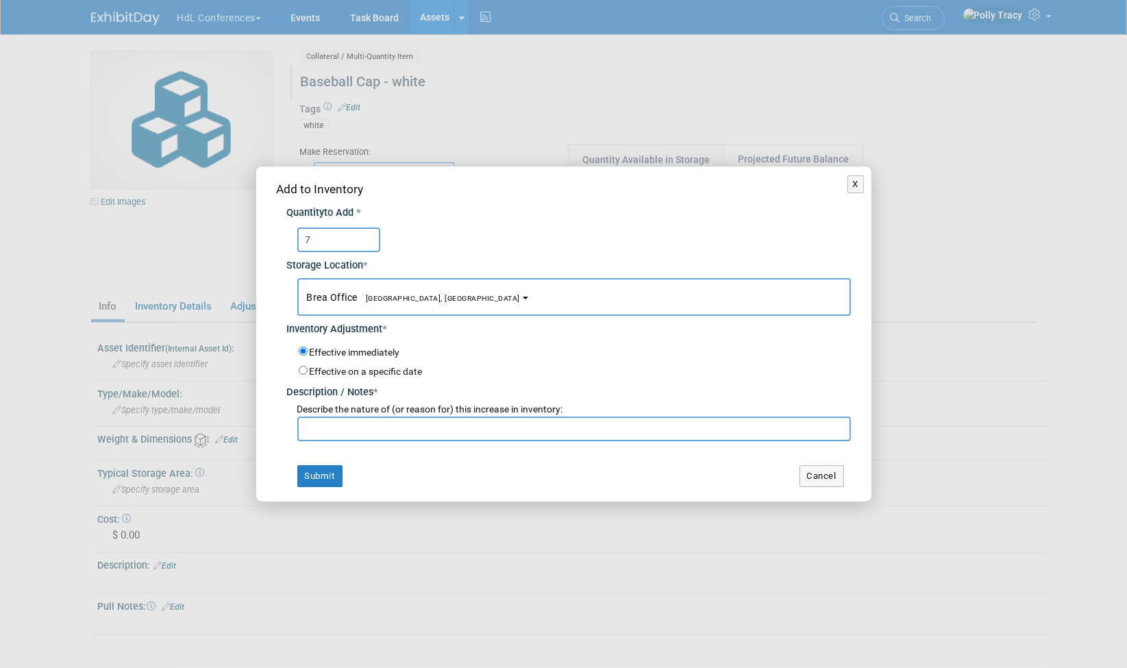
type input "7"
click at [334, 439] on input "text" at bounding box center [574, 429] width 554 height 25
type input "inventory adjustment"
click at [306, 478] on button "Submit" at bounding box center [319, 476] width 45 height 22
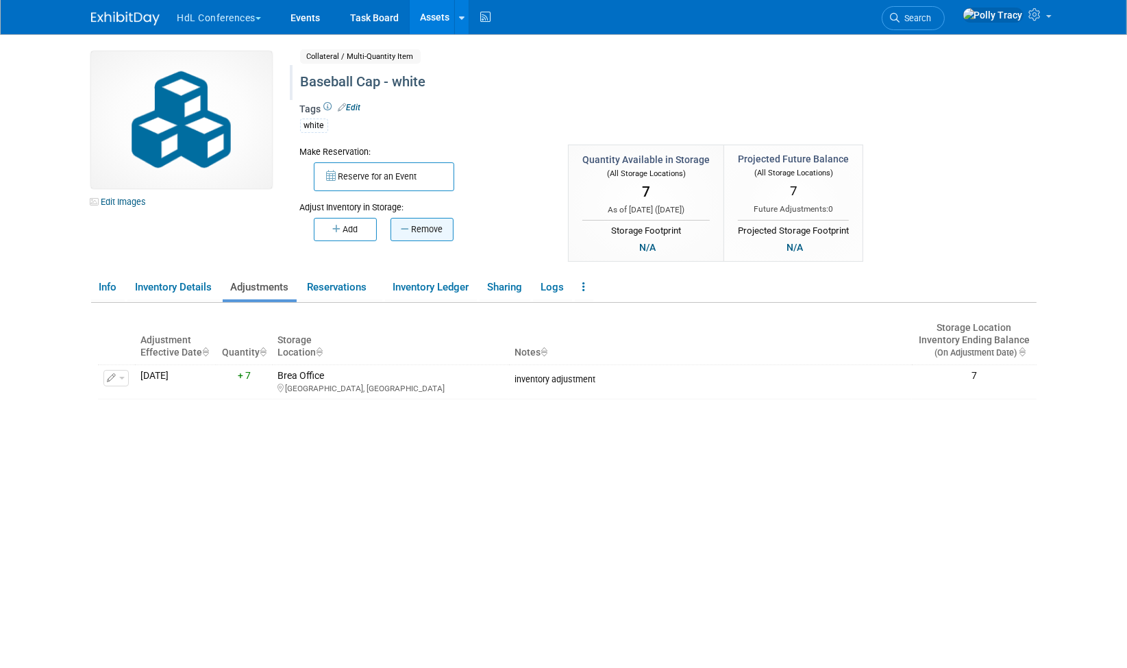
click at [428, 231] on button "Remove" at bounding box center [422, 229] width 63 height 23
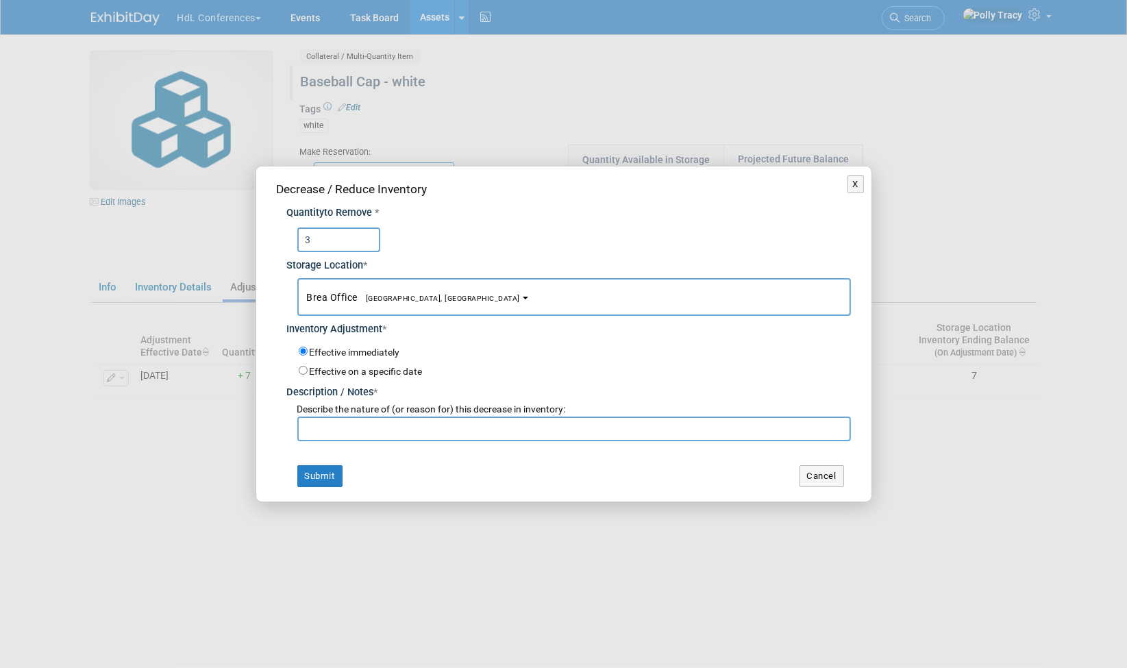
type input "3"
click at [356, 429] on input "text" at bounding box center [574, 429] width 554 height 25
type input "make a wish pickelball"
click at [321, 476] on button "Submit" at bounding box center [319, 476] width 45 height 22
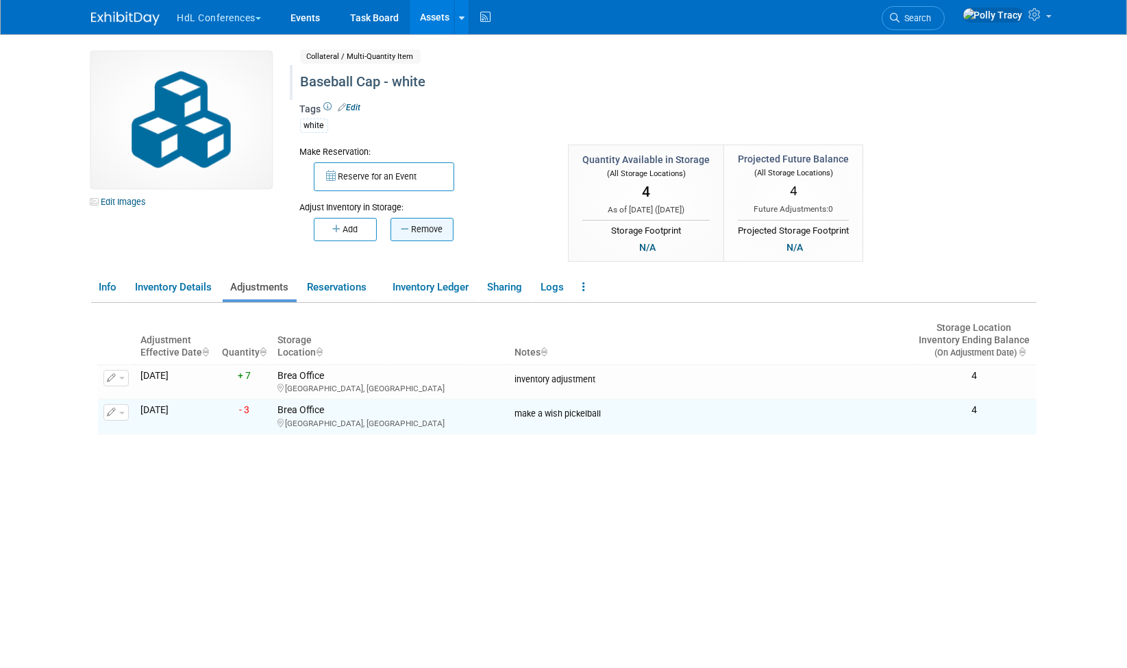
click at [412, 229] on button "Remove" at bounding box center [422, 229] width 63 height 23
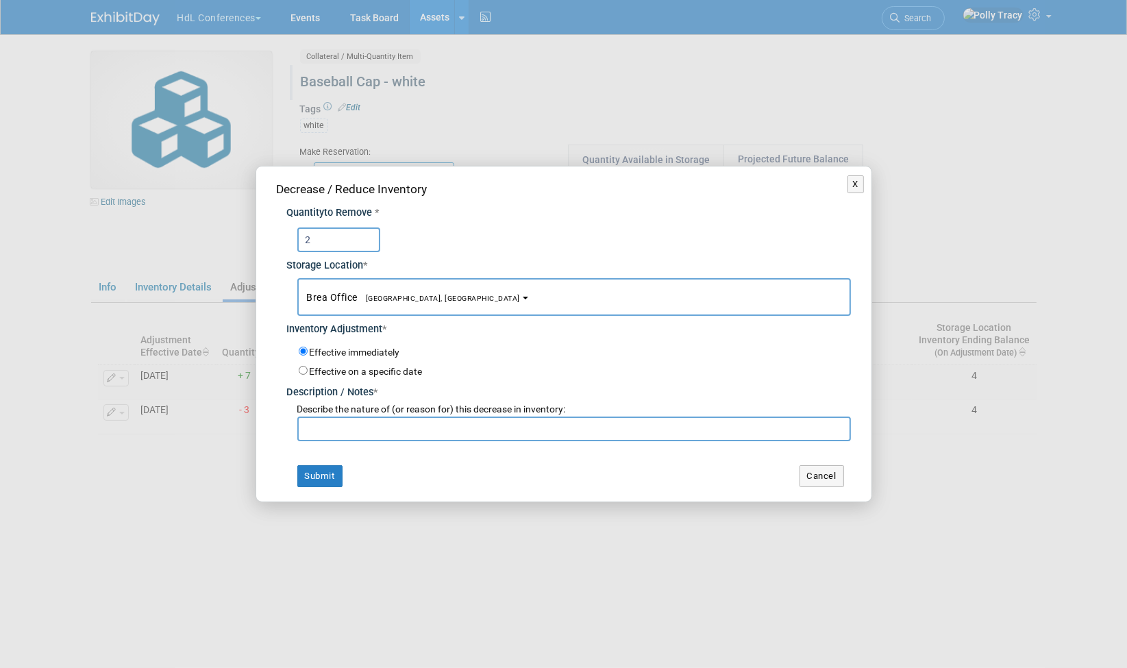
type input "2"
click at [385, 439] on input "text" at bounding box center [574, 429] width 554 height 25
type input "esop brea"
click at [311, 476] on button "Submit" at bounding box center [319, 476] width 45 height 22
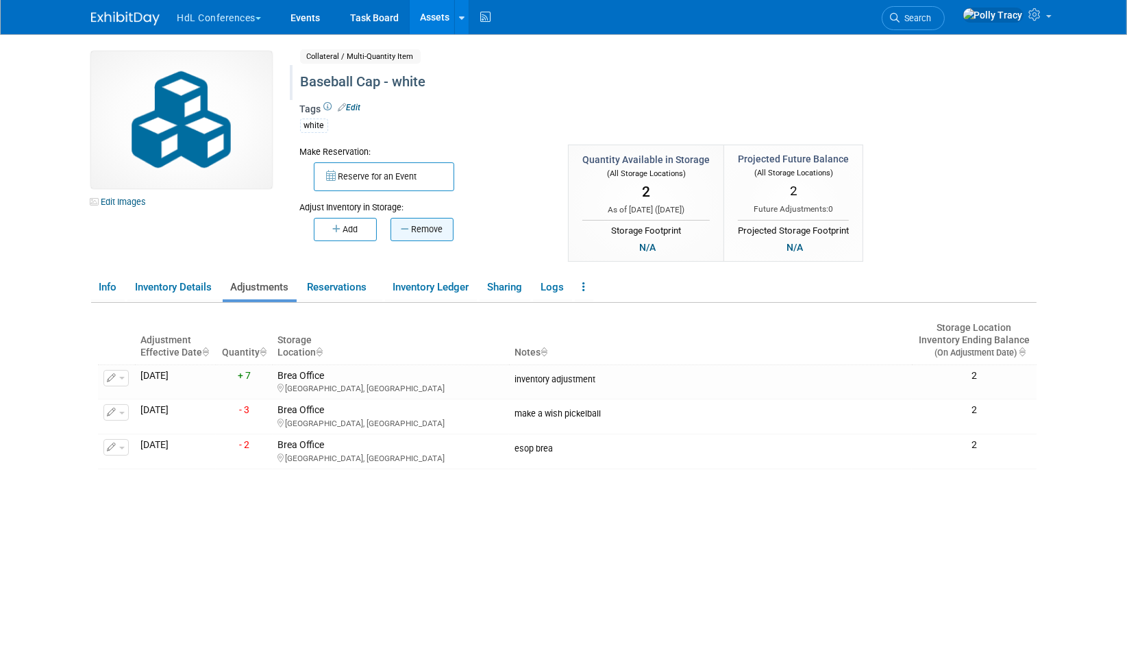
click at [429, 226] on button "Remove" at bounding box center [422, 229] width 63 height 23
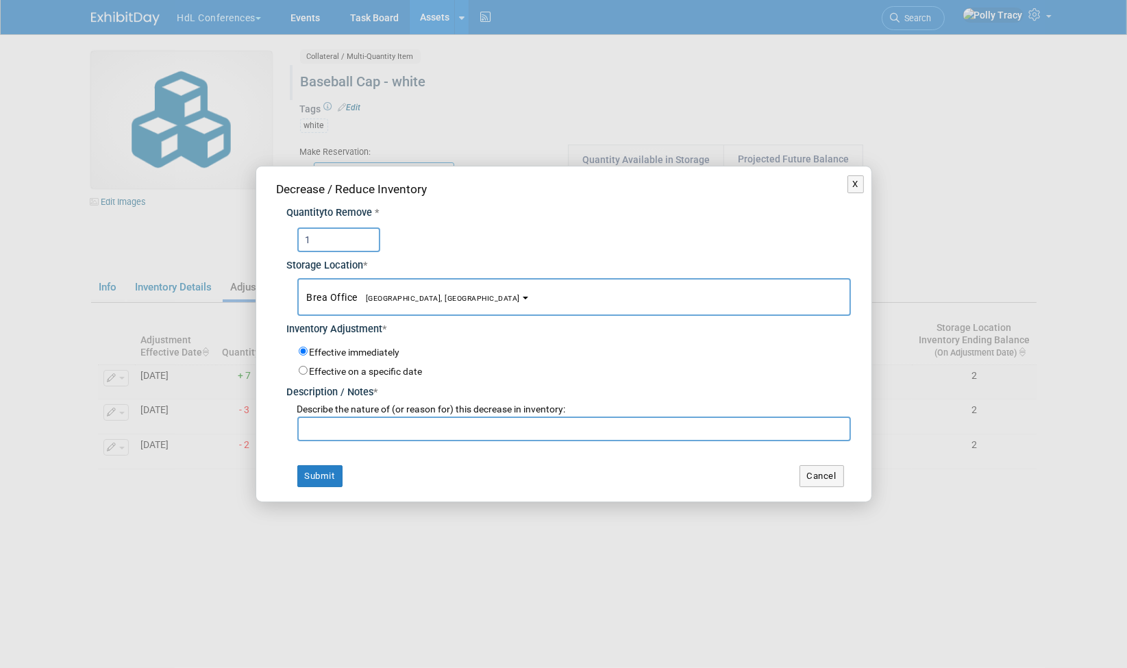
type input "1"
click at [409, 432] on input "text" at bounding box center [574, 429] width 554 height 25
type input "lloyd"
click at [323, 467] on button "Submit" at bounding box center [319, 476] width 45 height 22
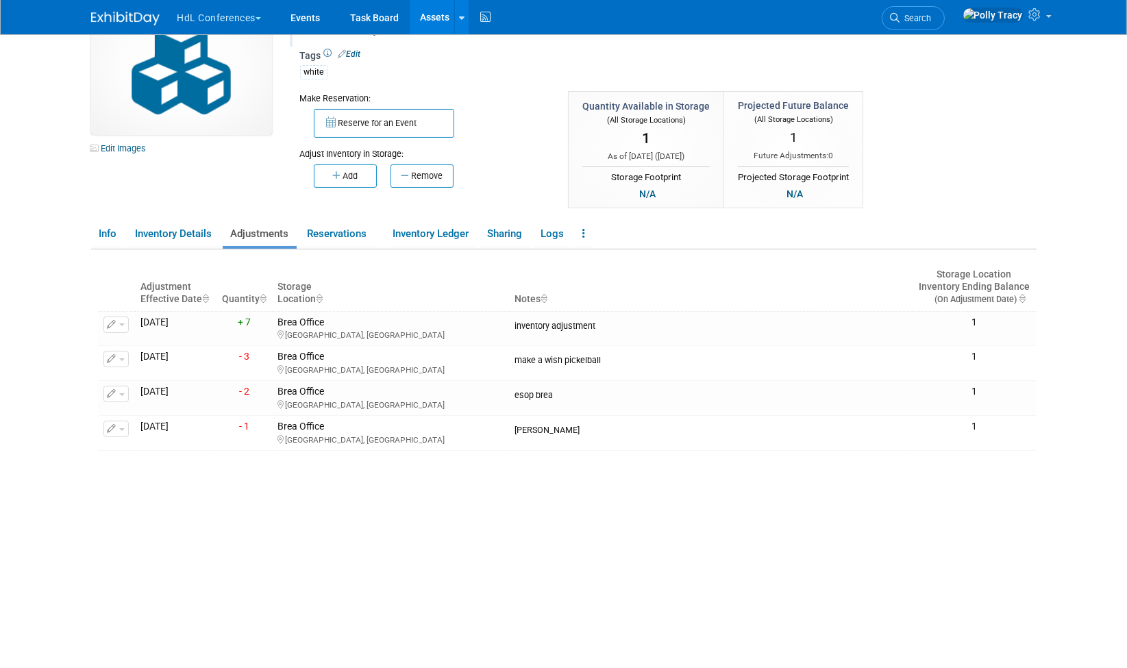
scroll to position [68, 0]
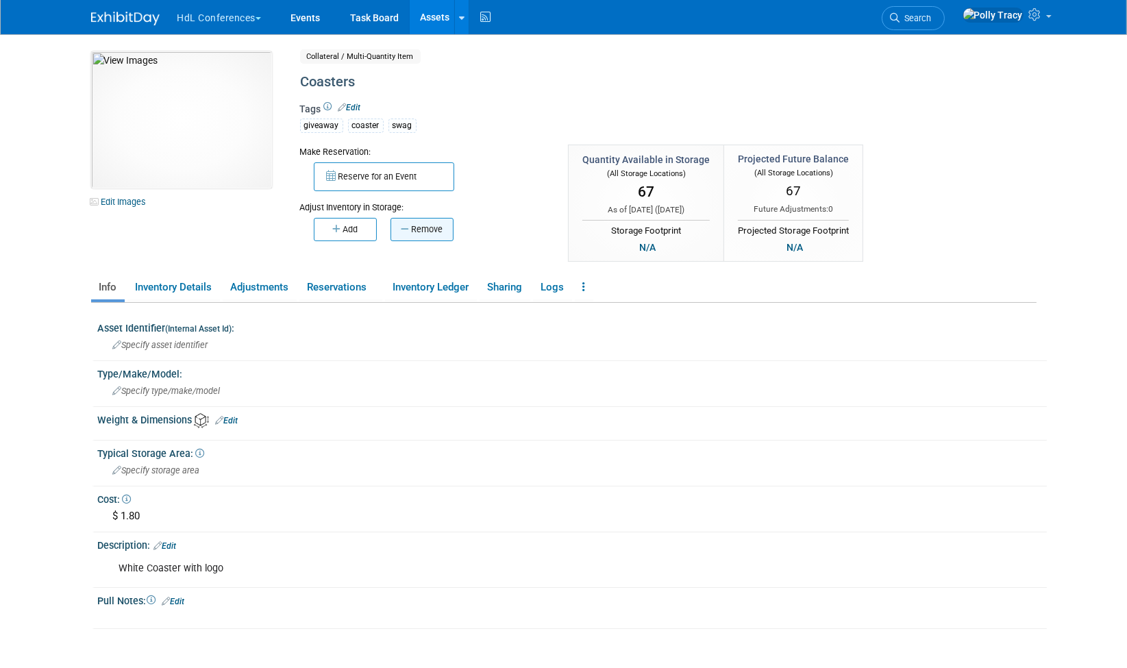
click at [428, 221] on button "Remove" at bounding box center [422, 229] width 63 height 23
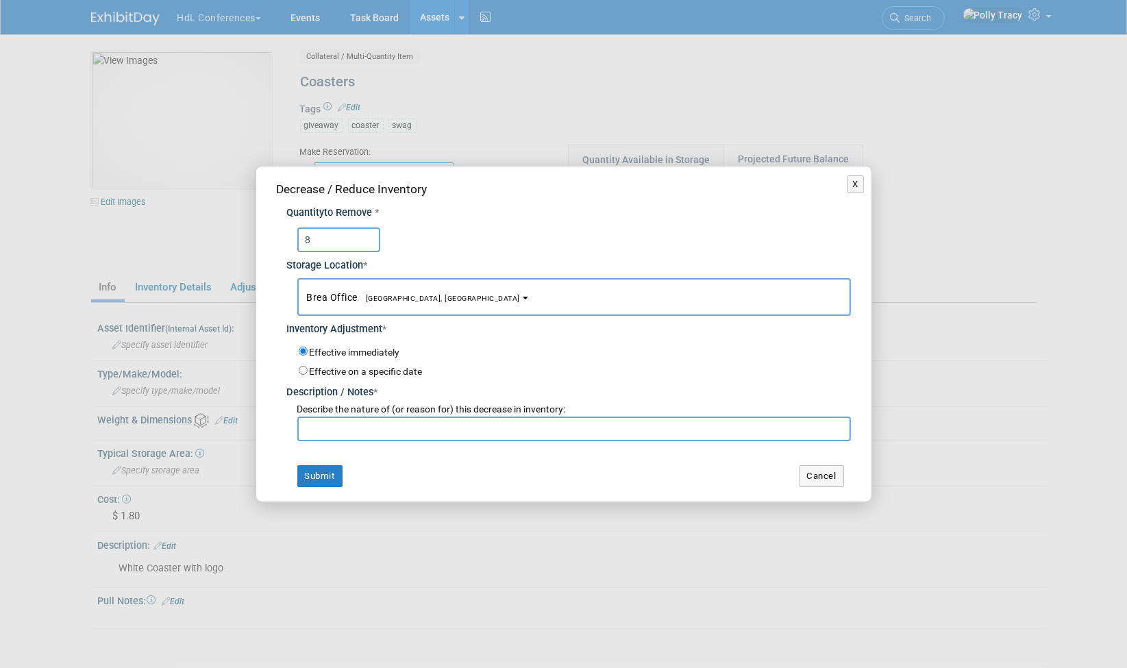
type input "8"
click at [371, 429] on input "text" at bounding box center [574, 429] width 554 height 25
click at [317, 426] on input "[PERSON_NAME] took" at bounding box center [574, 429] width 554 height 25
type input "[PERSON_NAME] took"
click at [326, 472] on button "Submit" at bounding box center [319, 476] width 45 height 22
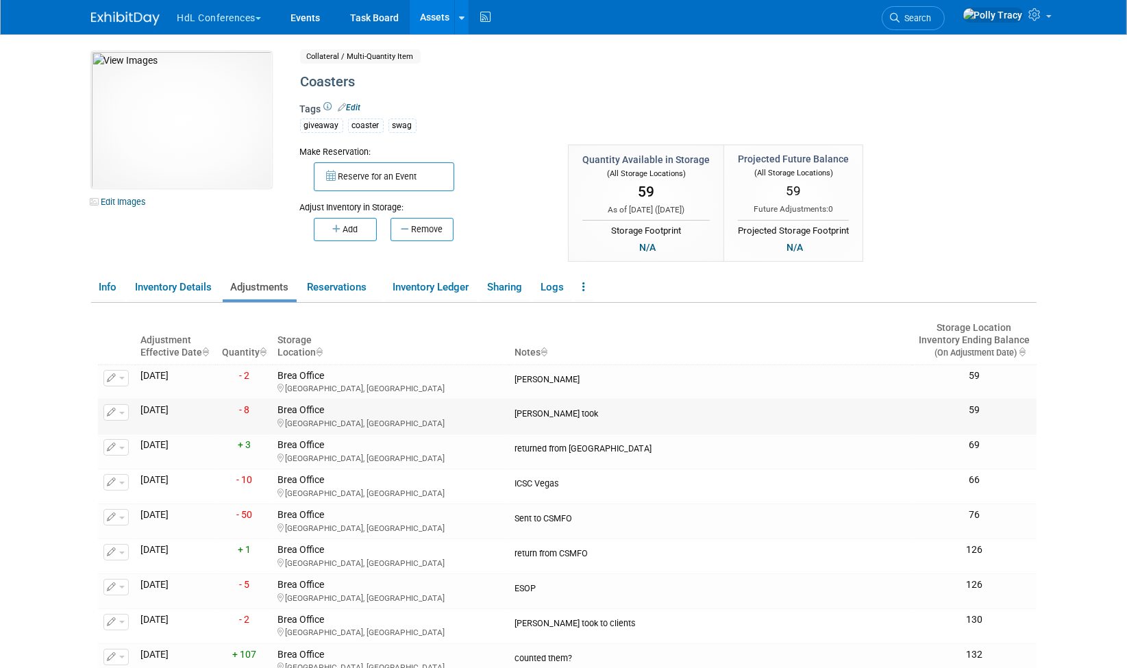
click at [108, 411] on icon "button" at bounding box center [113, 412] width 10 height 9
click at [149, 434] on button "Change Adjustment" at bounding box center [168, 435] width 114 height 19
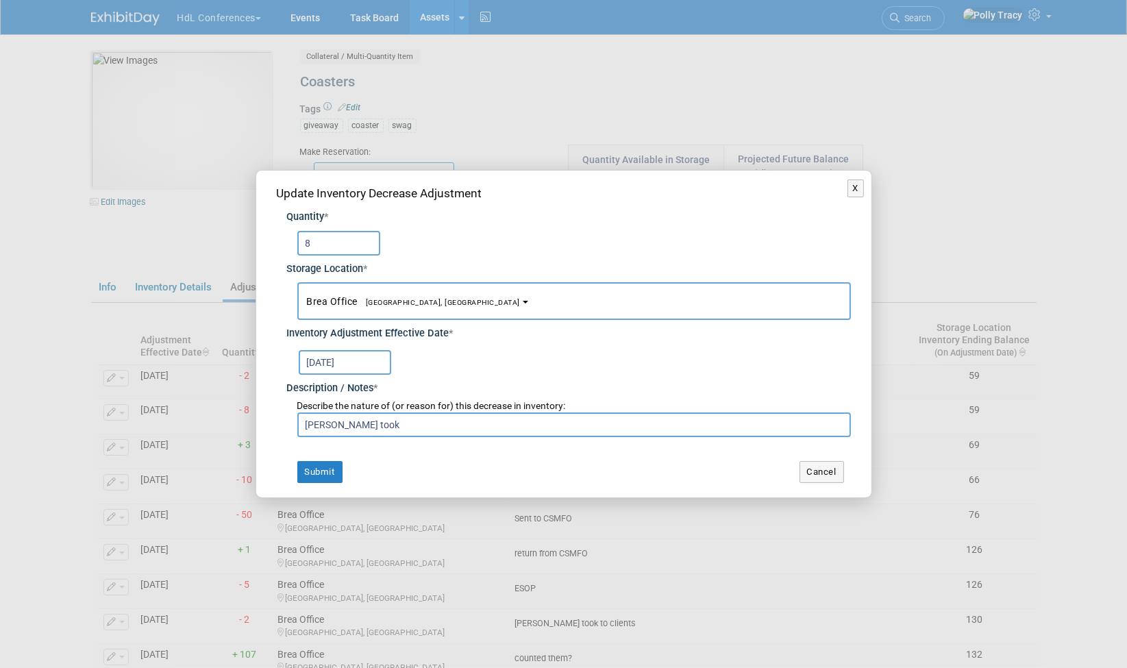
click at [417, 420] on input "Matt K took" at bounding box center [574, 425] width 554 height 25
drag, startPoint x: 458, startPoint y: 423, endPoint x: 230, endPoint y: 420, distance: 228.2
click at [230, 417] on div "X Update Inventory Decrease Adjustment Quantity * 8 Storage Location * Brea Off…" at bounding box center [563, 334] width 1127 height 668
type input "[PERSON_NAME] took - student giveaway"
click at [319, 471] on button "Submit" at bounding box center [319, 472] width 45 height 22
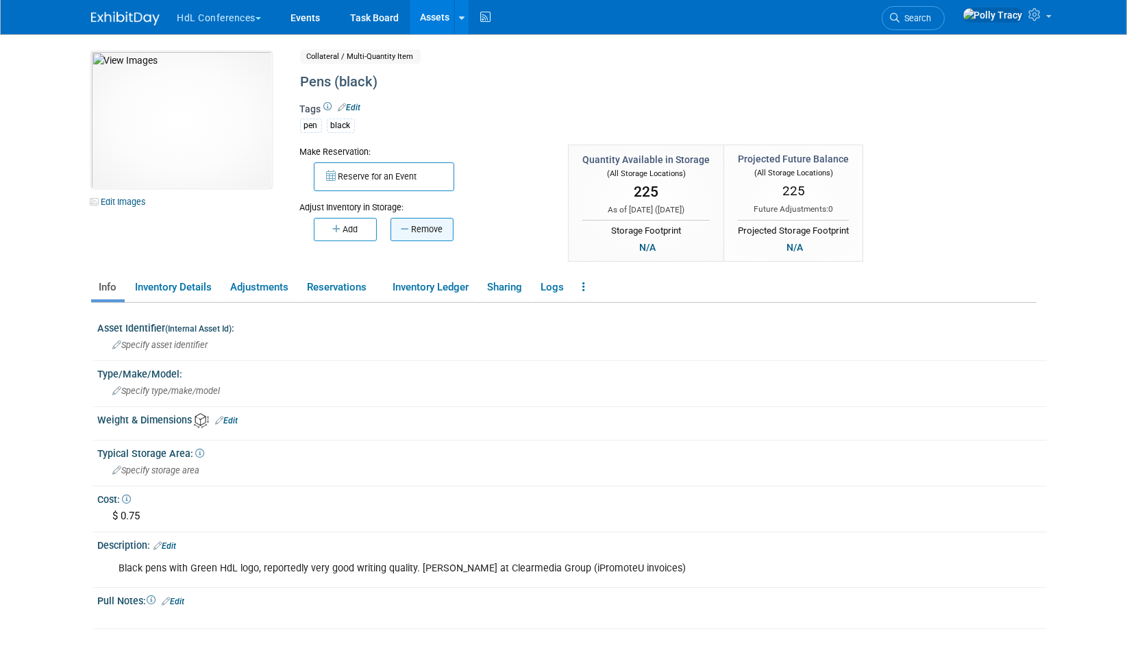
click at [443, 234] on button "Remove" at bounding box center [422, 229] width 63 height 23
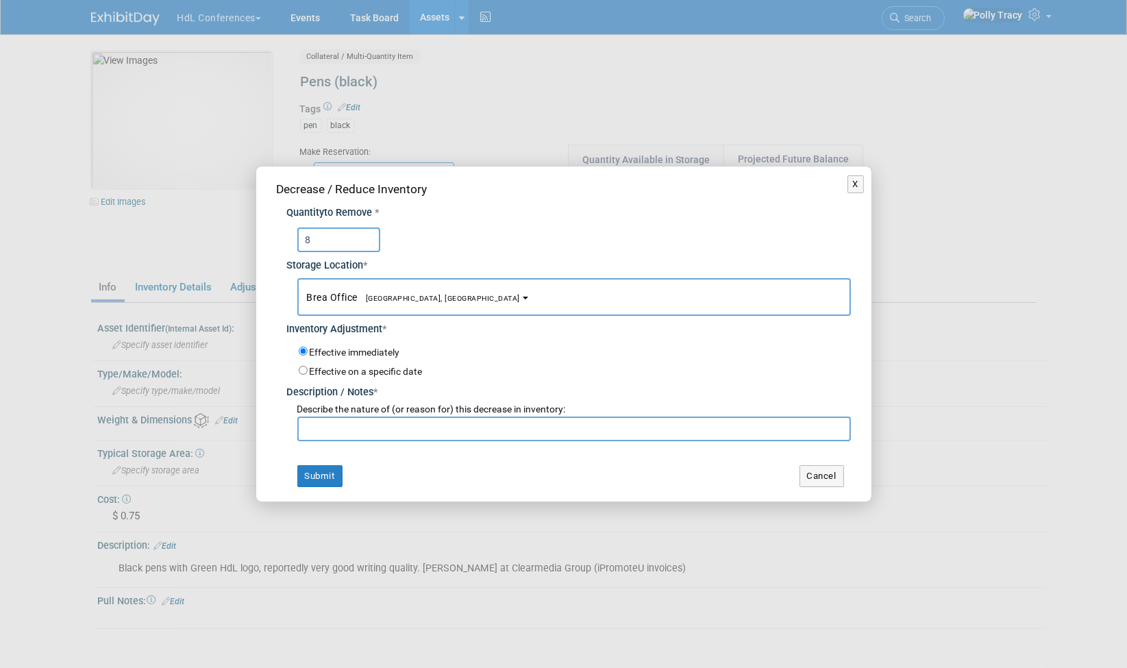
type input "8"
click at [362, 430] on input "text" at bounding box center [574, 429] width 554 height 25
paste input "[PERSON_NAME] took - student giveaway"
type input "[PERSON_NAME] took - student giveaway"
click at [323, 476] on button "Submit" at bounding box center [319, 476] width 45 height 22
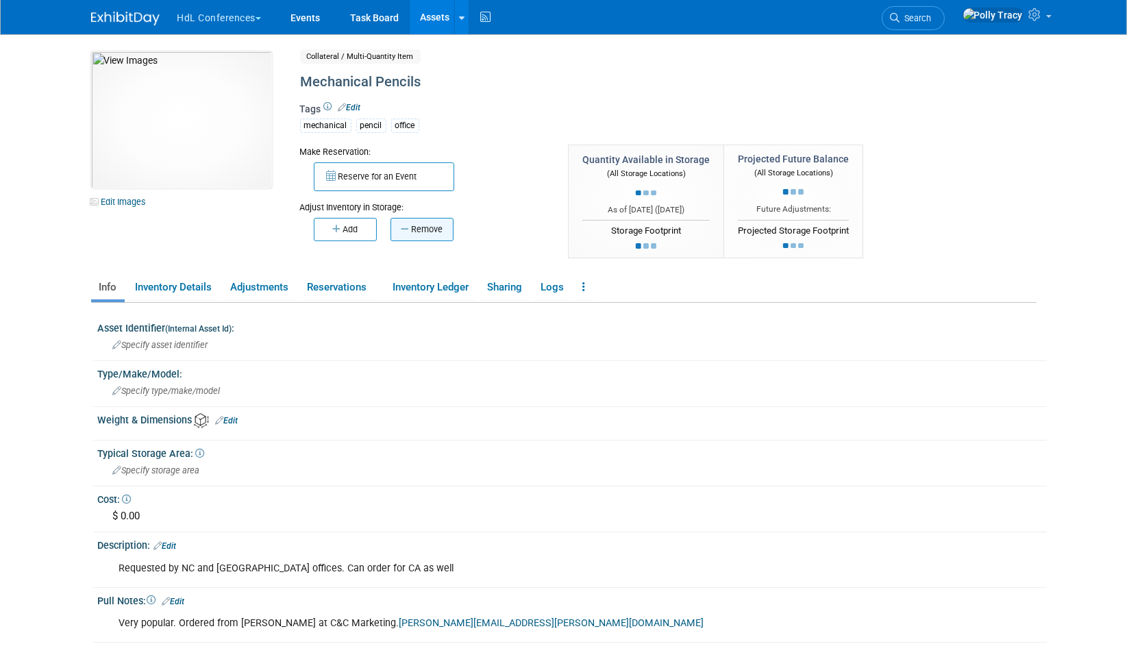
click at [432, 230] on button "Remove" at bounding box center [422, 229] width 63 height 23
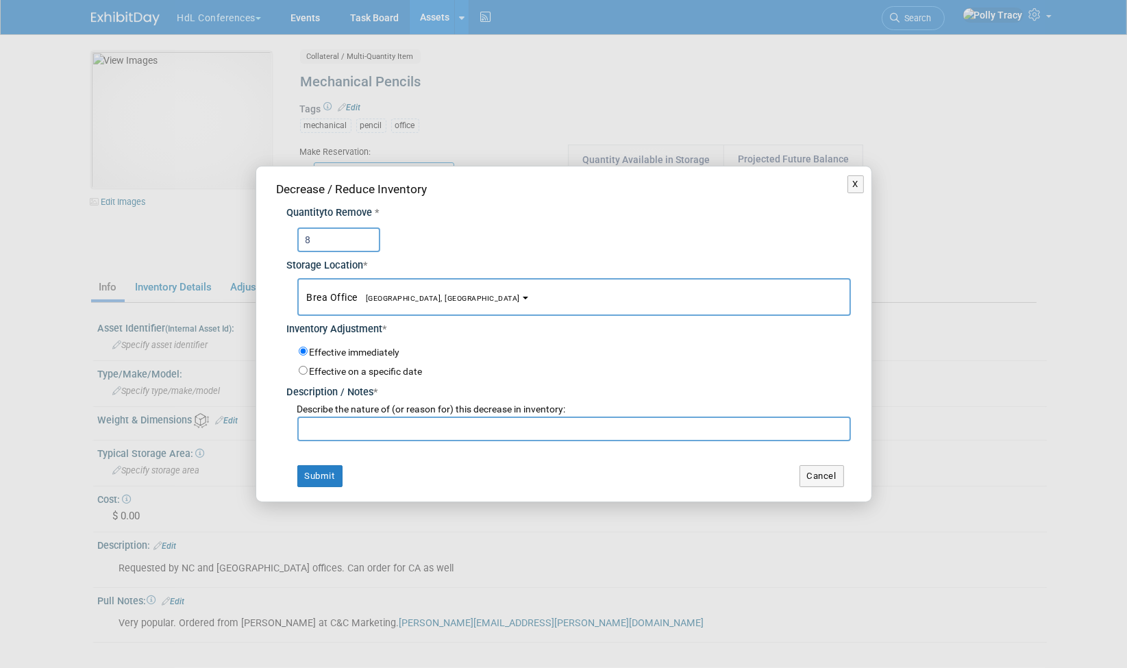
type input "8"
click at [368, 430] on input "text" at bounding box center [574, 429] width 554 height 25
paste input "Matt K took - student giveaway"
type input "[PERSON_NAME] took - student giveaway"
click at [310, 475] on button "Submit" at bounding box center [319, 476] width 45 height 22
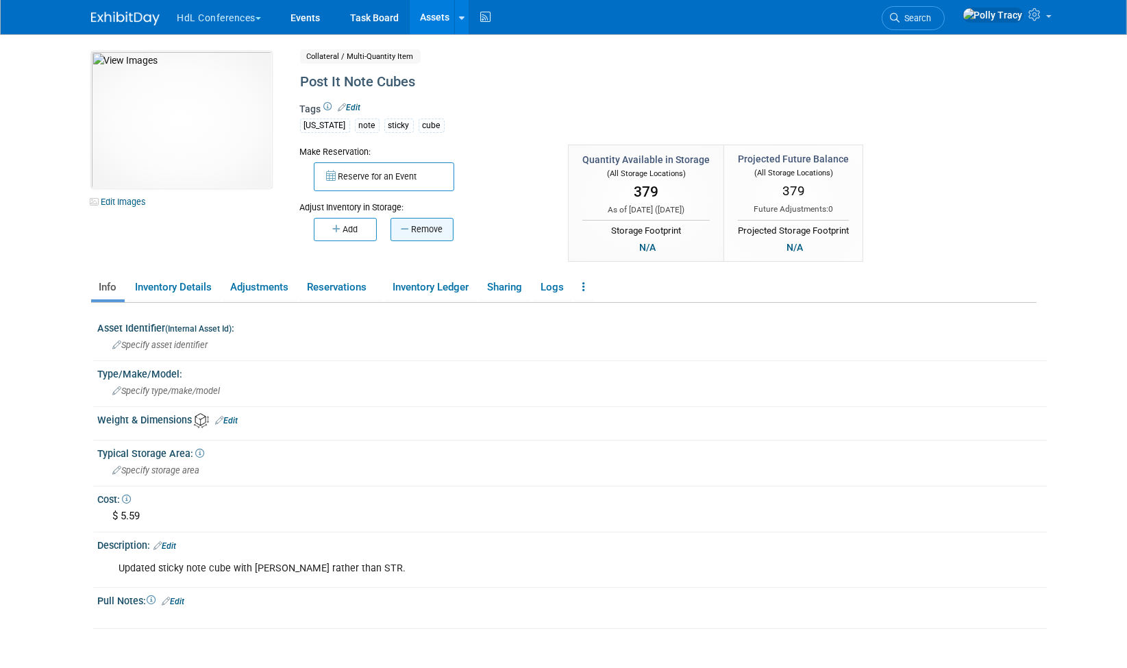
click at [428, 231] on button "Remove" at bounding box center [422, 229] width 63 height 23
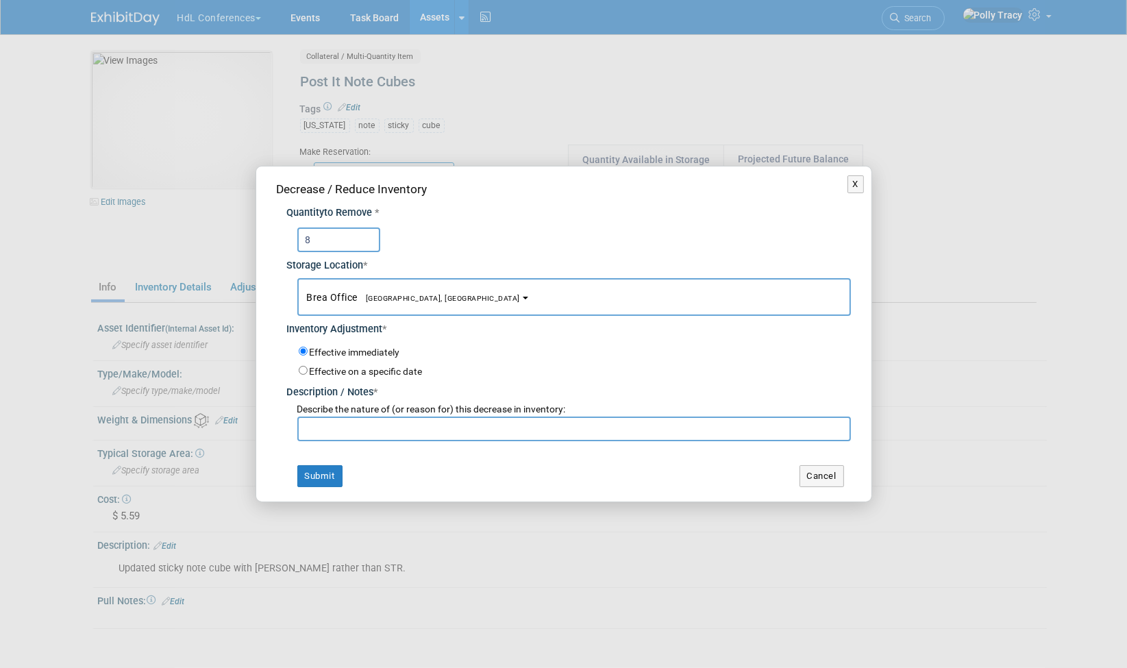
type input "8"
click at [367, 425] on input "text" at bounding box center [574, 429] width 554 height 25
paste input "[PERSON_NAME] took - student giveaway"
type input "[PERSON_NAME] took - student giveaway"
click at [310, 478] on button "Submit" at bounding box center [319, 476] width 45 height 22
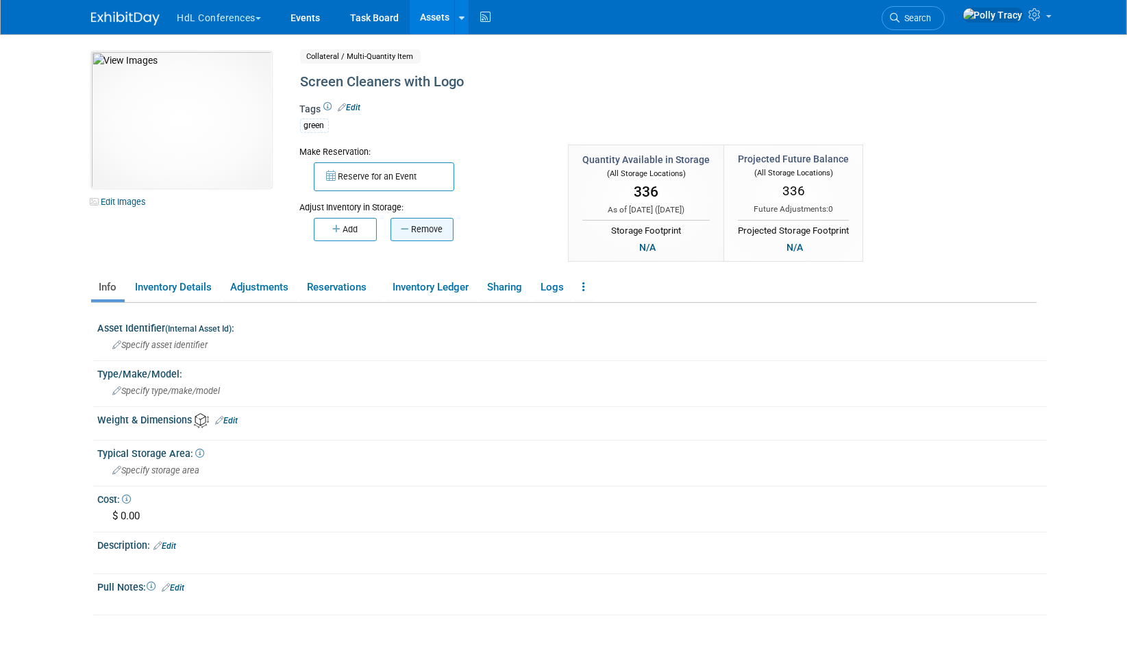
click at [419, 221] on button "Remove" at bounding box center [422, 229] width 63 height 23
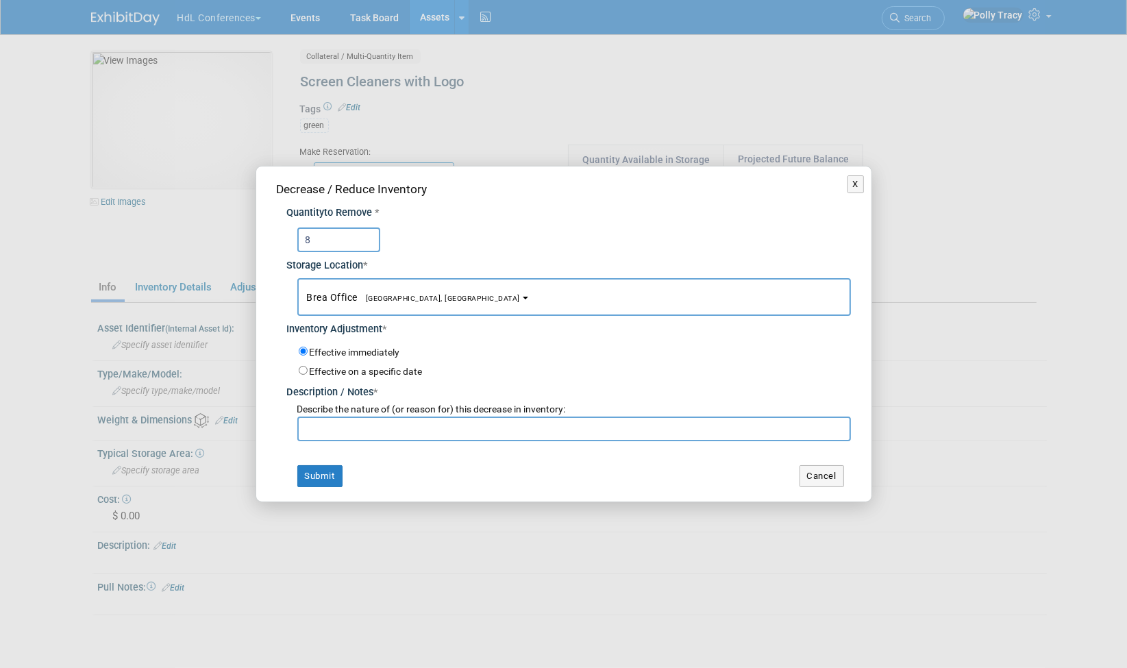
type input "8"
click at [350, 429] on input "text" at bounding box center [574, 429] width 554 height 25
paste input "[PERSON_NAME] took - student giveaway"
type input "[PERSON_NAME] took - student giveaway"
click at [323, 474] on button "Submit" at bounding box center [319, 476] width 45 height 22
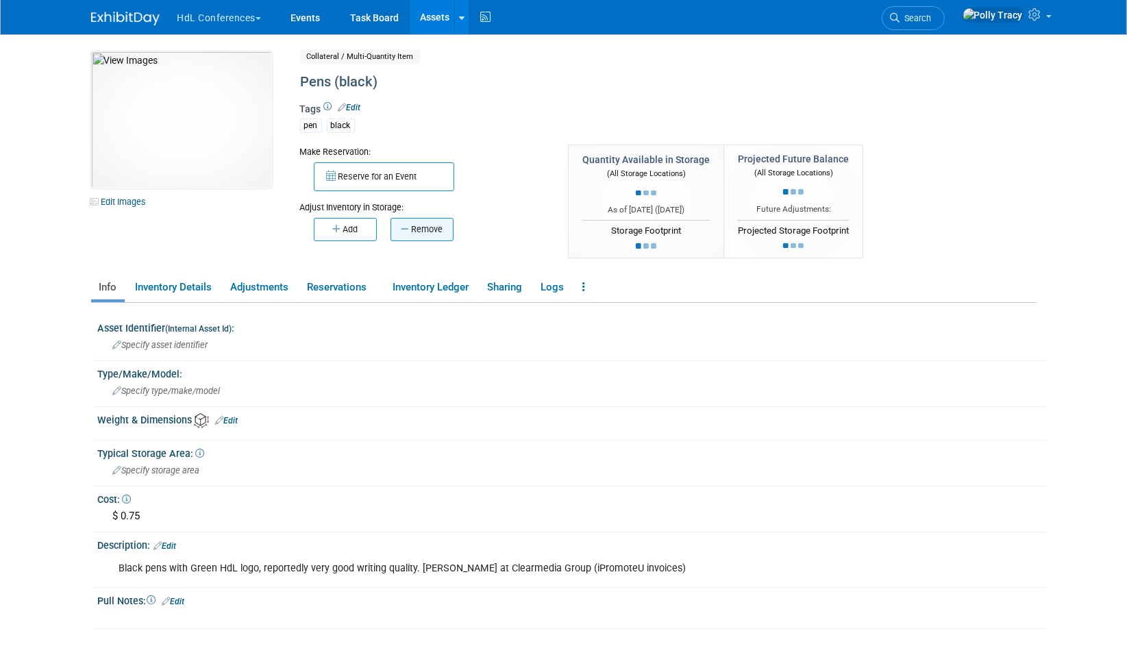
click at [415, 228] on button "Remove" at bounding box center [422, 229] width 63 height 23
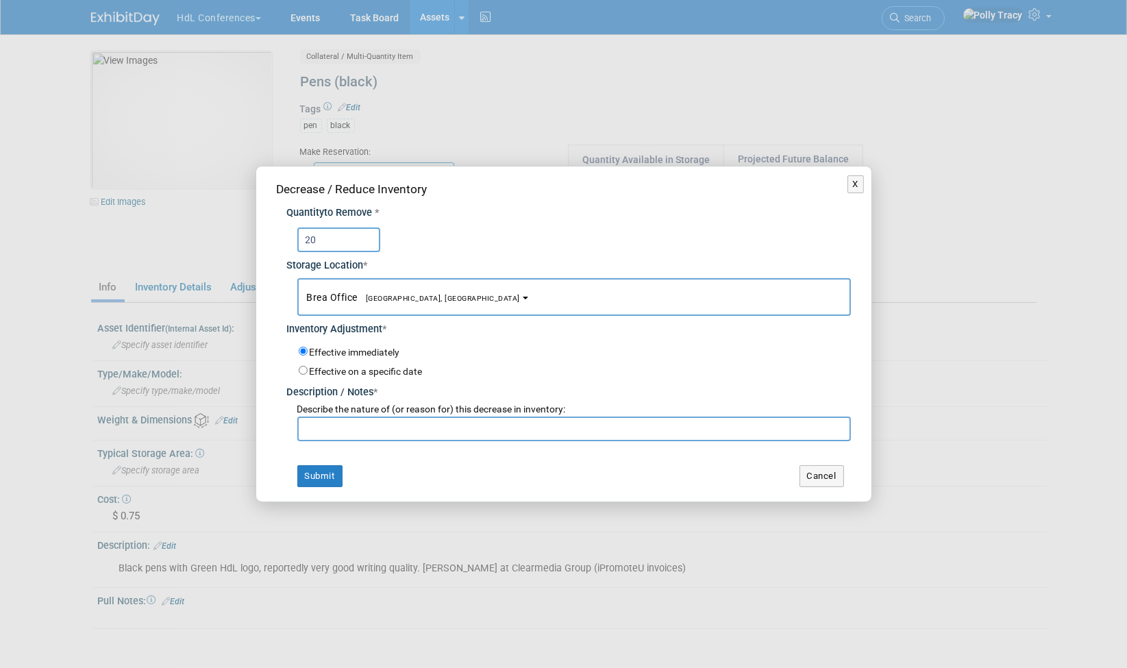
type input "20"
click at [321, 421] on input "text" at bounding box center [574, 429] width 554 height 25
type input "[PERSON_NAME]"
click at [320, 469] on button "Submit" at bounding box center [319, 476] width 45 height 22
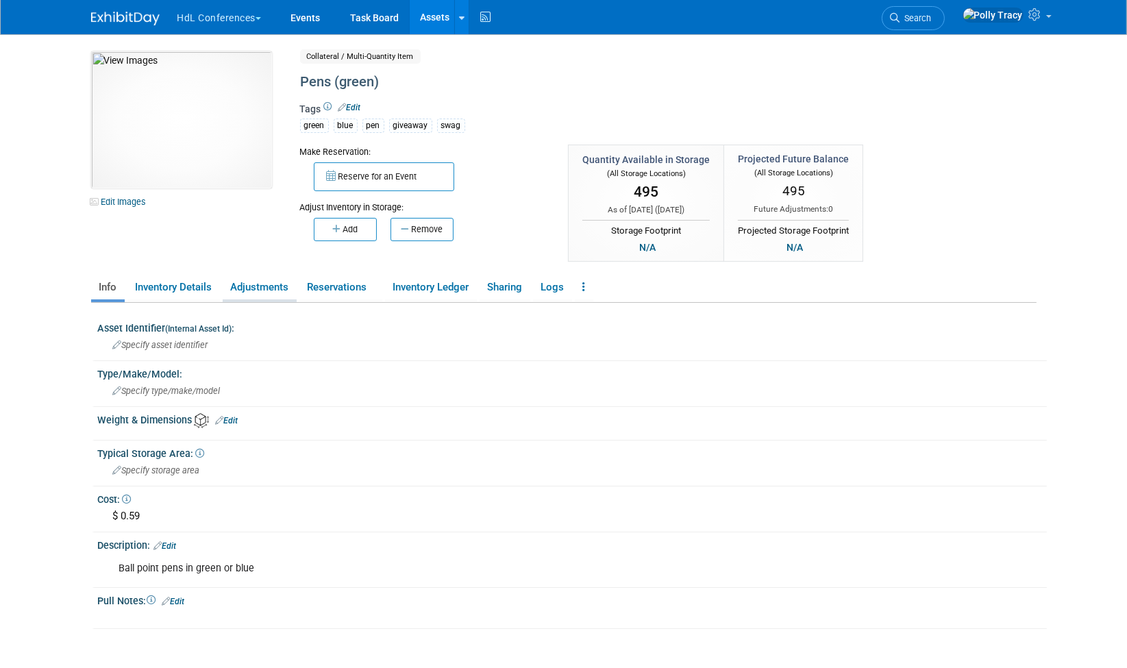
click at [264, 284] on link "Adjustments" at bounding box center [260, 287] width 74 height 24
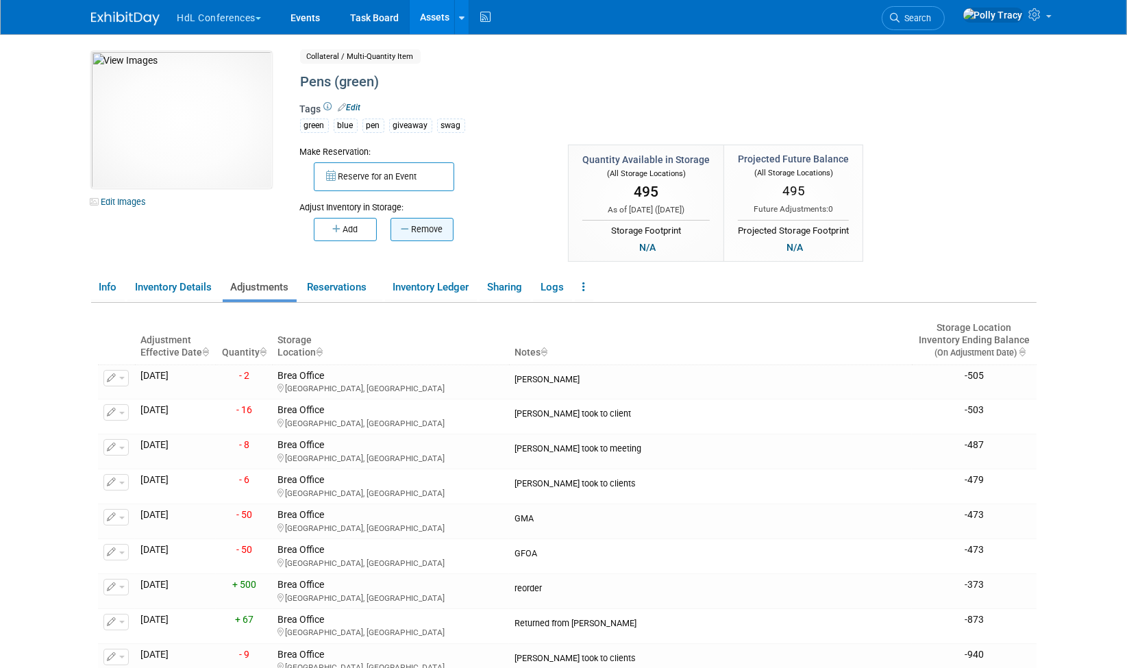
click at [439, 230] on button "Remove" at bounding box center [422, 229] width 63 height 23
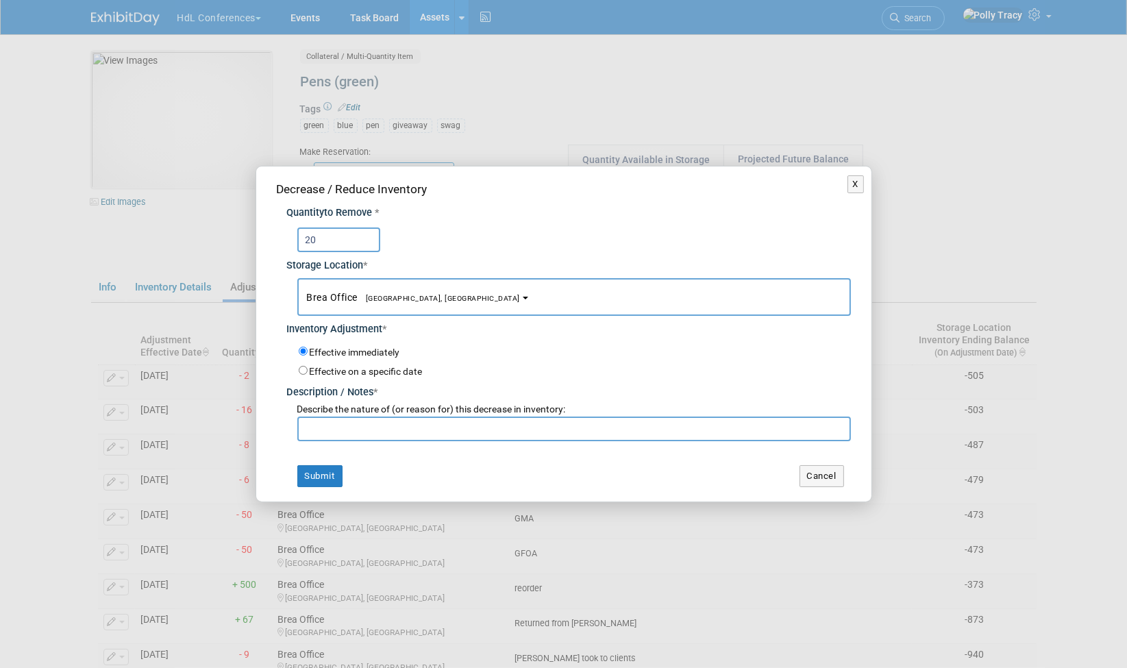
type input "20"
click at [355, 428] on input "text" at bounding box center [574, 429] width 554 height 25
type input "priscilla"
click at [307, 478] on button "Submit" at bounding box center [319, 476] width 45 height 22
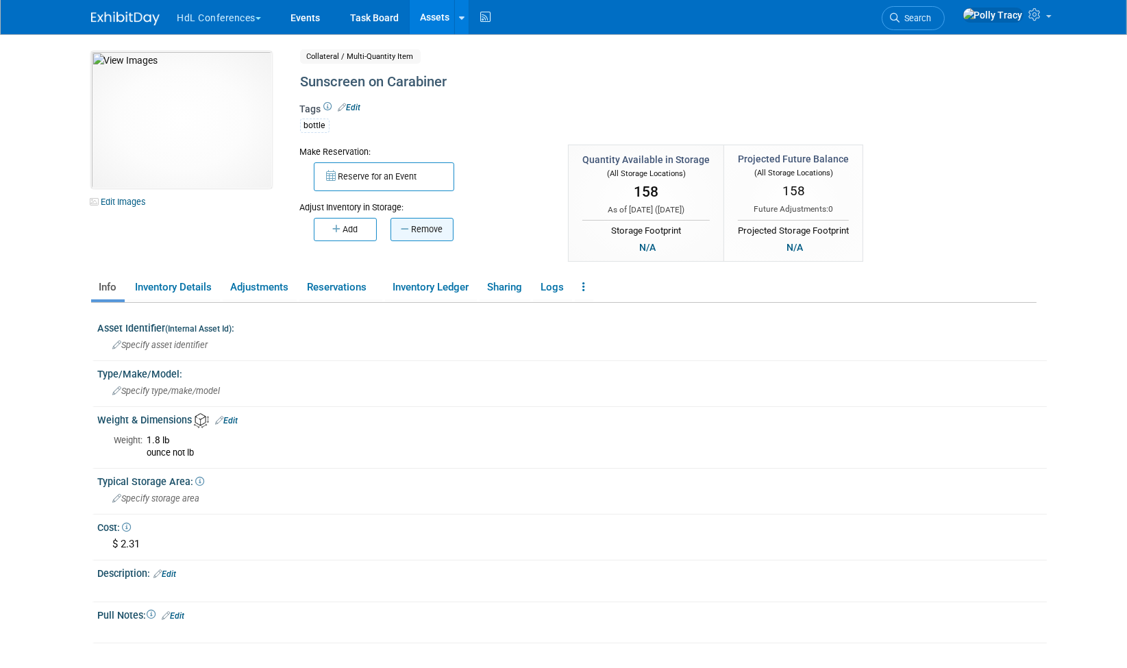
click at [426, 221] on button "Remove" at bounding box center [422, 229] width 63 height 23
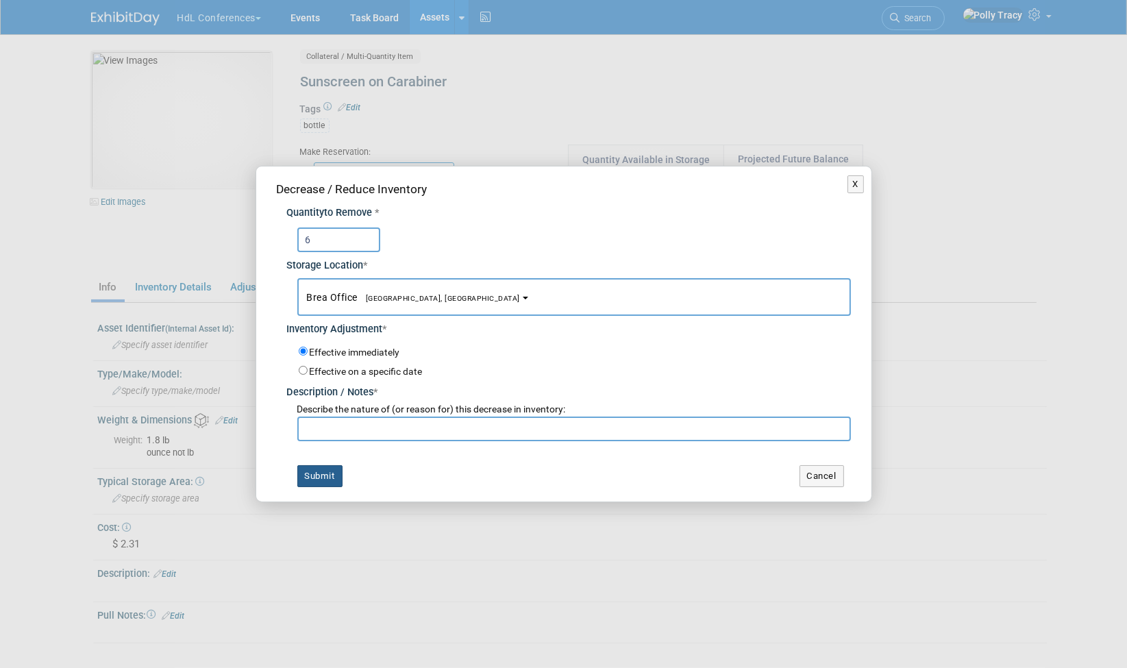
type input "6"
click at [329, 478] on button "Submit" at bounding box center [319, 476] width 45 height 22
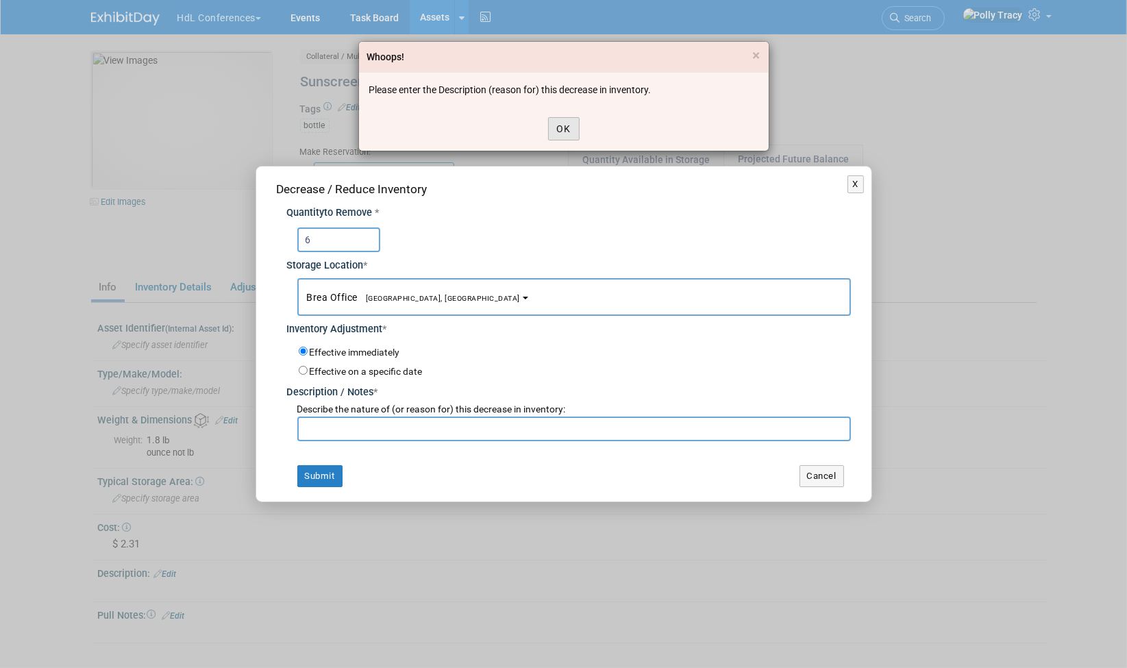
click at [567, 134] on button "OK" at bounding box center [564, 128] width 32 height 23
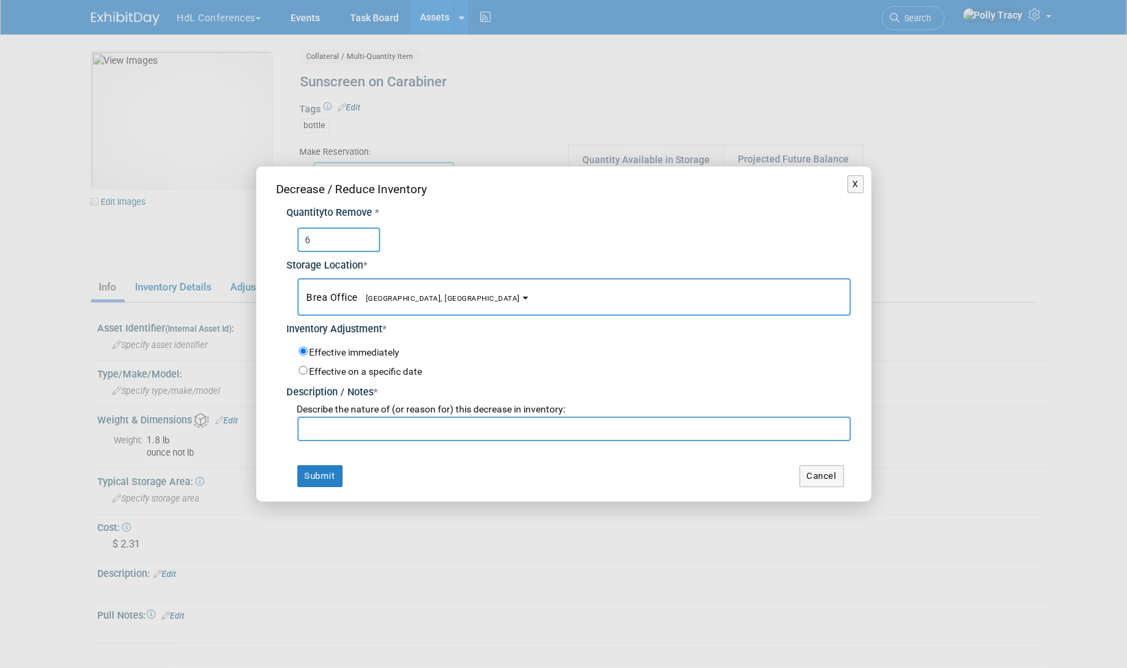
click at [358, 427] on input "text" at bounding box center [574, 429] width 554 height 25
drag, startPoint x: 429, startPoint y: 432, endPoint x: 243, endPoint y: 421, distance: 186.7
click at [243, 421] on div "X Decrease / Reduce Inventory Quantity to Remove * 6 * Brea Office * *" at bounding box center [563, 334] width 1127 height 668
type input "Make a wish pickelball"
click at [327, 476] on button "Submit" at bounding box center [319, 476] width 45 height 22
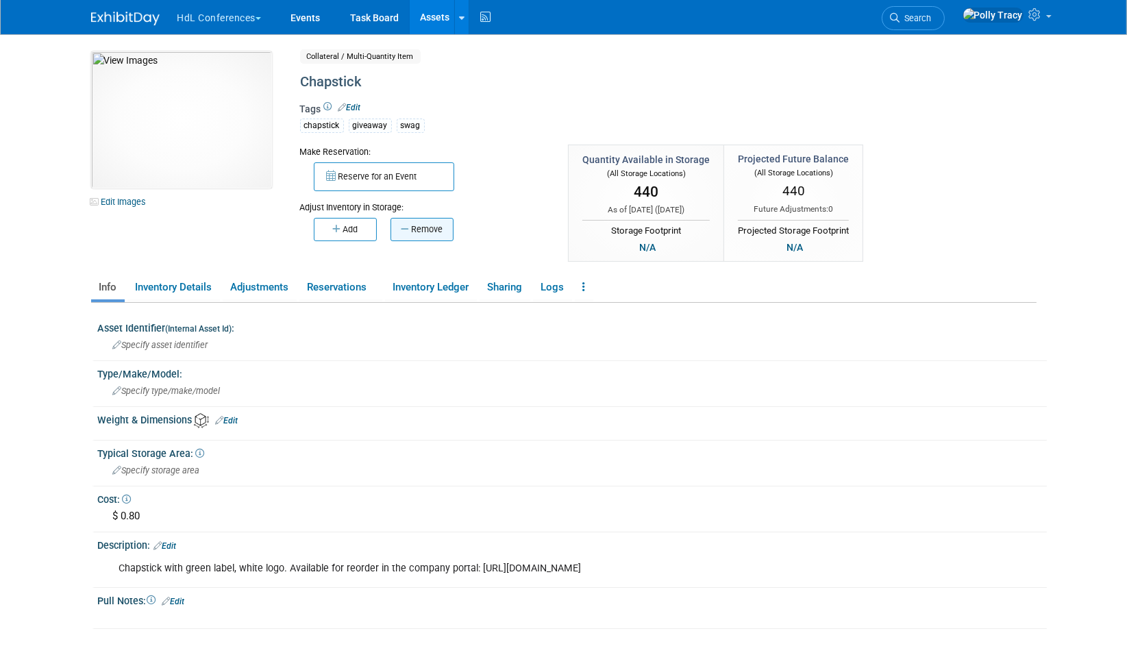
click at [423, 223] on button "Remove" at bounding box center [422, 229] width 63 height 23
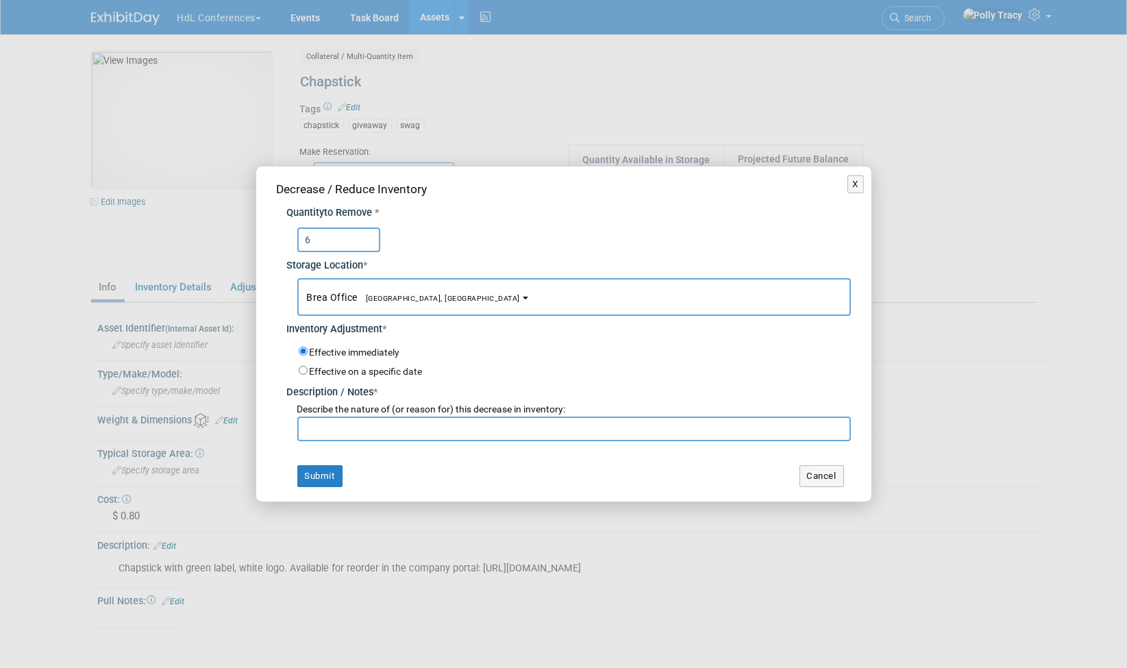
type input "6"
click at [366, 434] on input "text" at bounding box center [574, 429] width 554 height 25
paste input "Make a wish pickelball"
type input "Make a wish pickelball"
click at [321, 471] on button "Submit" at bounding box center [319, 476] width 45 height 22
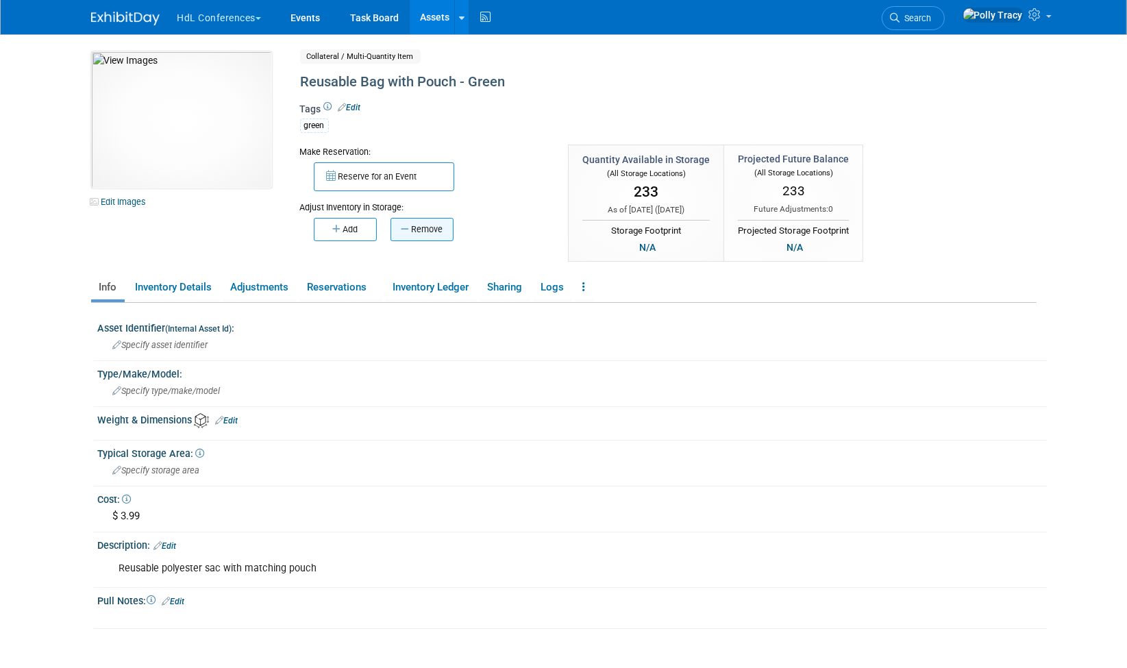
click at [413, 231] on button "Remove" at bounding box center [422, 229] width 63 height 23
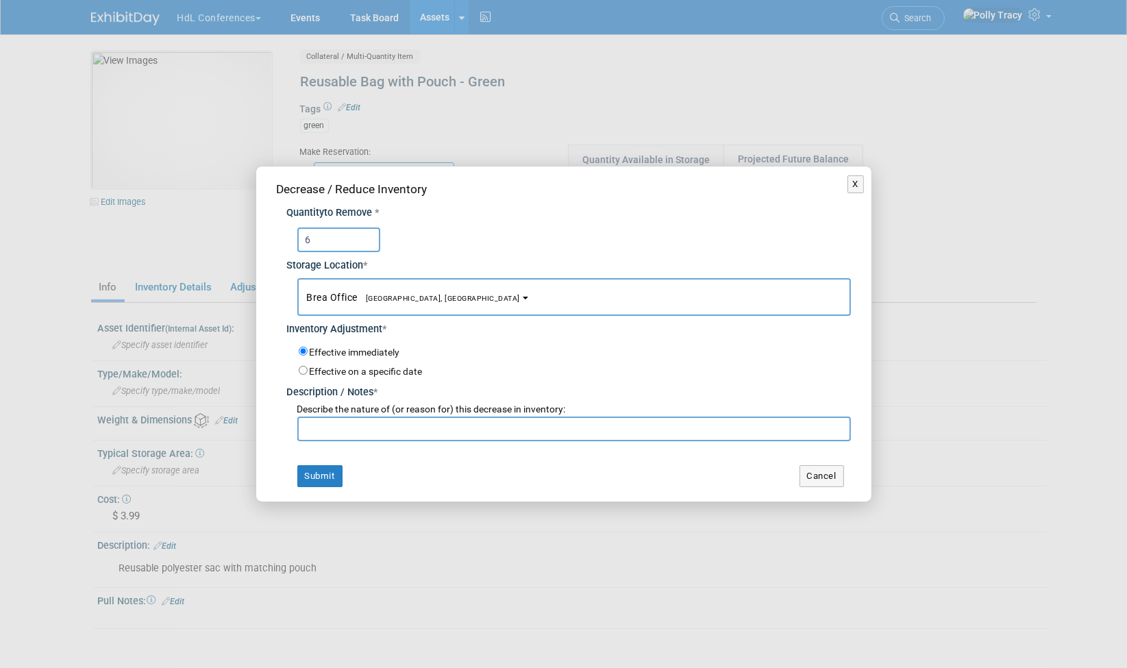
type input "6"
click at [384, 429] on input "text" at bounding box center [574, 429] width 554 height 25
paste input "Make a wish pickelball"
type input "Make a wish pickelball"
click at [312, 476] on button "Submit" at bounding box center [319, 476] width 45 height 22
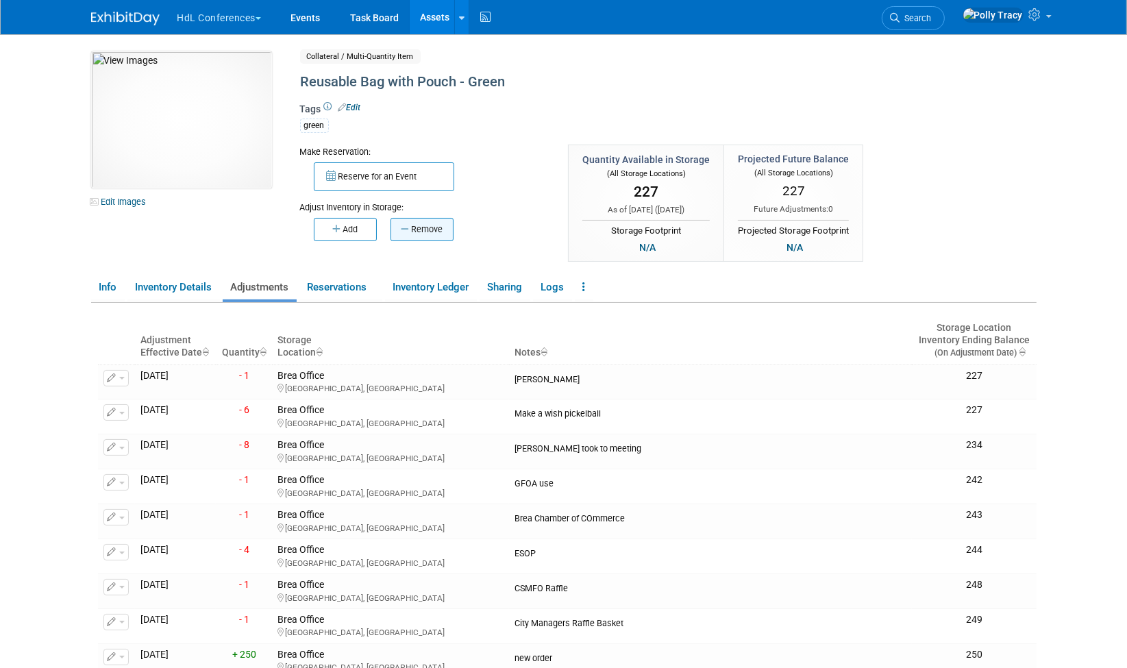
click at [429, 232] on button "Remove" at bounding box center [422, 229] width 63 height 23
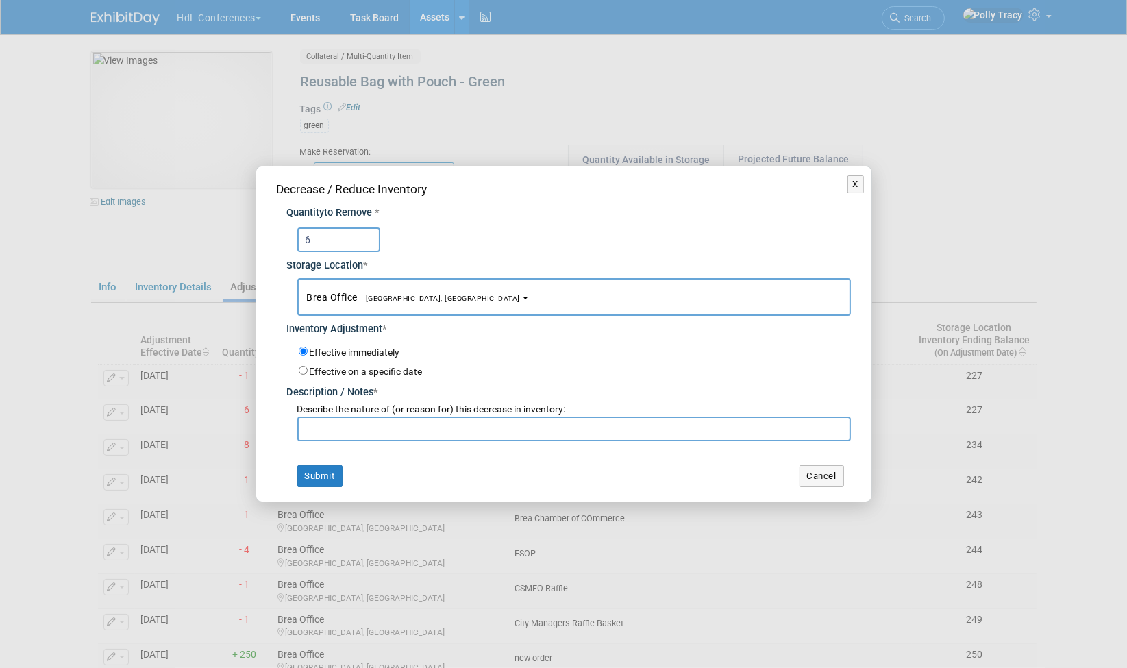
type input "6"
click at [402, 426] on input "text" at bounding box center [574, 429] width 554 height 25
drag, startPoint x: 426, startPoint y: 427, endPoint x: 312, endPoint y: 439, distance: 114.3
click at [273, 430] on div "Decrease / Reduce Inventory Quantity to Remove * 6 Storage Location * Brea Offi…" at bounding box center [563, 334] width 615 height 335
type input "[PERSON_NAME] - IC Team Summit"
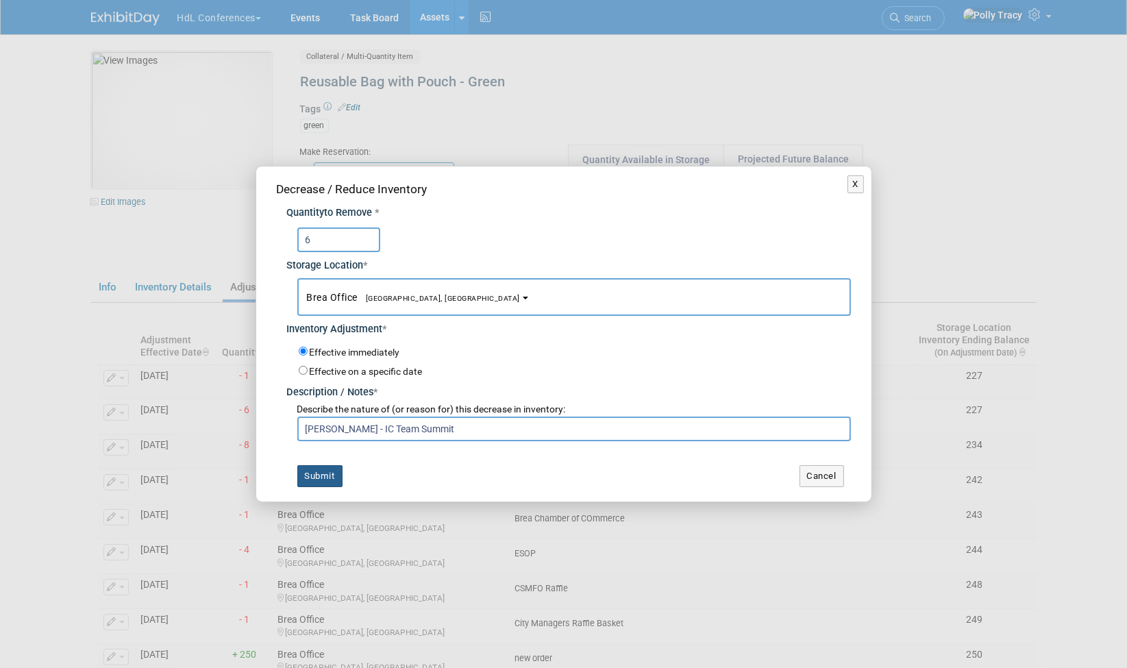
click at [321, 475] on button "Submit" at bounding box center [319, 476] width 45 height 22
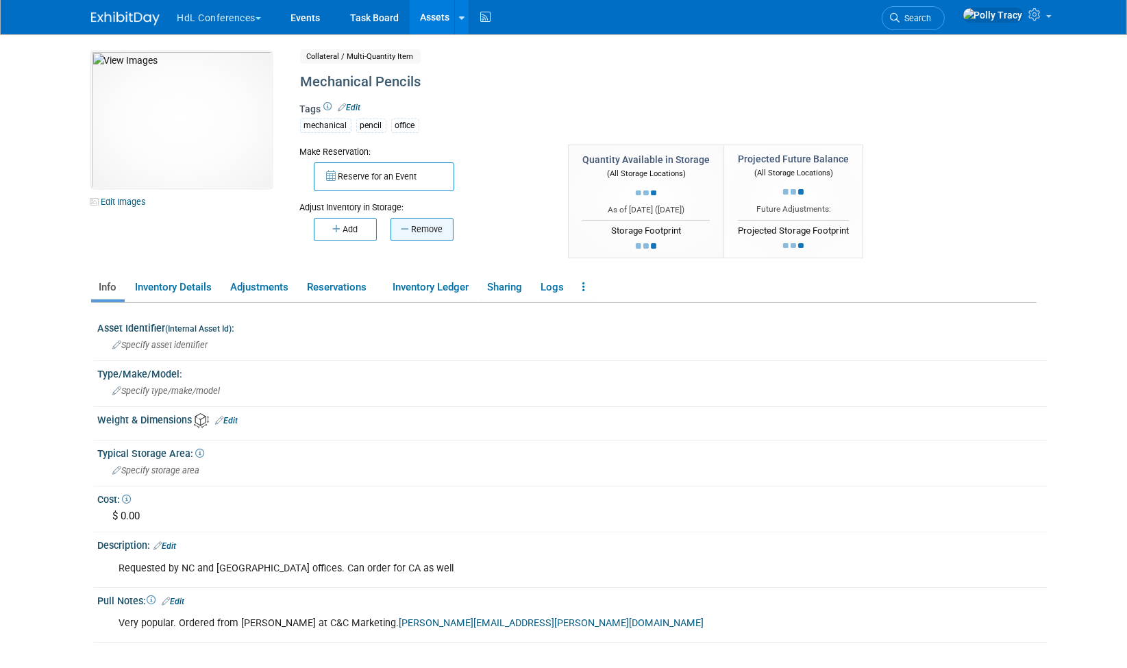
click at [419, 231] on button "Remove" at bounding box center [422, 229] width 63 height 23
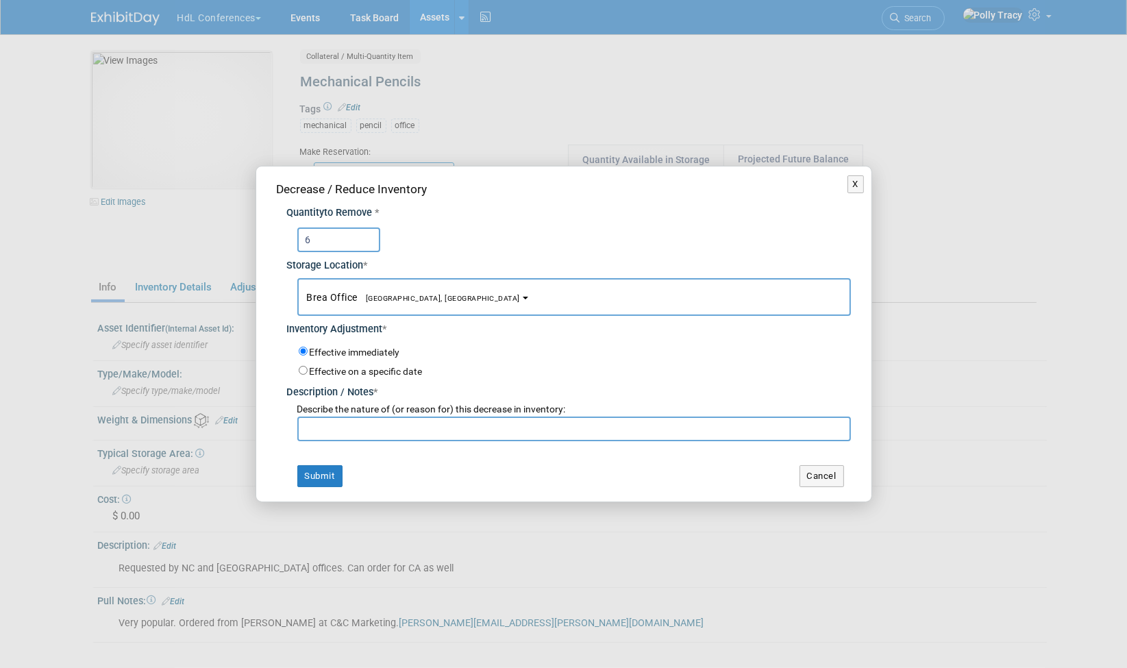
type input "6"
click at [358, 427] on input "text" at bounding box center [574, 429] width 554 height 25
paste input "[PERSON_NAME] - IC Team Summit"
type input "Darren - IC Team Summit"
click at [327, 479] on button "Submit" at bounding box center [319, 476] width 45 height 22
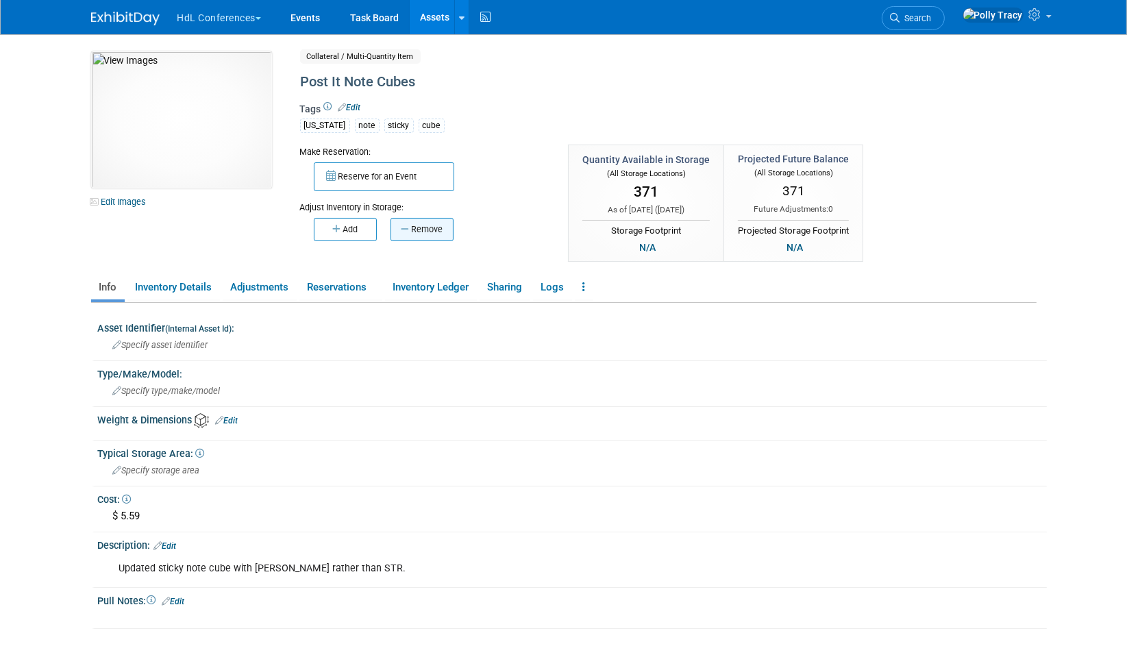
click at [440, 225] on button "Remove" at bounding box center [422, 229] width 63 height 23
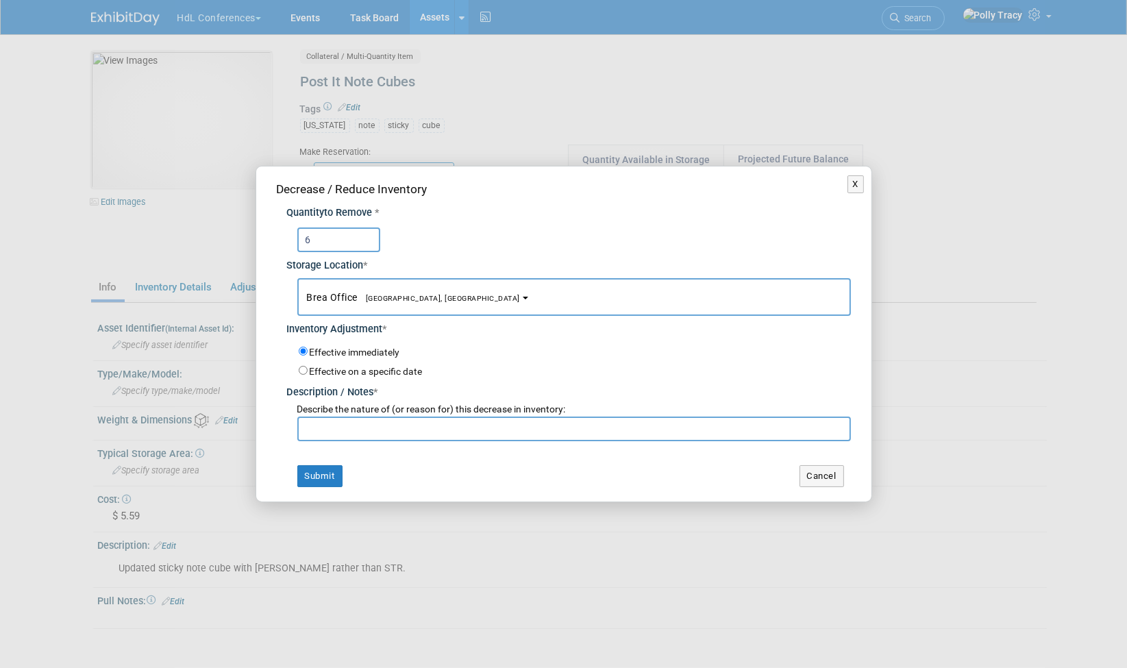
type input "6"
click at [354, 427] on input "text" at bounding box center [574, 429] width 554 height 25
paste input "[PERSON_NAME] - IC Team Summit"
type input "[PERSON_NAME] - IC Team Summit"
click at [315, 478] on button "Submit" at bounding box center [319, 476] width 45 height 22
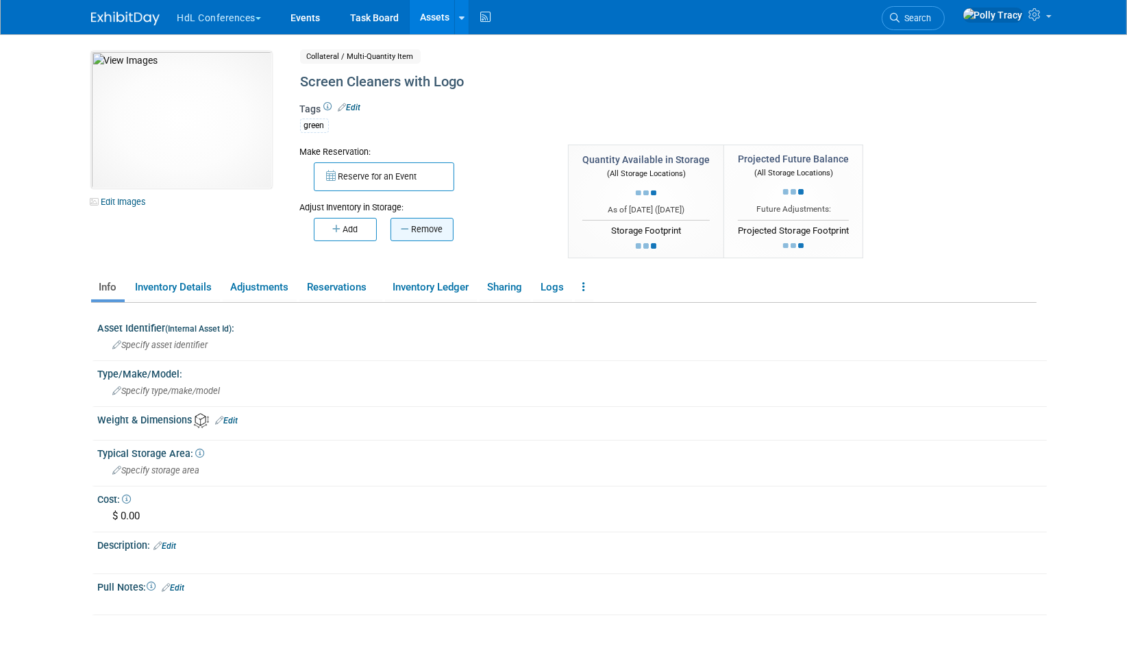
click at [410, 233] on button "Remove" at bounding box center [422, 229] width 63 height 23
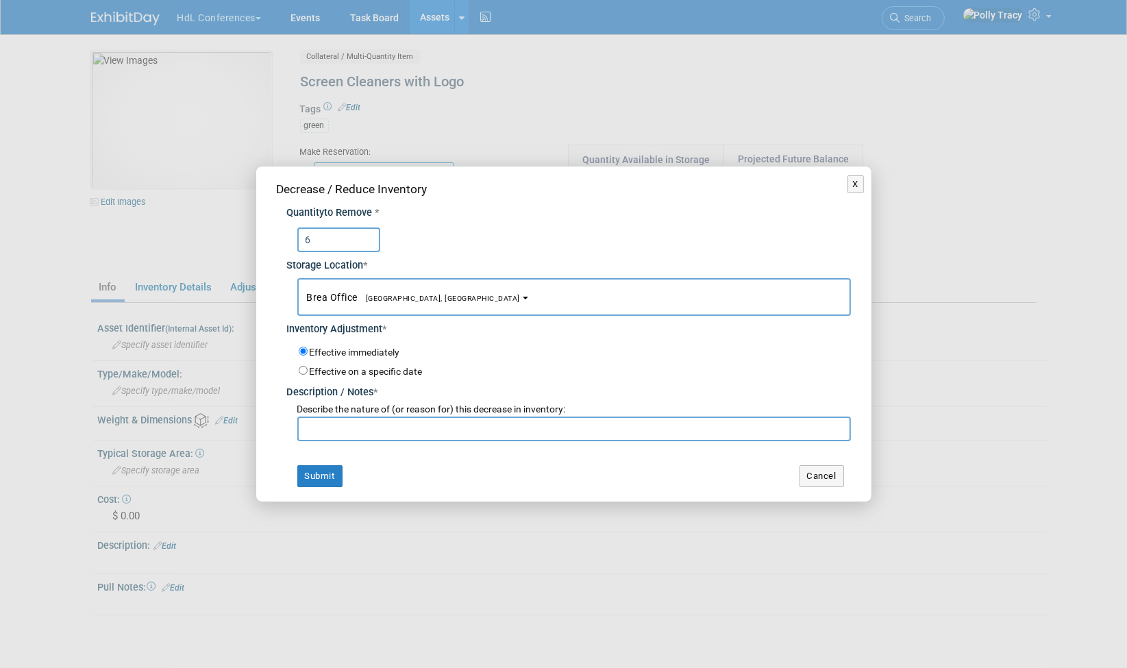
type input "6"
click at [358, 432] on input "text" at bounding box center [574, 429] width 554 height 25
paste input "[PERSON_NAME] - IC Team Summit"
type input "[PERSON_NAME] - IC Team Summit"
click at [328, 475] on button "Submit" at bounding box center [319, 476] width 45 height 22
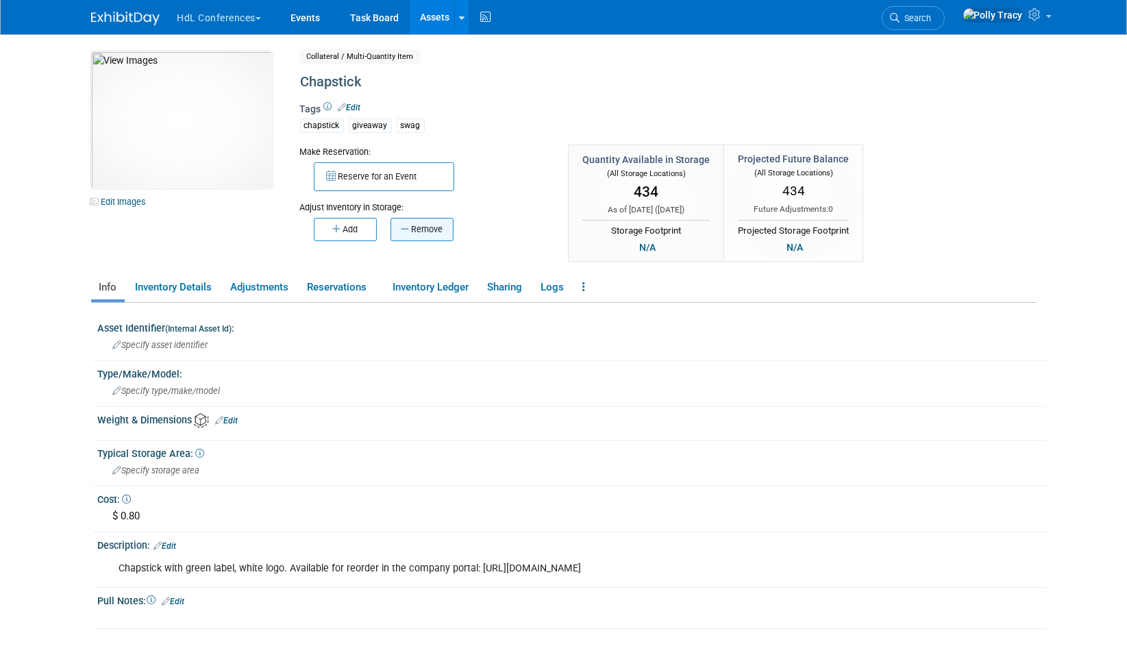
click at [420, 228] on button "Remove" at bounding box center [422, 229] width 63 height 23
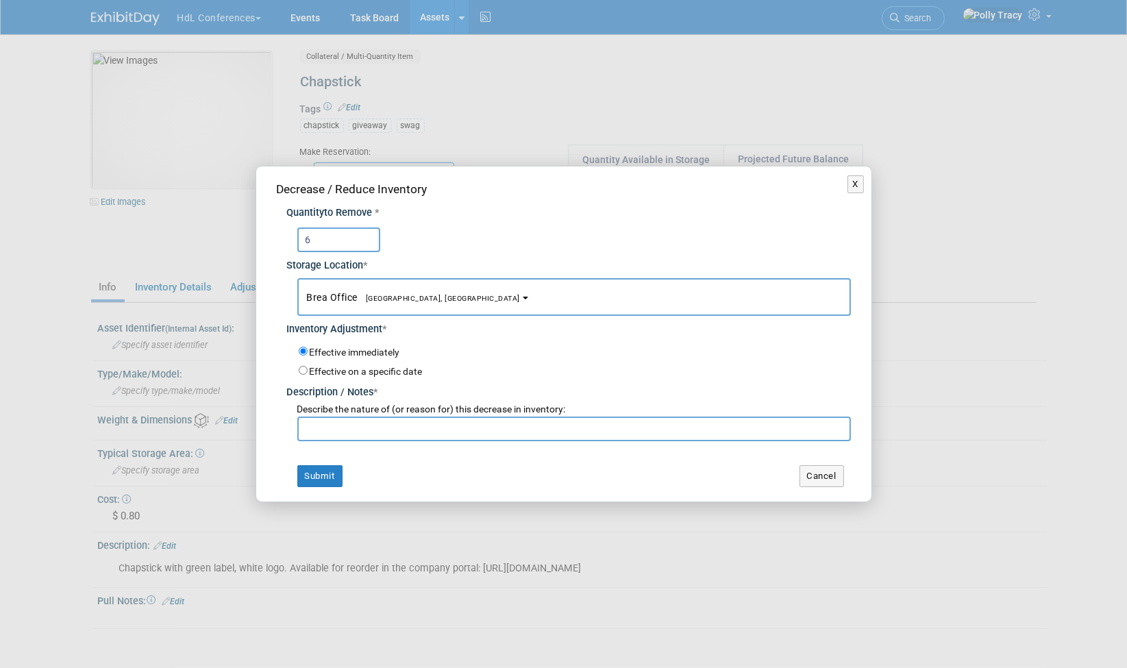
type input "6"
click at [402, 425] on input "text" at bounding box center [574, 429] width 554 height 25
paste input "Darren - IC Team Summit"
type input "Darren - IC Team Summit"
click at [324, 481] on button "Submit" at bounding box center [319, 476] width 45 height 22
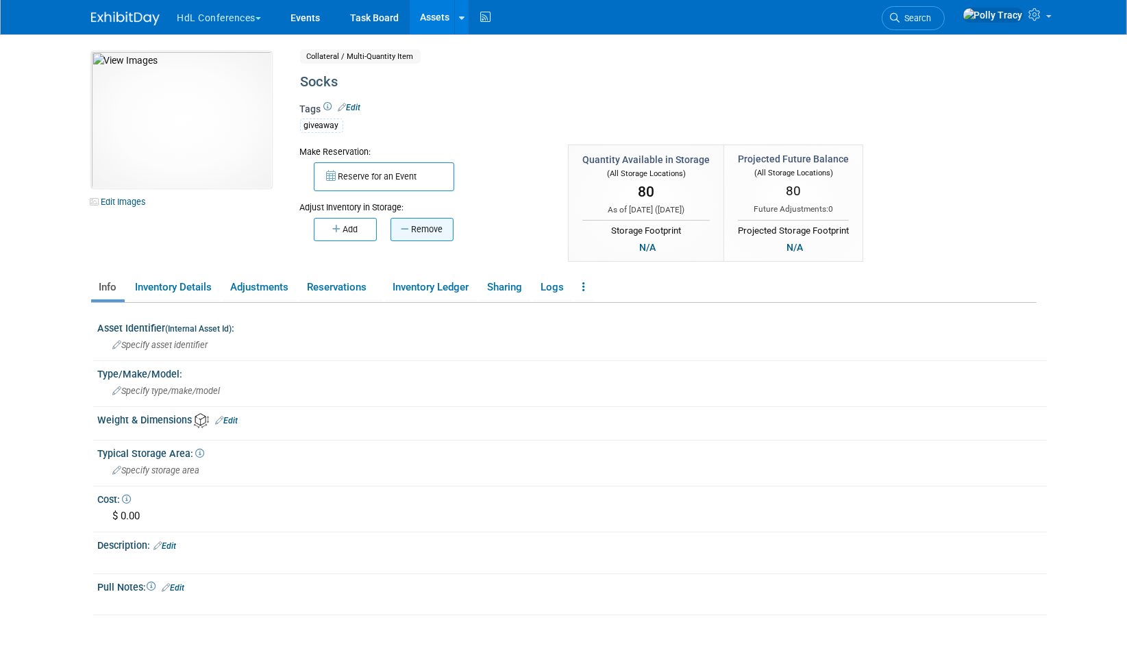
click at [423, 233] on button "Remove" at bounding box center [422, 229] width 63 height 23
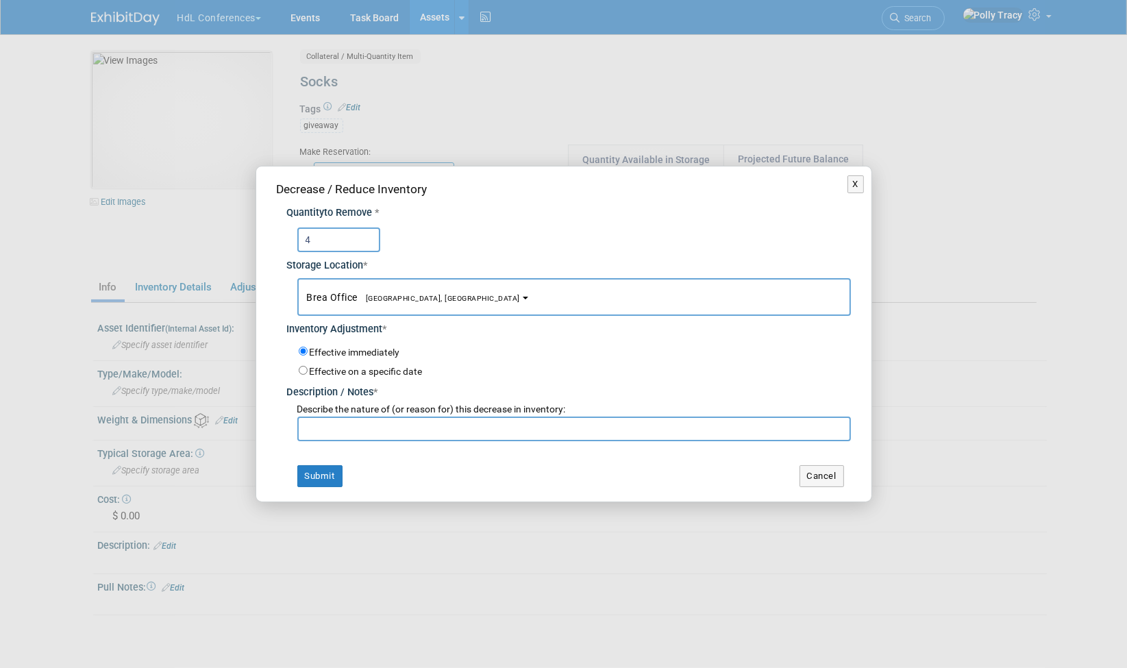
type input "4"
click at [319, 425] on input "text" at bounding box center [574, 429] width 554 height 25
type input "esop brea event"
click at [312, 471] on button "Submit" at bounding box center [319, 476] width 45 height 22
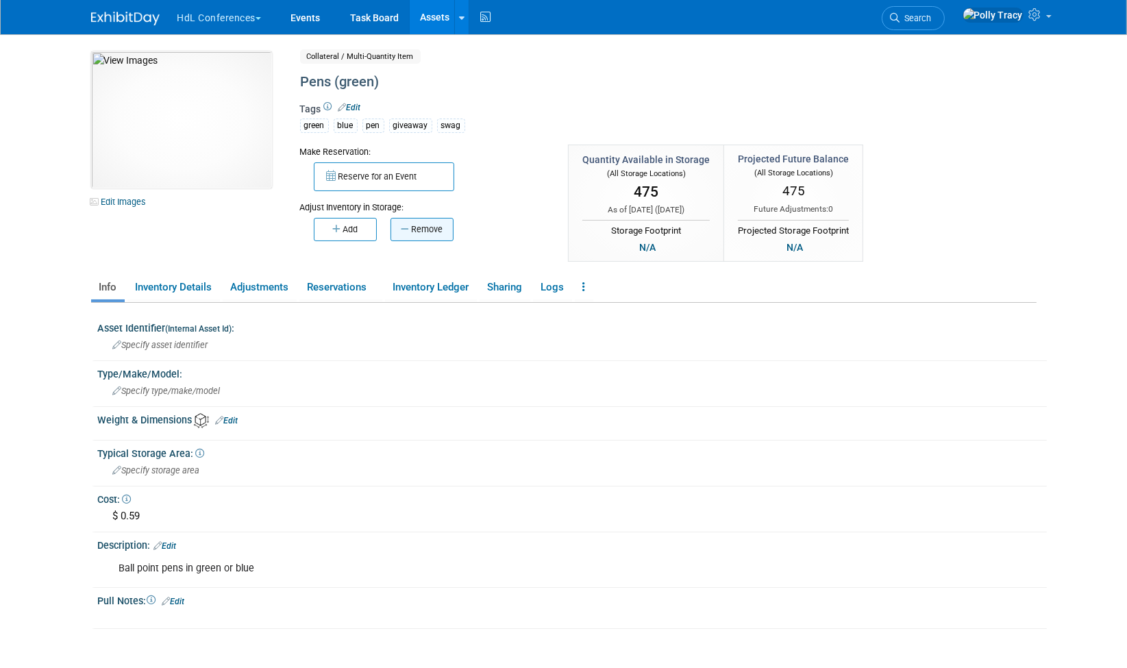
click at [410, 231] on button "Remove" at bounding box center [422, 229] width 63 height 23
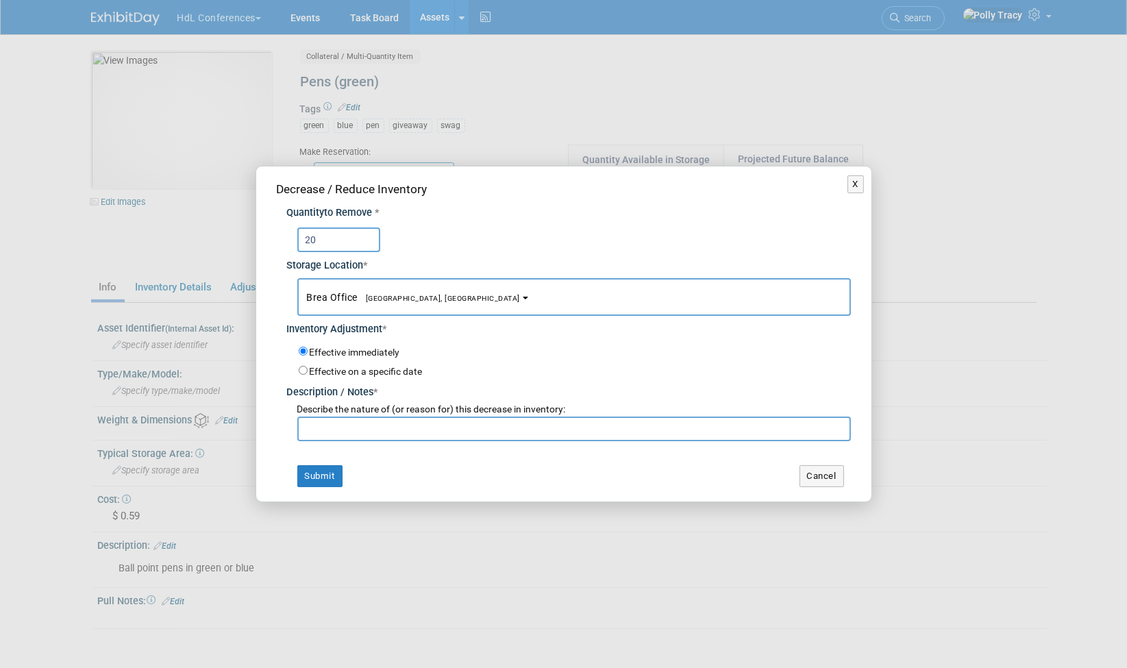
type input "20"
click at [360, 431] on input "text" at bounding box center [574, 429] width 554 height 25
type input "CSMFO"
click at [321, 475] on button "Submit" at bounding box center [319, 476] width 45 height 22
